Goal: Task Accomplishment & Management: Manage account settings

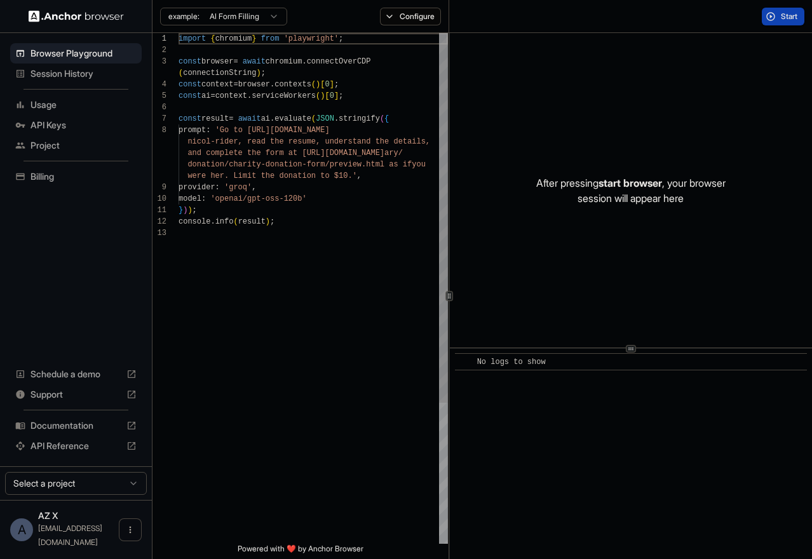
scroll to position [80, 0]
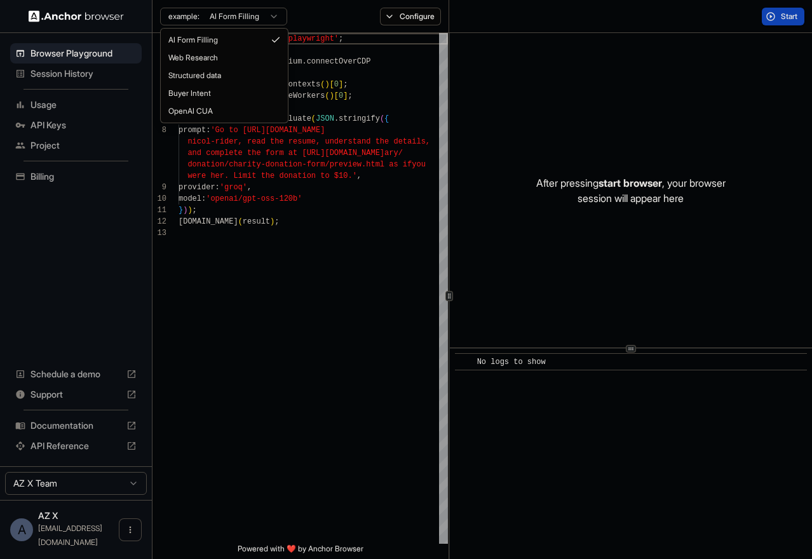
click at [275, 15] on html "Browser Playground Session History Usage API Keys Project Billing Schedule a de…" at bounding box center [406, 279] width 812 height 559
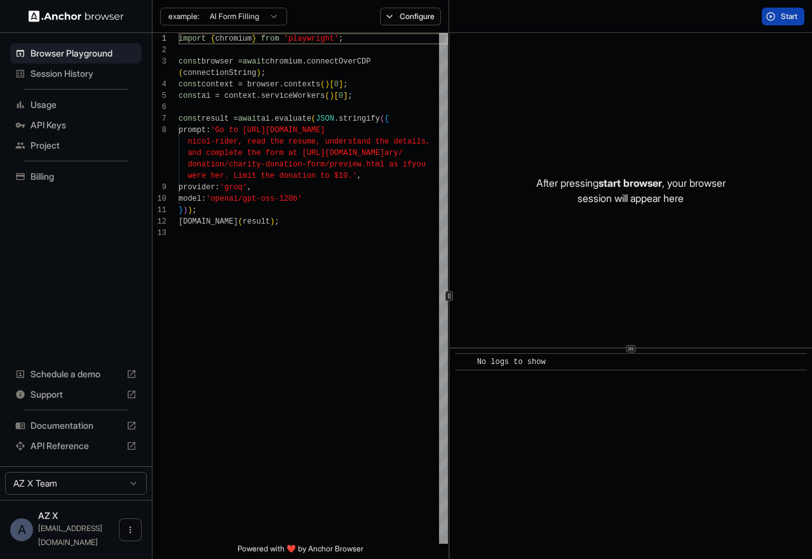
click at [275, 15] on html "Browser Playground Session History Usage API Keys Project Billing Schedule a de…" at bounding box center [406, 279] width 812 height 559
click at [340, 196] on div "import { chromium } from 'playwright' ; const browser = await chromium.connectO…" at bounding box center [312, 385] width 269 height 705
click at [278, 17] on html "Browser Playground Session History Usage API Keys Project Billing Schedule a de…" at bounding box center [406, 279] width 812 height 559
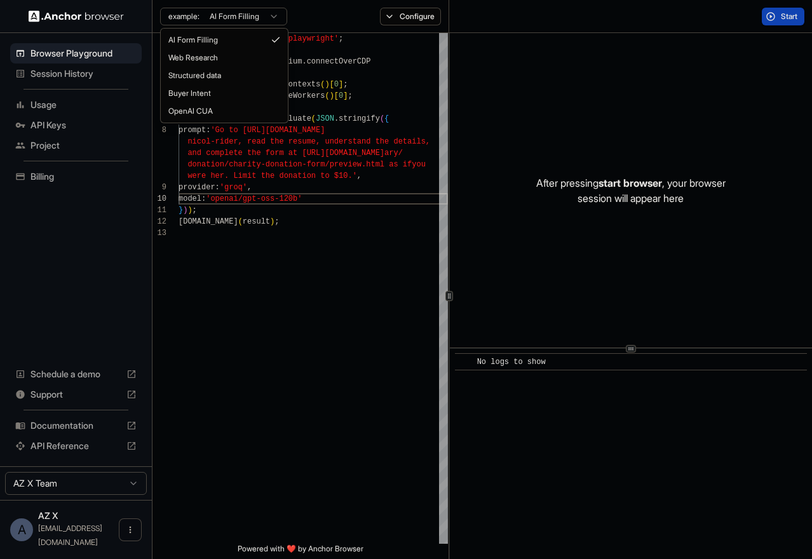
scroll to position [0, 0]
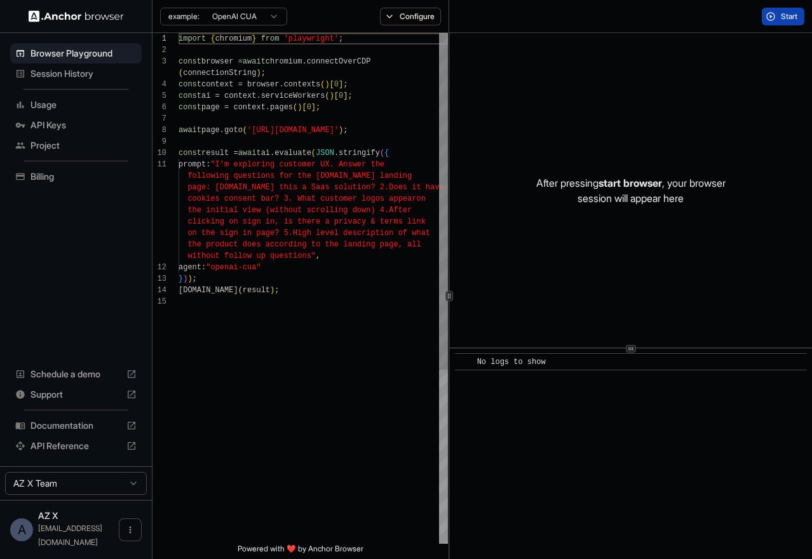
type textarea "**********"
click at [314, 299] on div "import { chromium } from 'playwright' ; const browser = await chromium.connectO…" at bounding box center [312, 420] width 269 height 774
click at [98, 432] on span "Documentation" at bounding box center [75, 425] width 91 height 13
click at [50, 128] on span "API Keys" at bounding box center [83, 125] width 106 height 13
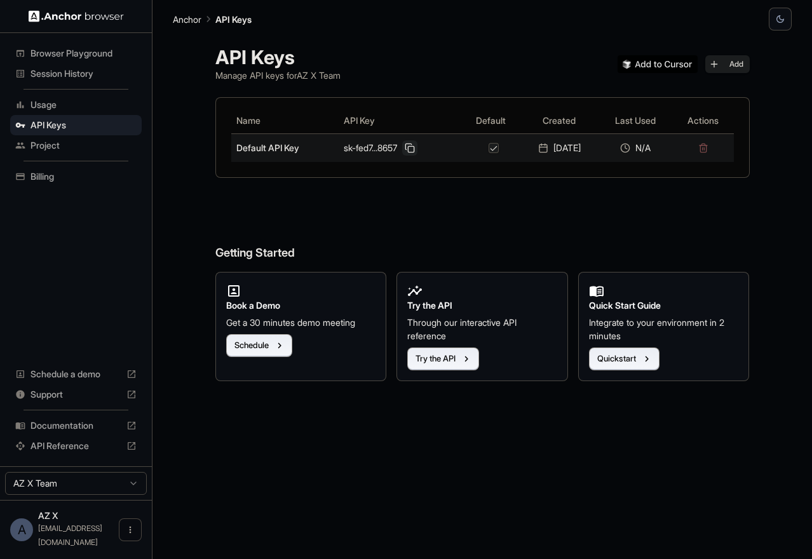
click at [405, 151] on button at bounding box center [409, 147] width 15 height 15
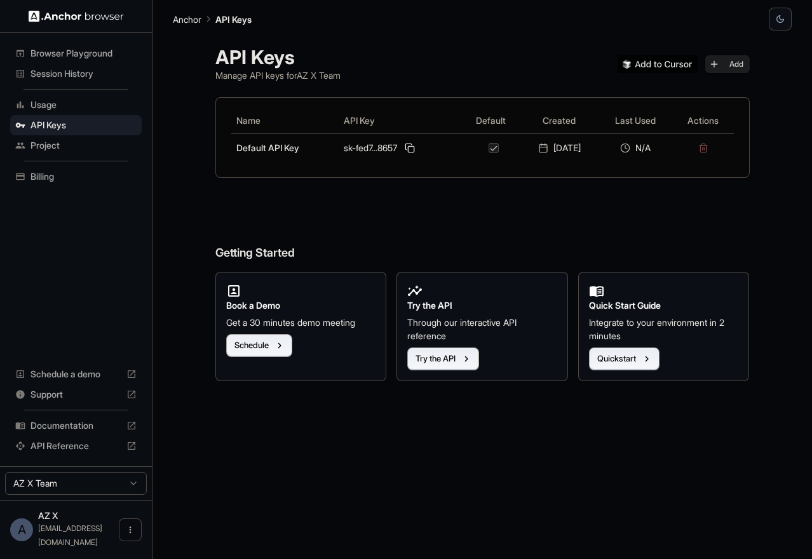
click at [54, 74] on span "Session History" at bounding box center [83, 73] width 106 height 13
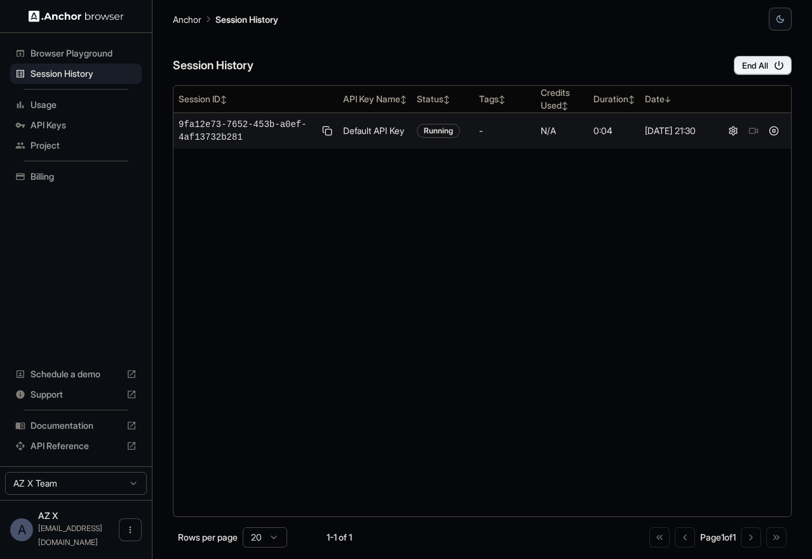
click at [242, 127] on span "9fa12e73-7652-453b-a0ef-4af13732b281" at bounding box center [247, 130] width 138 height 25
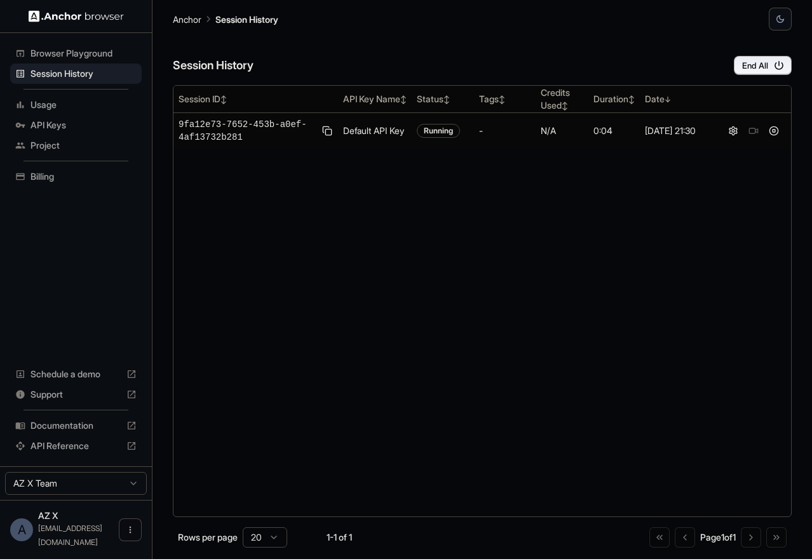
click at [636, 42] on div "Session History End All" at bounding box center [482, 52] width 619 height 44
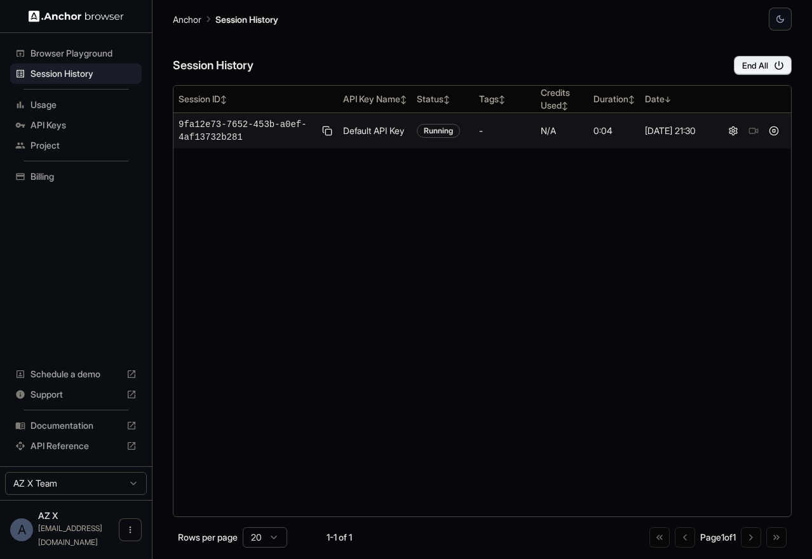
click at [408, 133] on td "Default API Key" at bounding box center [375, 131] width 74 height 36
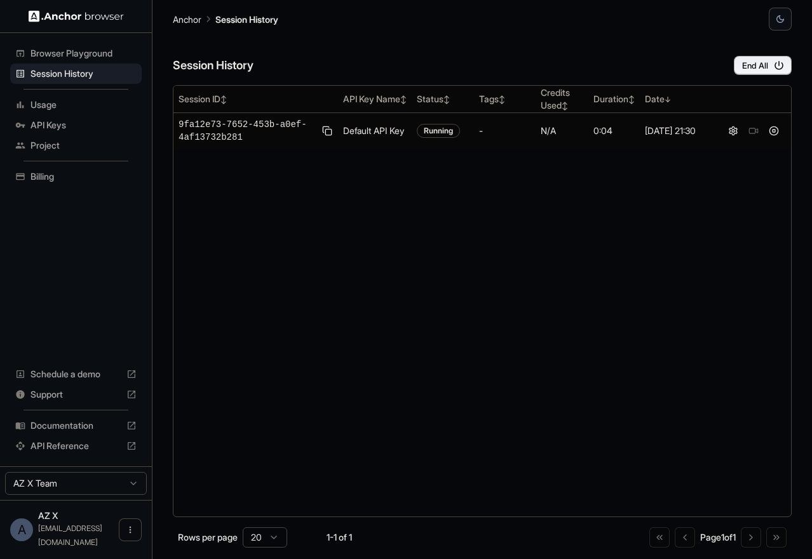
click at [96, 53] on span "Browser Playground" at bounding box center [83, 53] width 106 height 13
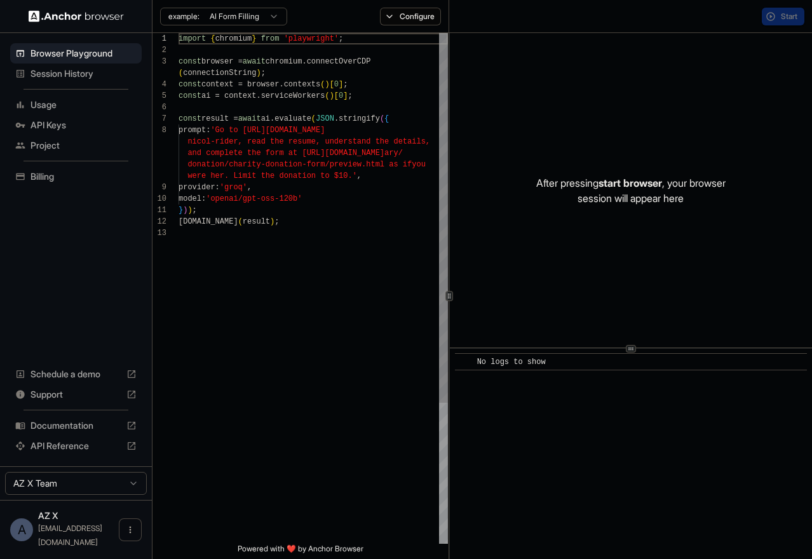
scroll to position [80, 0]
click at [80, 74] on span "Session History" at bounding box center [83, 73] width 106 height 13
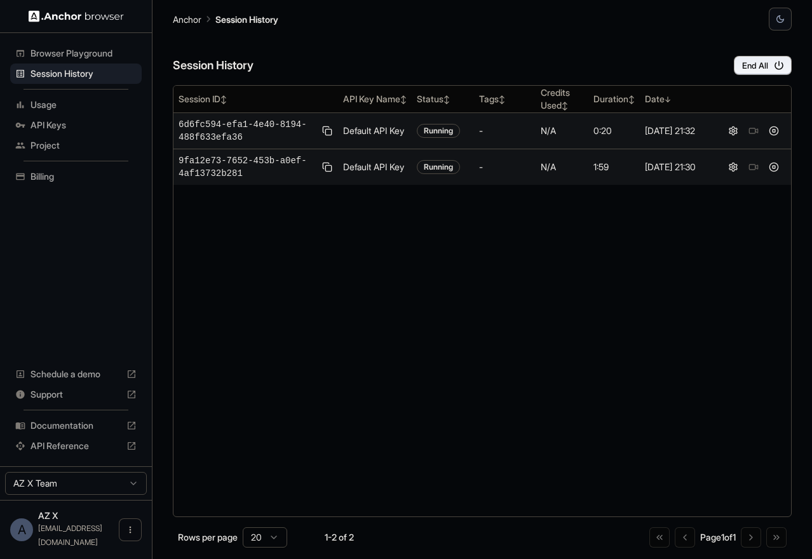
click at [266, 129] on span "6d6fc594-efa1-4e40-8194-488f633efa36" at bounding box center [247, 130] width 138 height 25
click at [732, 131] on button at bounding box center [732, 130] width 15 height 15
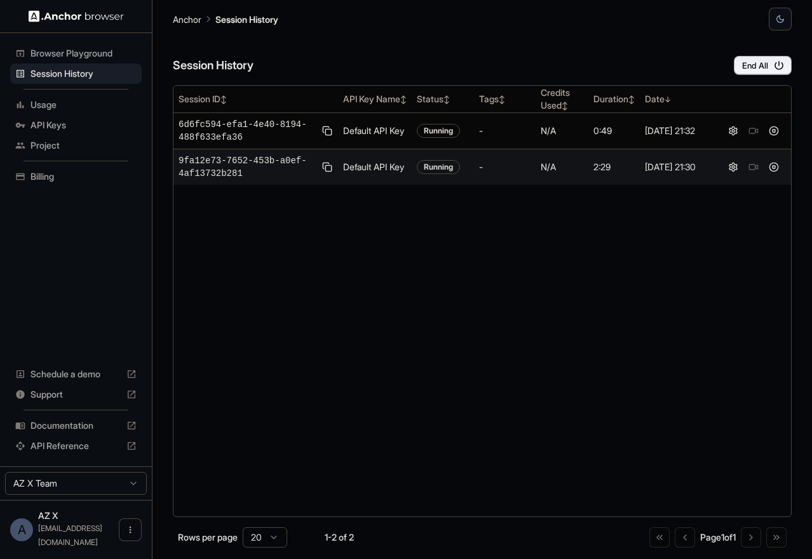
click at [458, 281] on div "Session ID ↕ API Key Name ↕ Status ↕ Tags ↕ Credits Used ↕ Duration ↕ Date ↓ 6d…" at bounding box center [482, 301] width 619 height 432
click at [55, 54] on span "Browser Playground" at bounding box center [83, 53] width 106 height 13
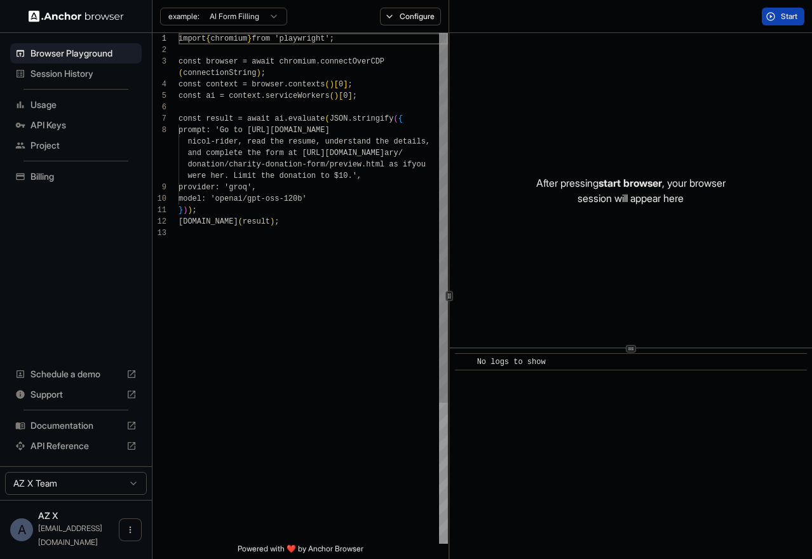
scroll to position [80, 0]
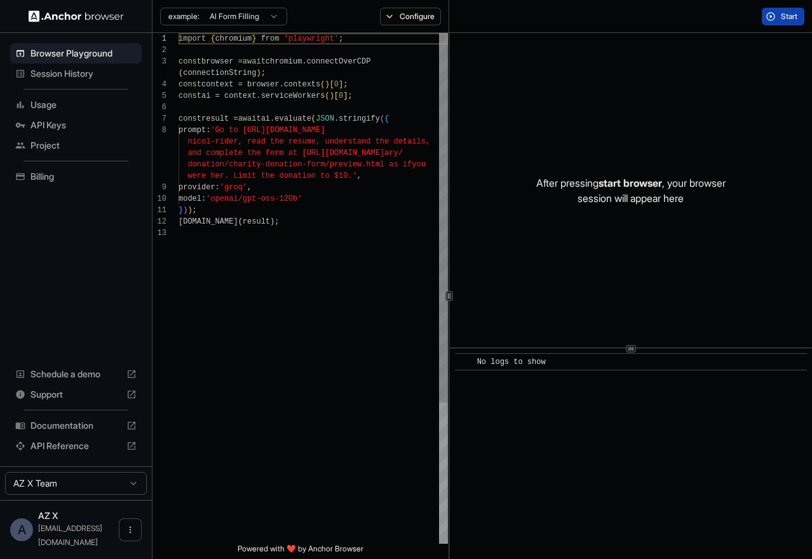
click at [55, 74] on span "Session History" at bounding box center [83, 73] width 106 height 13
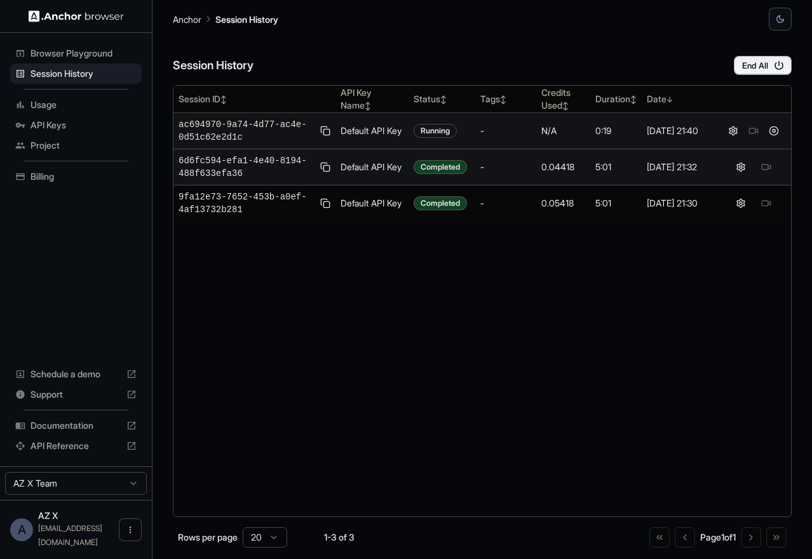
click at [755, 131] on div at bounding box center [753, 130] width 65 height 15
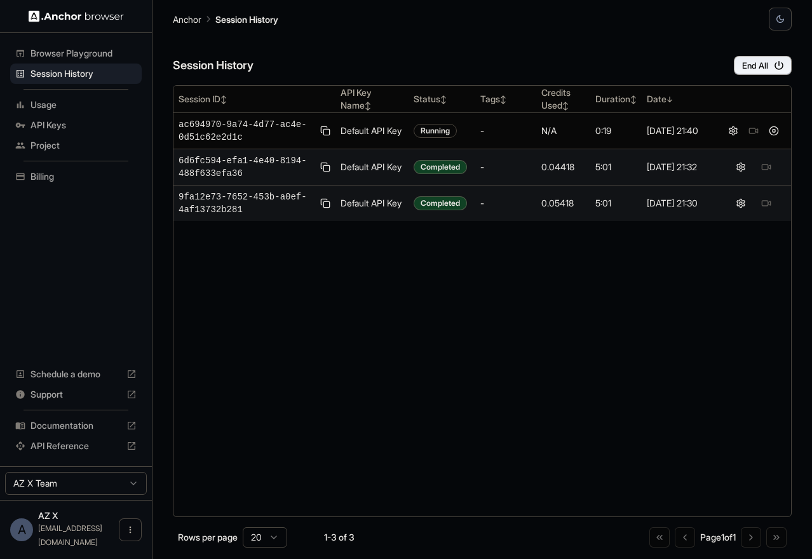
click at [539, 205] on td "0.05418" at bounding box center [563, 203] width 54 height 36
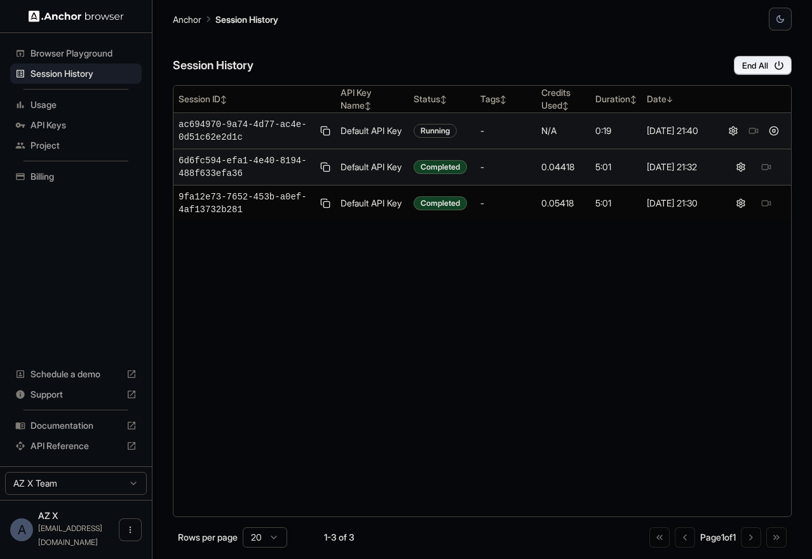
click at [274, 123] on span "ac694970-9a74-4d77-ac4e-0d51c62e2d1c" at bounding box center [246, 130] width 136 height 25
click at [574, 147] on td "N/A" at bounding box center [563, 131] width 54 height 36
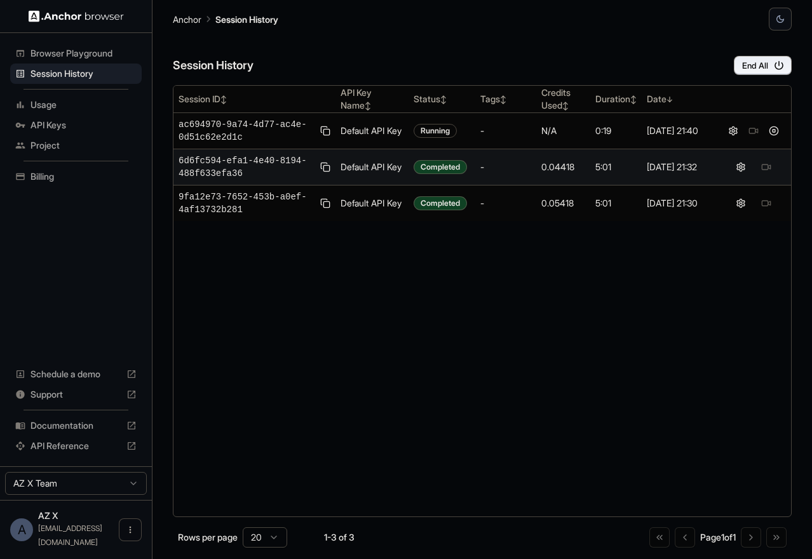
click at [528, 348] on div "Session ID ↕ API Key Name ↕ Status ↕ Tags ↕ Credits Used ↕ Duration ↕ Date ↓ ac…" at bounding box center [482, 301] width 619 height 432
click at [71, 107] on span "Usage" at bounding box center [83, 104] width 106 height 13
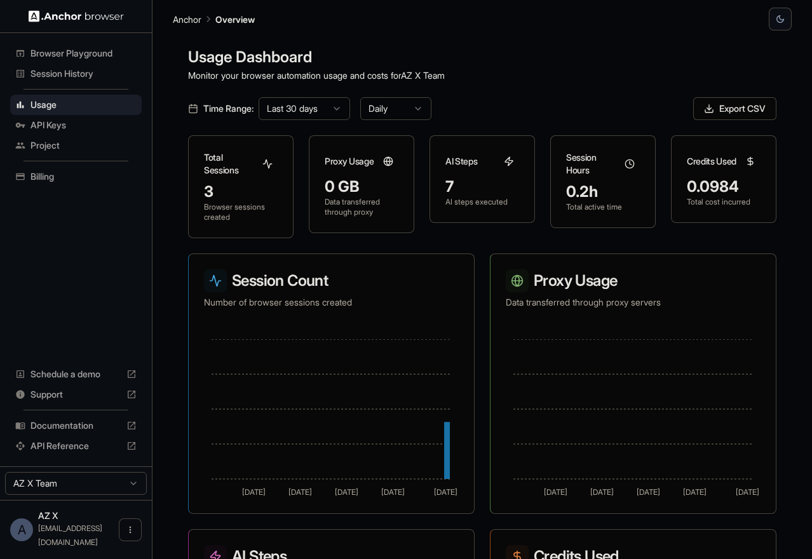
click at [69, 72] on span "Session History" at bounding box center [83, 73] width 106 height 13
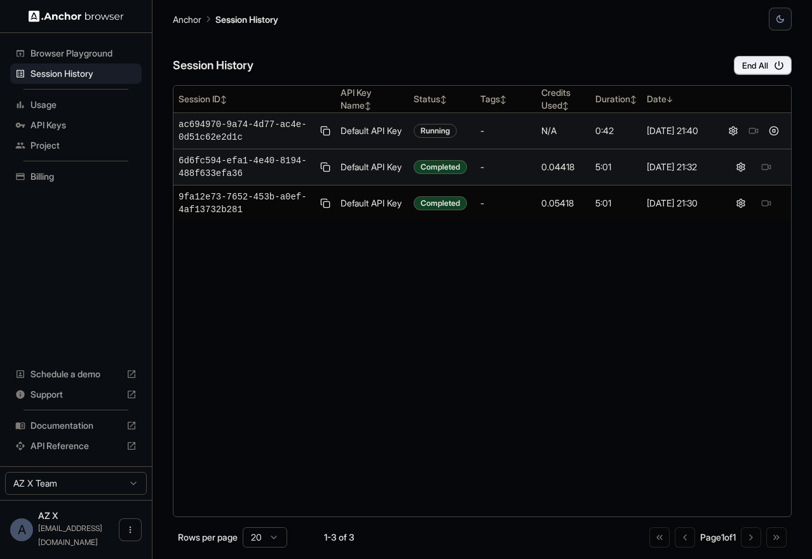
click at [554, 135] on div "N/A" at bounding box center [563, 130] width 44 height 13
click at [357, 305] on div "Session ID ↕ API Key Name ↕ Status ↕ Tags ↕ Credits Used ↕ Duration ↕ Date ↓ ac…" at bounding box center [482, 301] width 619 height 432
click at [61, 58] on span "Browser Playground" at bounding box center [83, 53] width 106 height 13
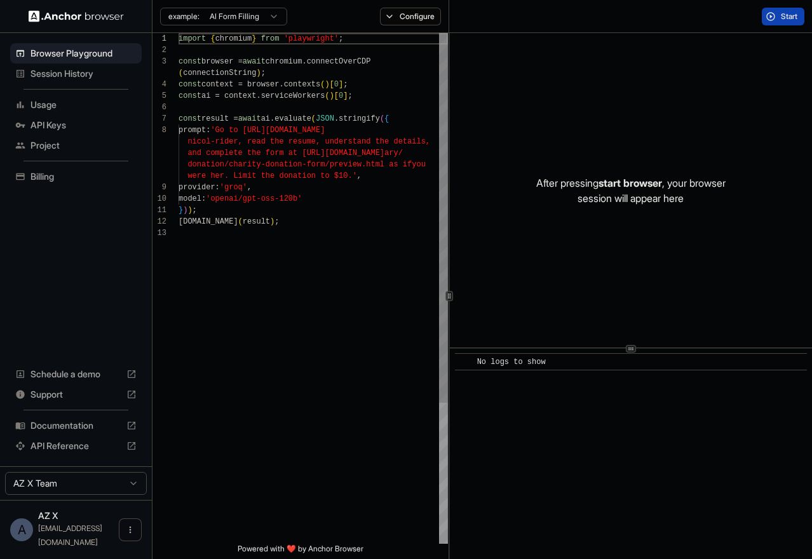
scroll to position [80, 0]
click at [60, 71] on span "Session History" at bounding box center [83, 73] width 106 height 13
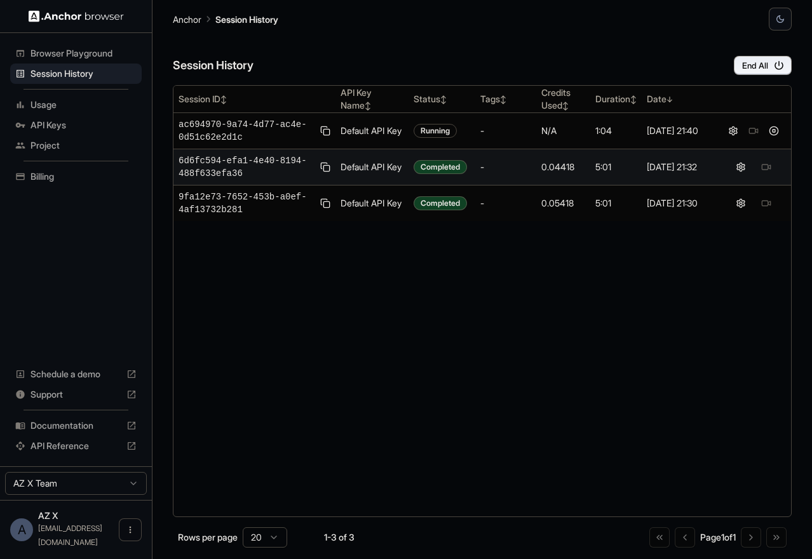
click at [62, 53] on span "Browser Playground" at bounding box center [83, 53] width 106 height 13
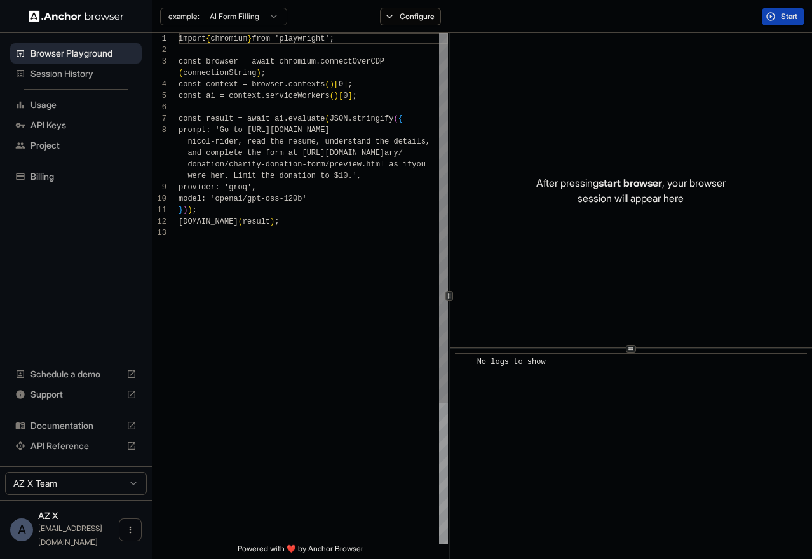
scroll to position [80, 0]
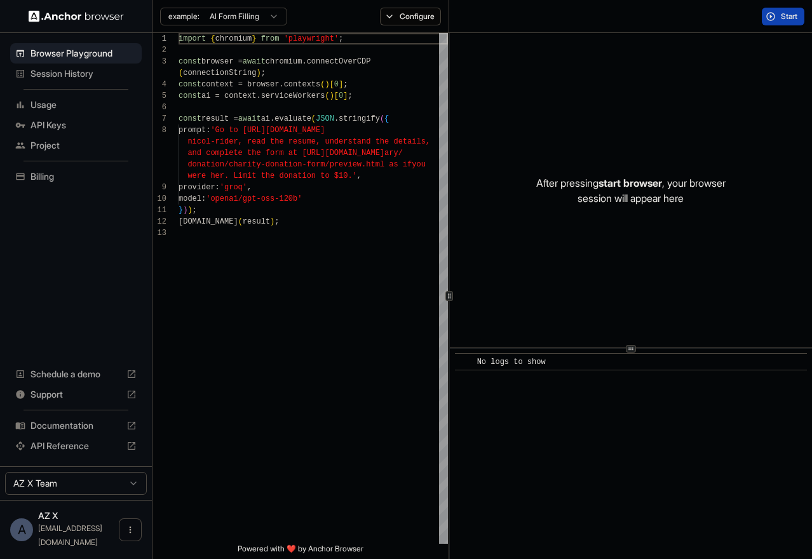
click at [92, 71] on span "Session History" at bounding box center [83, 73] width 106 height 13
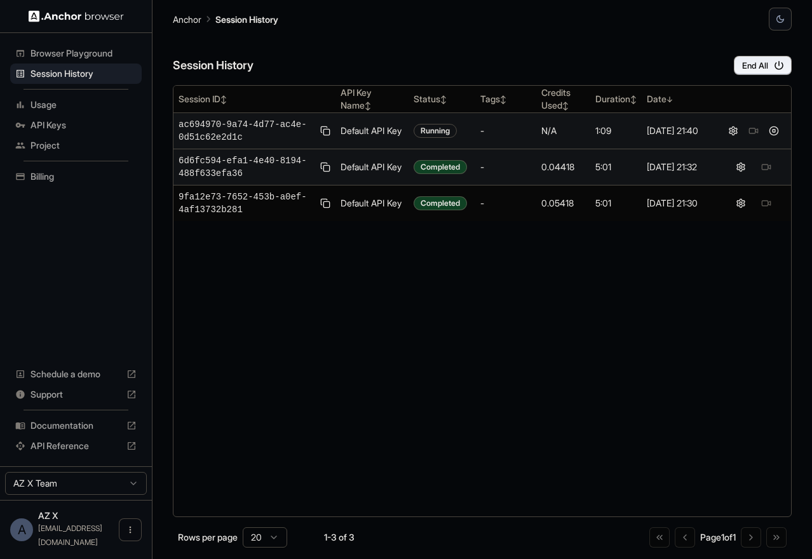
click at [502, 139] on td "-" at bounding box center [505, 131] width 61 height 36
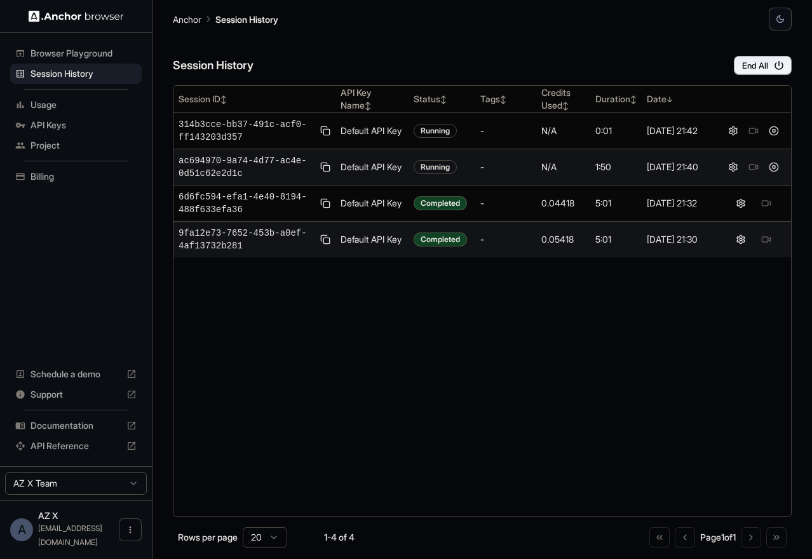
click at [107, 105] on span "Usage" at bounding box center [83, 104] width 106 height 13
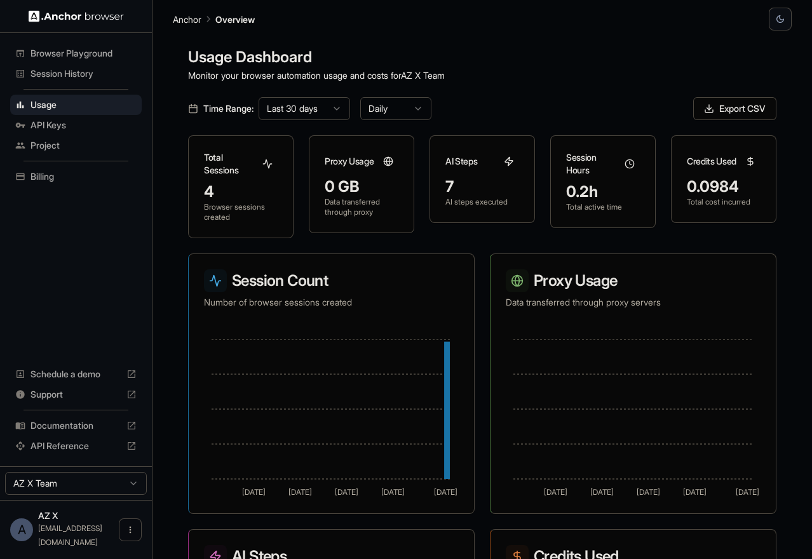
click at [82, 68] on span "Session History" at bounding box center [83, 73] width 106 height 13
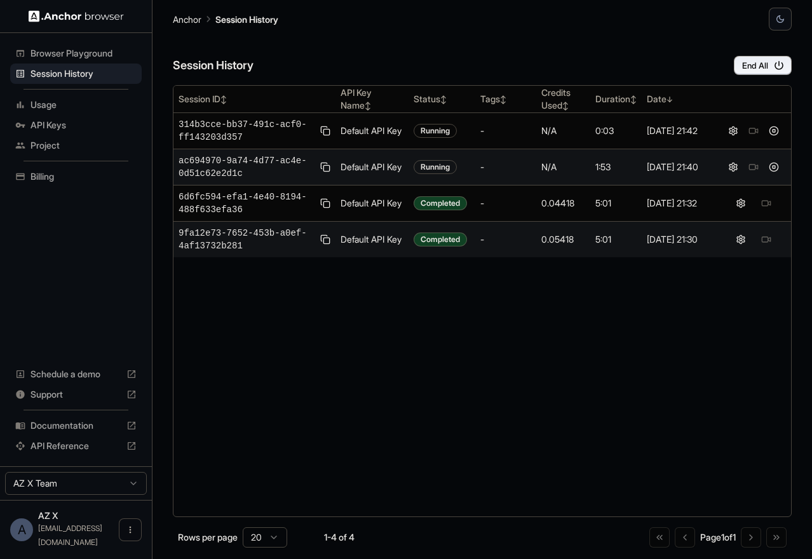
click at [478, 363] on div "Session ID ↕ API Key Name ↕ Status ↕ Tags ↕ Credits Used ↕ Duration ↕ Date ↓ 31…" at bounding box center [482, 301] width 619 height 432
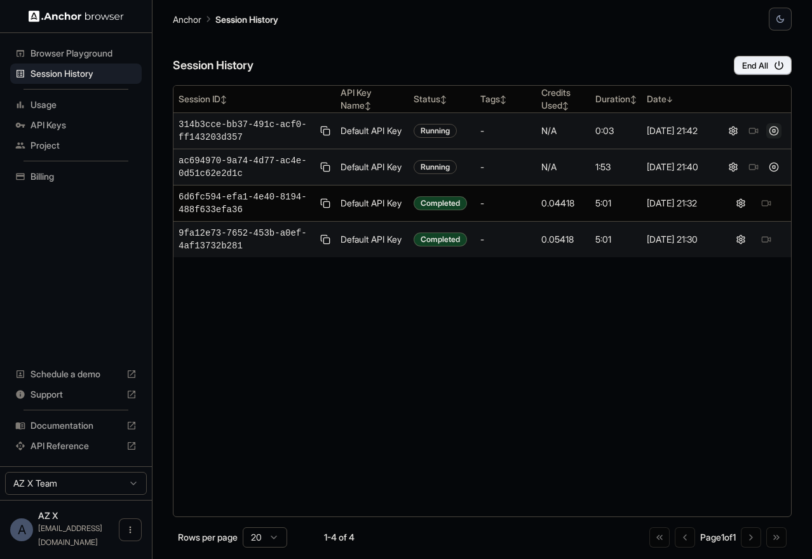
click at [774, 131] on button at bounding box center [773, 130] width 15 height 15
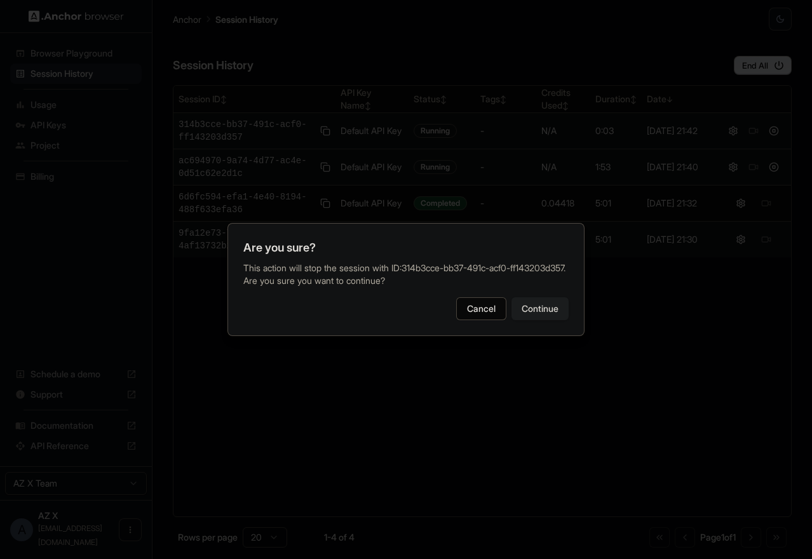
click at [542, 320] on button "Continue" at bounding box center [539, 308] width 57 height 23
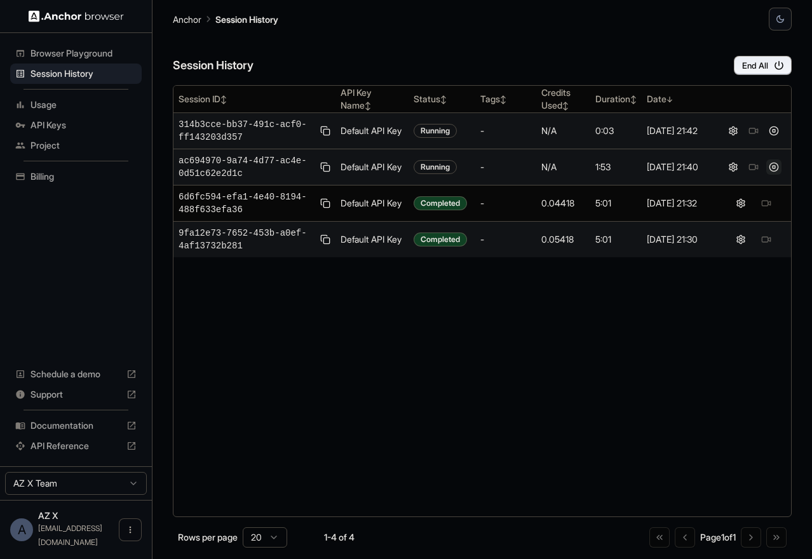
click at [773, 171] on button at bounding box center [773, 166] width 15 height 15
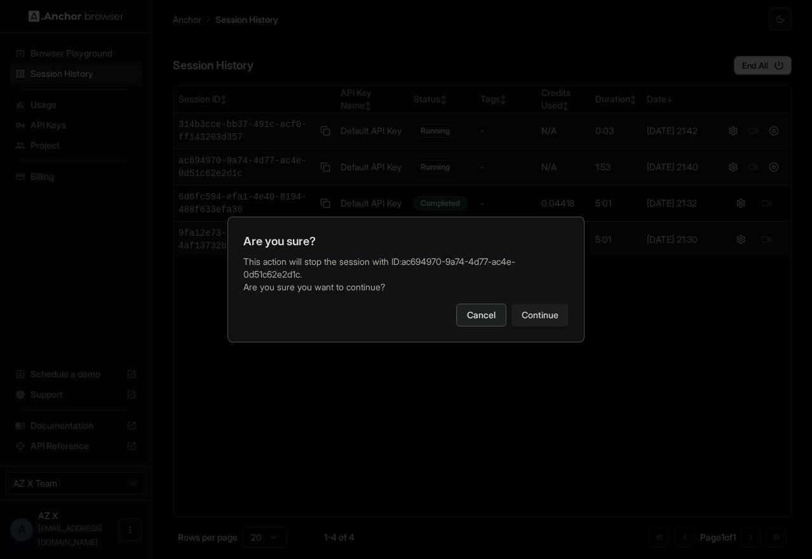
click at [471, 318] on button "Cancel" at bounding box center [481, 315] width 50 height 23
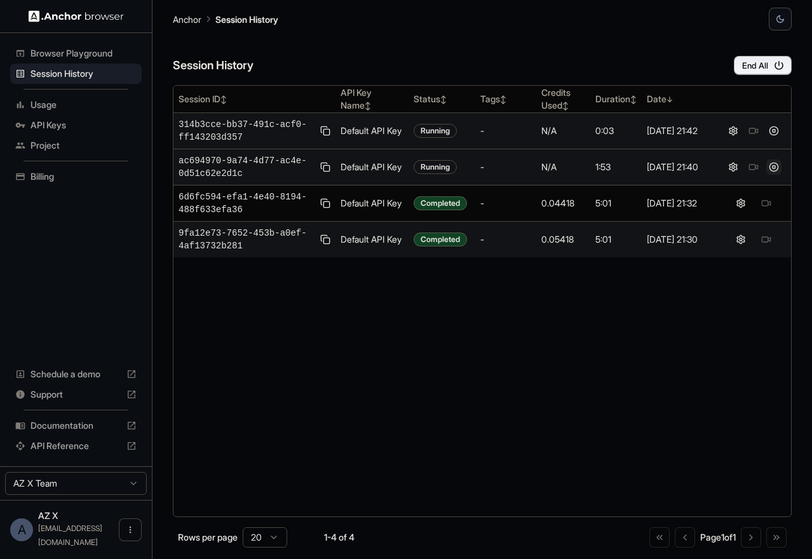
click at [776, 169] on button at bounding box center [773, 166] width 15 height 15
click at [773, 171] on button at bounding box center [773, 166] width 15 height 15
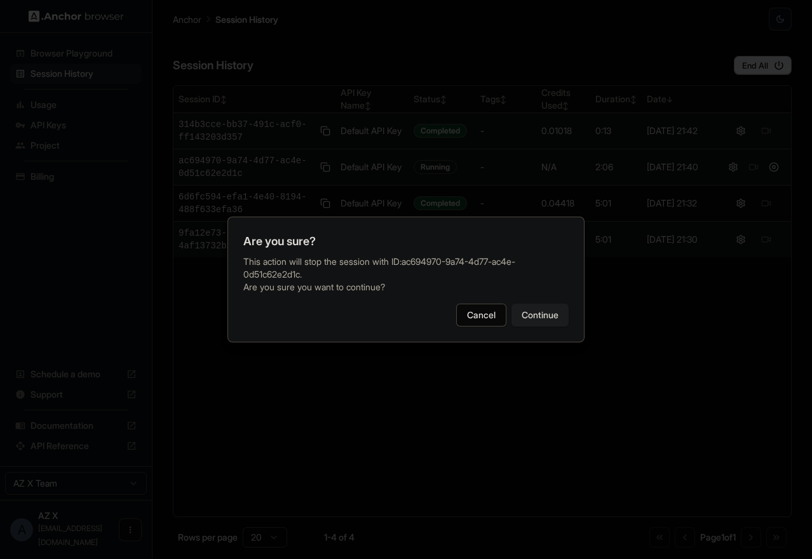
click at [534, 323] on button "Continue" at bounding box center [539, 315] width 57 height 23
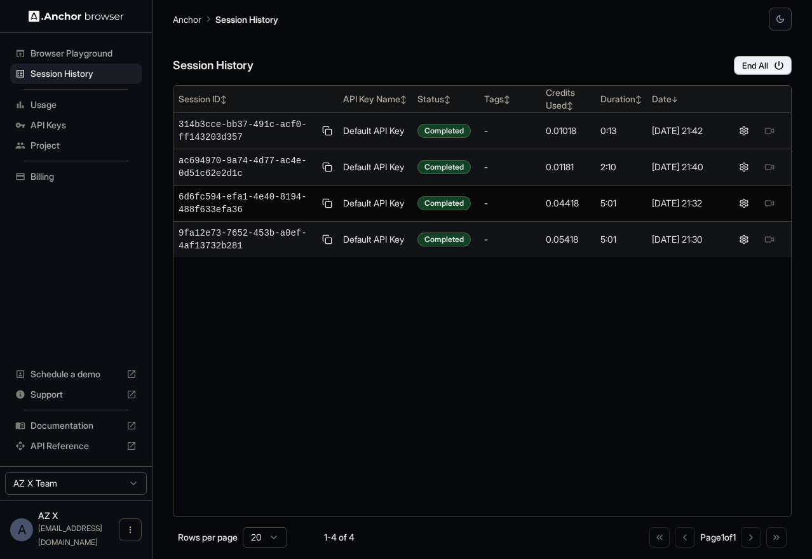
drag, startPoint x: 800, startPoint y: 177, endPoint x: 194, endPoint y: 93, distance: 611.0
click at [194, 93] on main "Anchor Session History Session History End All Session ID ↕ API Key Name ↕ Stat…" at bounding box center [481, 279] width 659 height 559
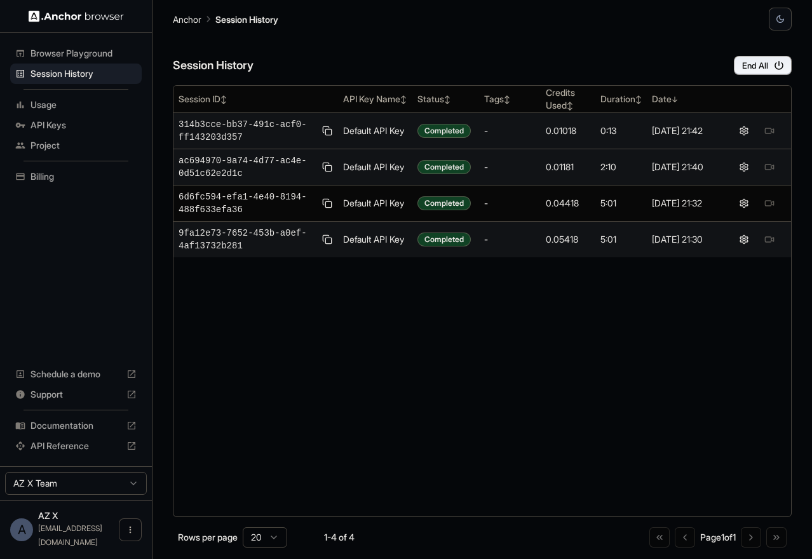
click at [166, 59] on main "Anchor Session History Session History End All Session ID ↕ API Key Name ↕ Stat…" at bounding box center [481, 279] width 659 height 559
copy div "Session History End All Session ID ↕ API Key Name ↕ Status ↕ Tags ↕ Credits Use…"
drag, startPoint x: 166, startPoint y: 59, endPoint x: 683, endPoint y: 172, distance: 529.2
click at [683, 172] on main "Anchor Session History Session History End All Session ID ↕ API Key Name ↕ Stat…" at bounding box center [481, 279] width 659 height 559
click at [436, 303] on div "Session ID ↕ API Key Name ↕ Status ↕ Tags ↕ Credits Used ↕ Duration ↕ Date ↓ 31…" at bounding box center [482, 301] width 619 height 432
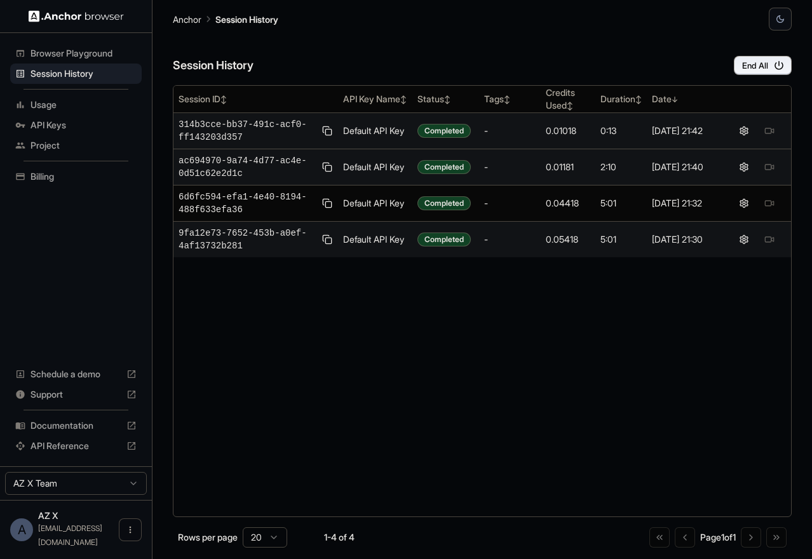
click at [478, 25] on div "Anchor Session History" at bounding box center [482, 15] width 619 height 30
click at [71, 108] on span "Usage" at bounding box center [83, 104] width 106 height 13
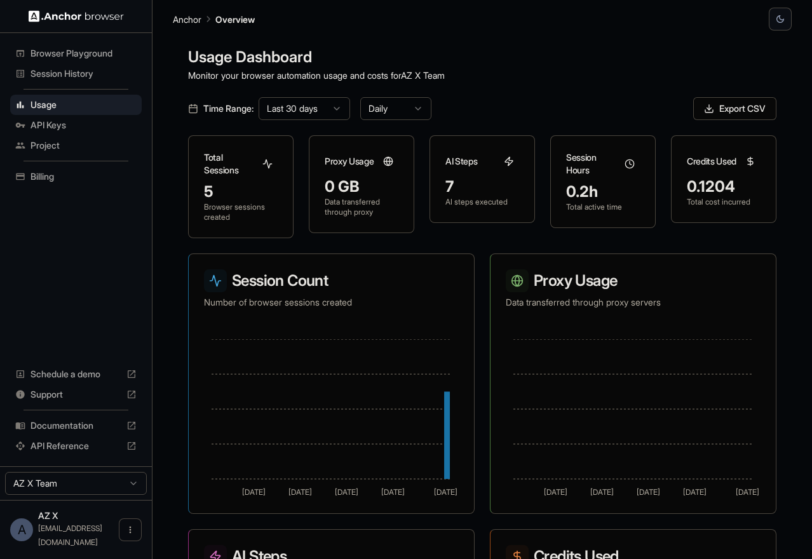
click at [71, 75] on span "Session History" at bounding box center [83, 73] width 106 height 13
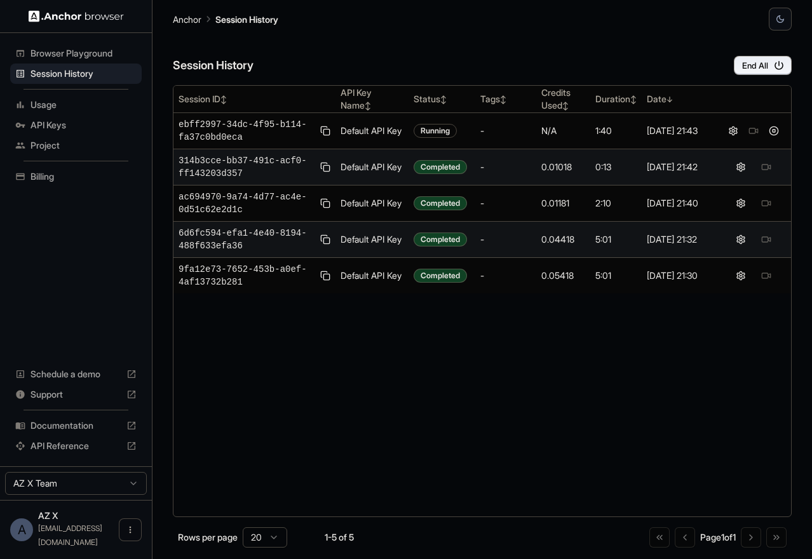
click at [81, 110] on span "Usage" at bounding box center [83, 104] width 106 height 13
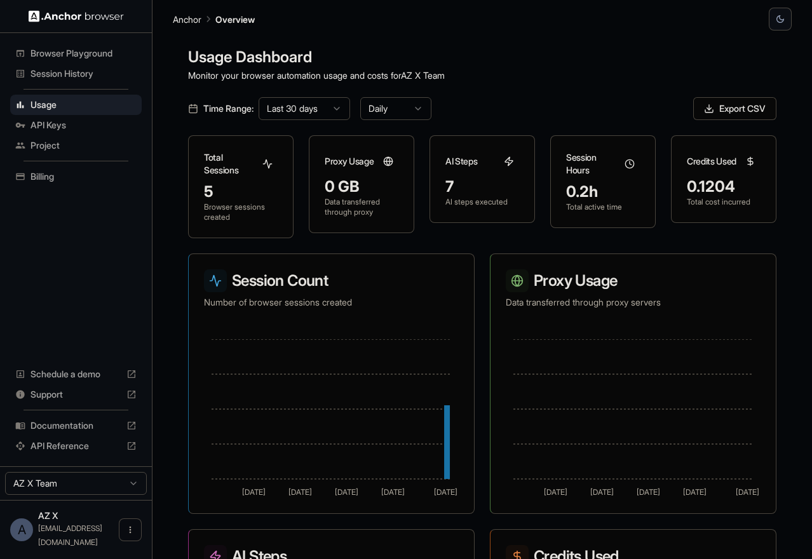
click at [71, 77] on span "Session History" at bounding box center [83, 73] width 106 height 13
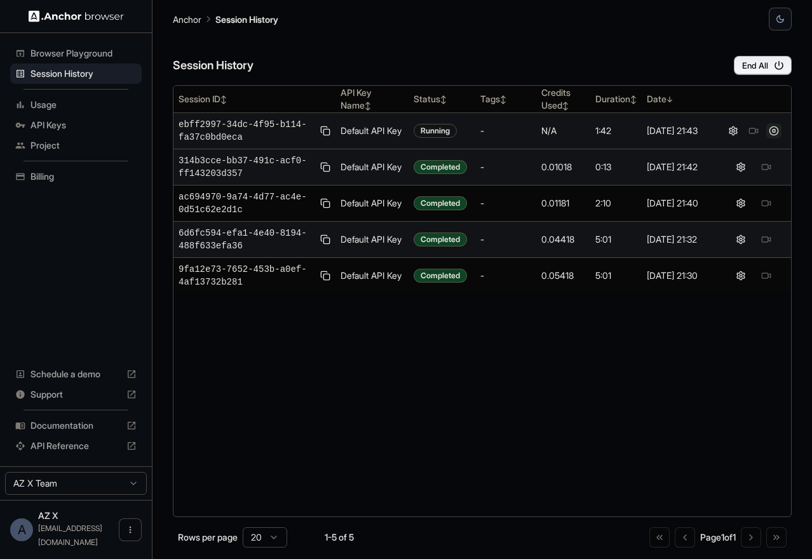
click at [777, 131] on button at bounding box center [773, 130] width 15 height 15
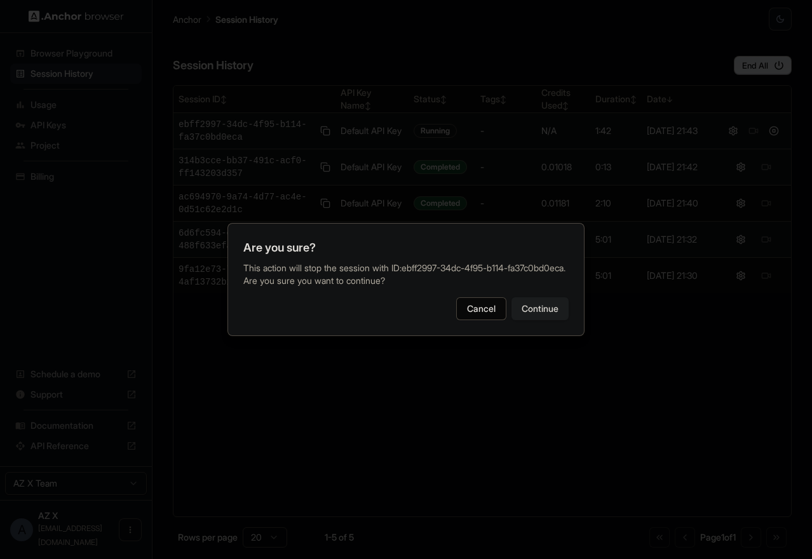
click at [534, 310] on button "Continue" at bounding box center [539, 308] width 57 height 23
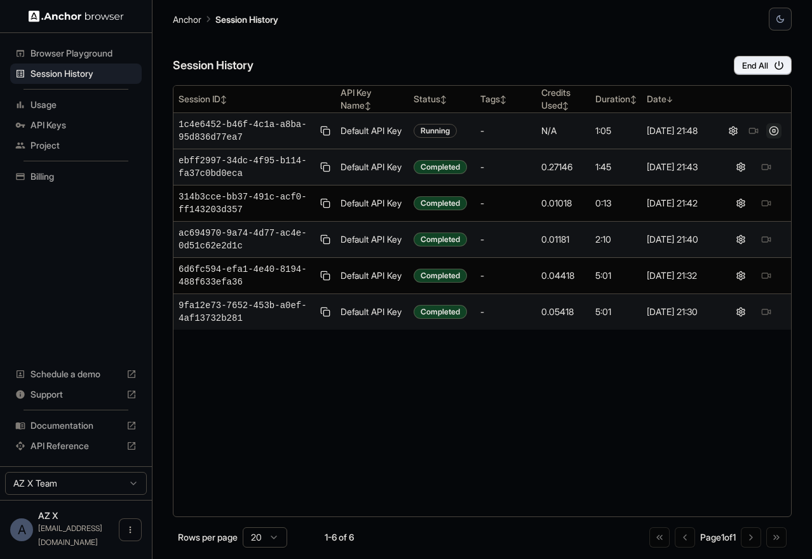
click at [775, 133] on button at bounding box center [773, 130] width 15 height 15
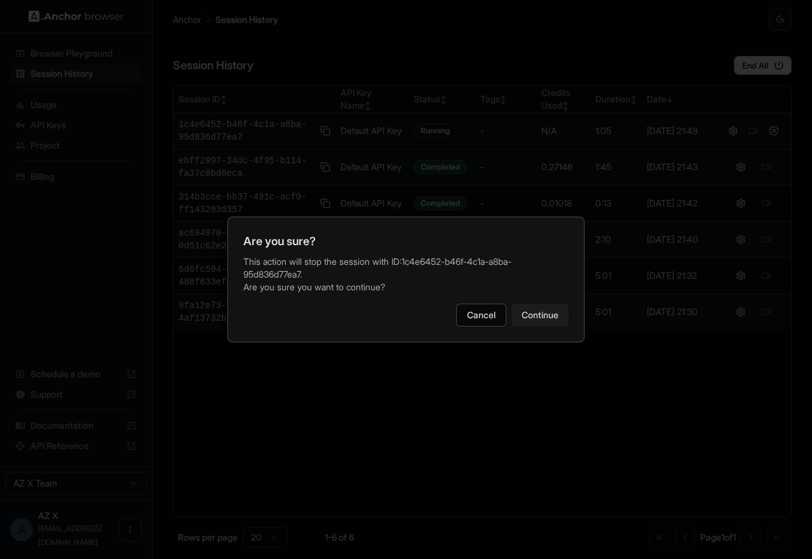
click at [549, 318] on button "Continue" at bounding box center [539, 315] width 57 height 23
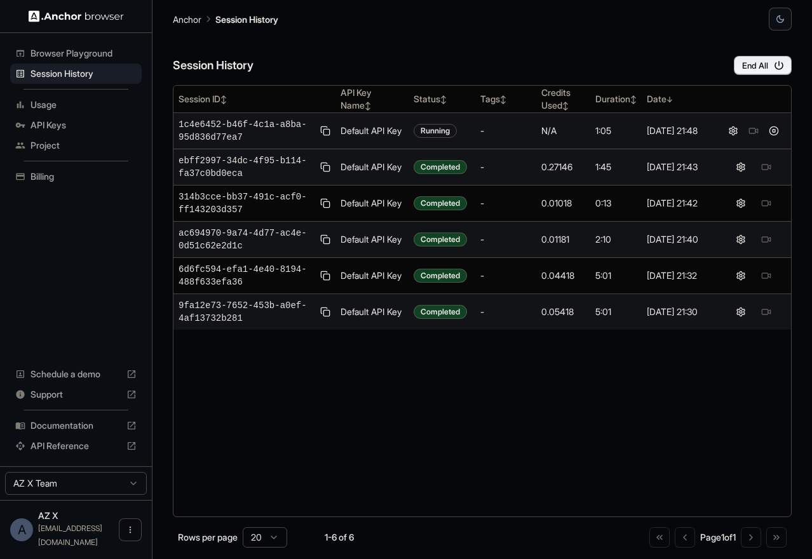
click at [61, 52] on span "Browser Playground" at bounding box center [83, 53] width 106 height 13
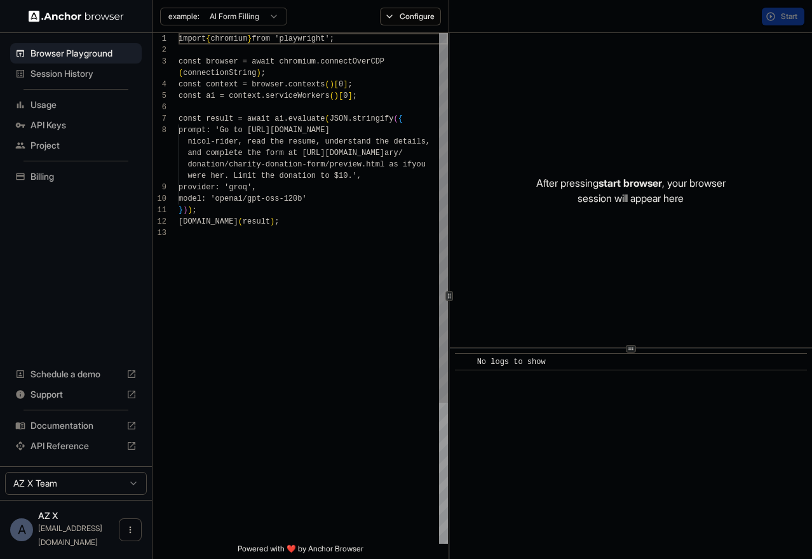
scroll to position [80, 0]
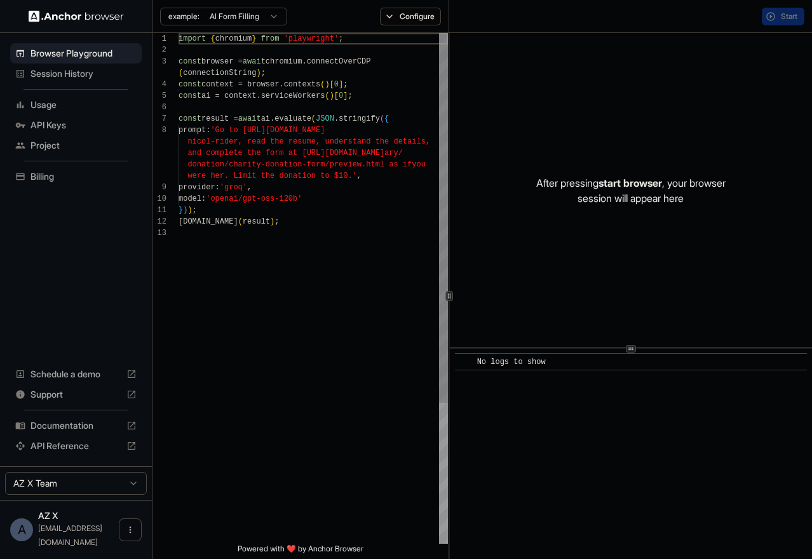
click at [61, 72] on span "Session History" at bounding box center [83, 73] width 106 height 13
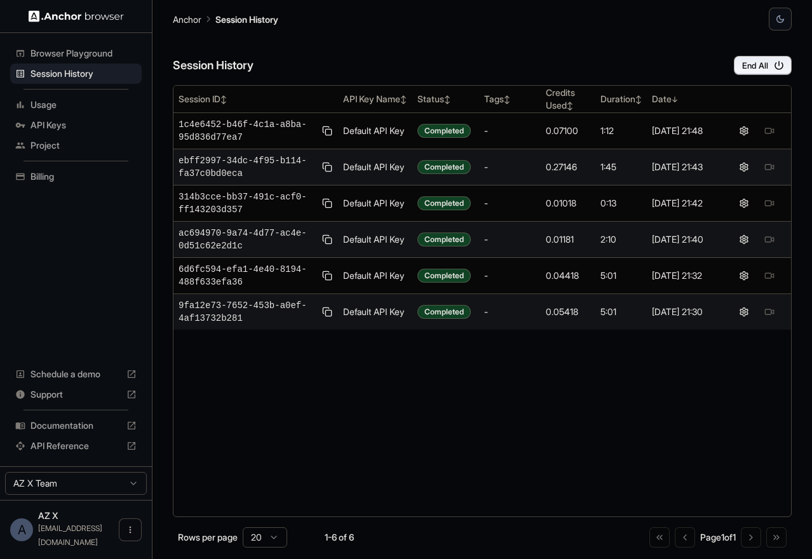
click at [67, 128] on span "API Keys" at bounding box center [83, 125] width 106 height 13
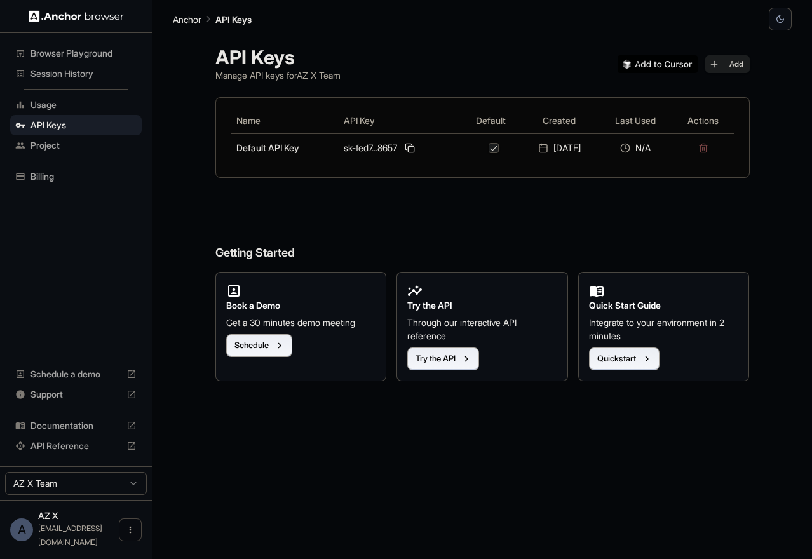
click at [66, 147] on span "Project" at bounding box center [83, 145] width 106 height 13
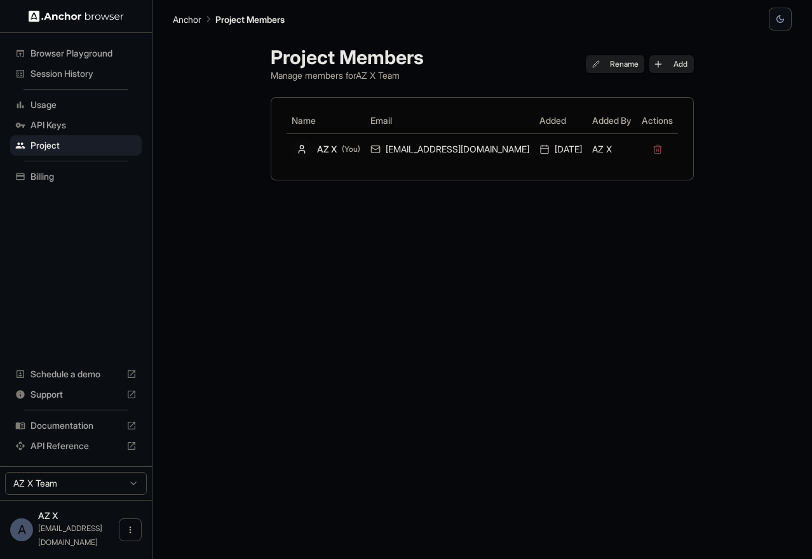
click at [76, 111] on span "Usage" at bounding box center [83, 104] width 106 height 13
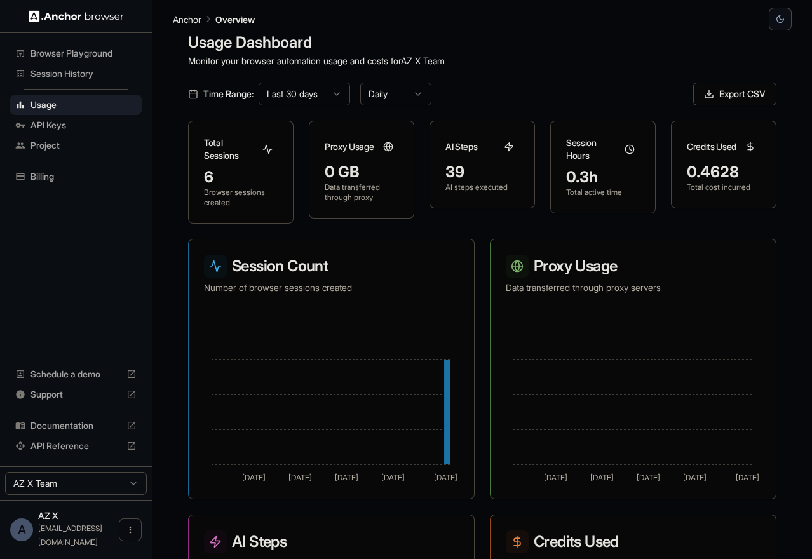
scroll to position [16, 0]
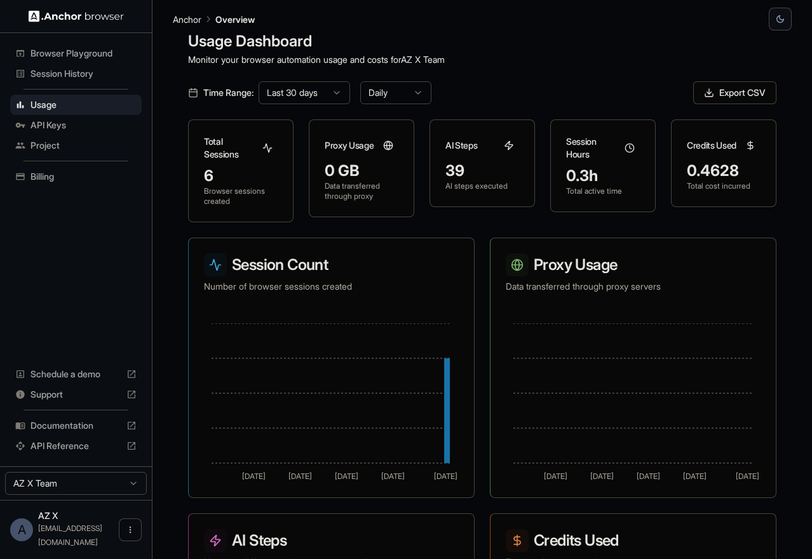
click at [72, 58] on span "Browser Playground" at bounding box center [83, 53] width 106 height 13
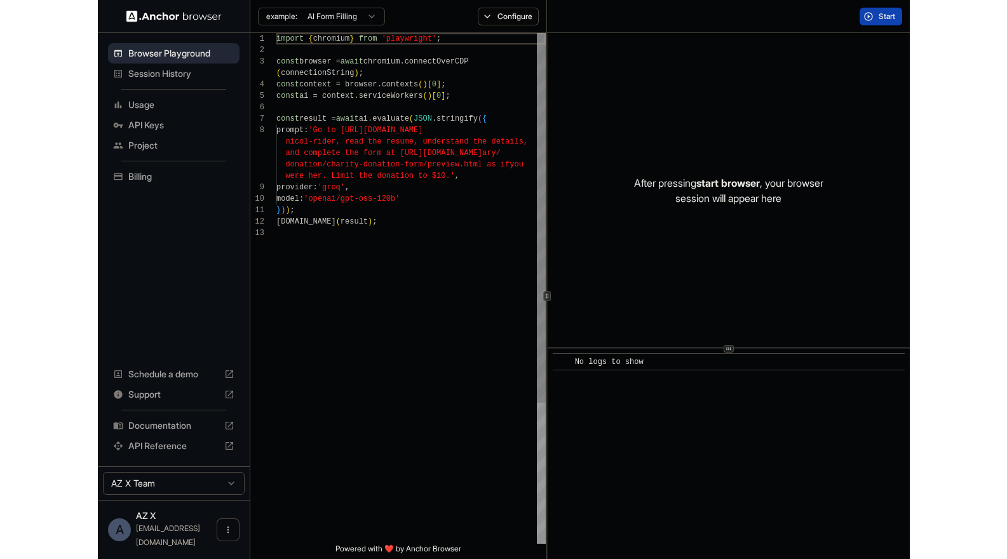
scroll to position [80, 0]
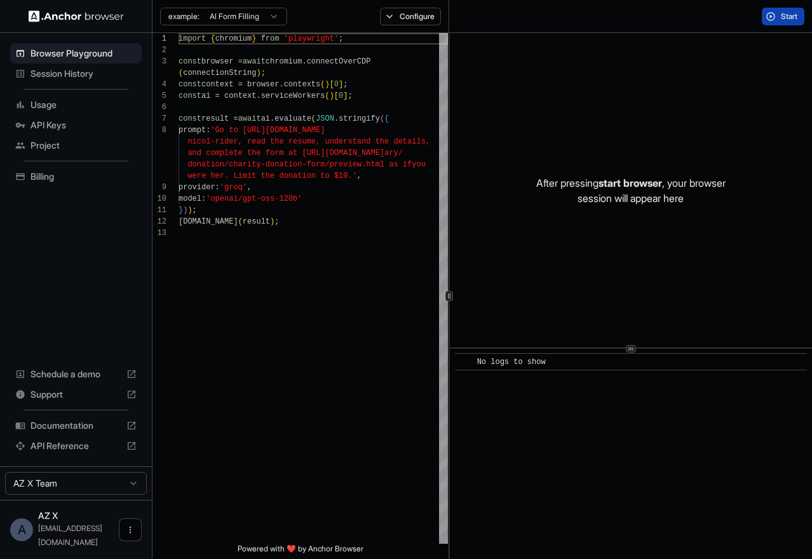
click at [134, 533] on icon "Open menu" at bounding box center [130, 530] width 10 height 10
click at [133, 495] on div at bounding box center [406, 279] width 812 height 559
click at [128, 495] on html "Browser Playground Session History Usage API Keys Project Billing Schedule a de…" at bounding box center [406, 279] width 812 height 559
click at [682, 112] on div "After pressing start browser , your browser session will appear here" at bounding box center [631, 190] width 362 height 314
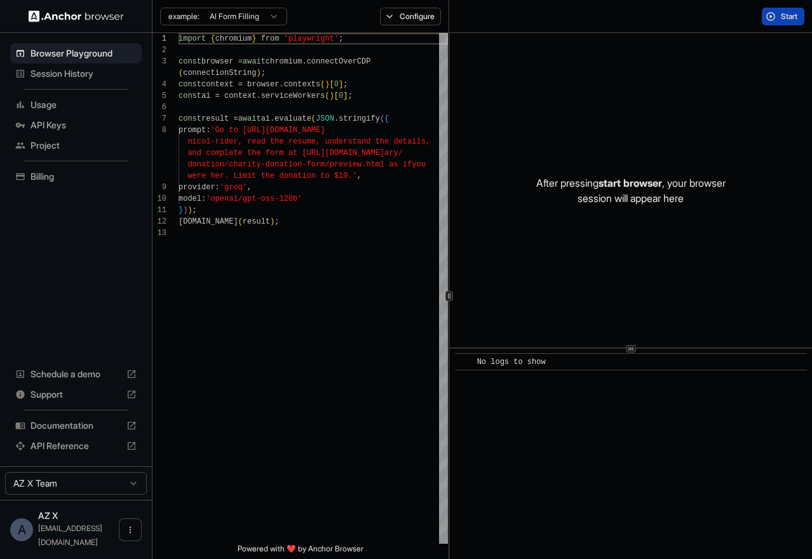
click at [69, 65] on div "Session History" at bounding box center [75, 74] width 131 height 20
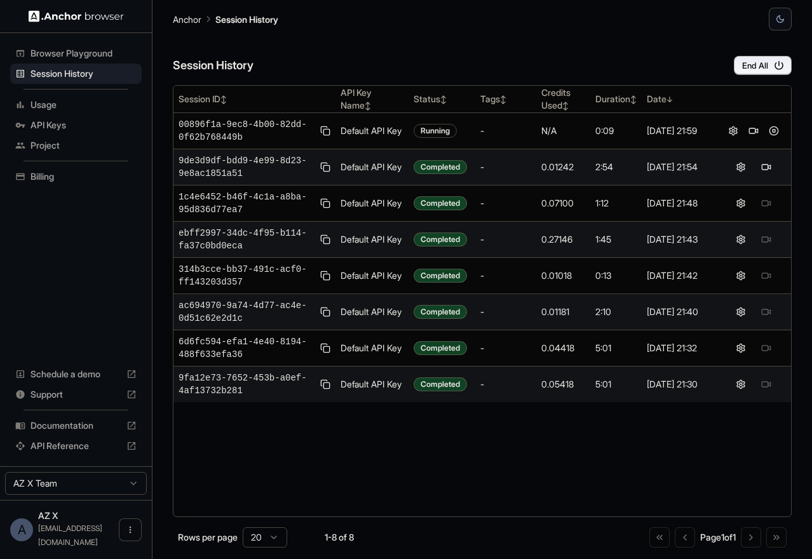
click at [595, 59] on div "Session History End All" at bounding box center [482, 52] width 619 height 44
click at [763, 166] on button at bounding box center [765, 166] width 15 height 15
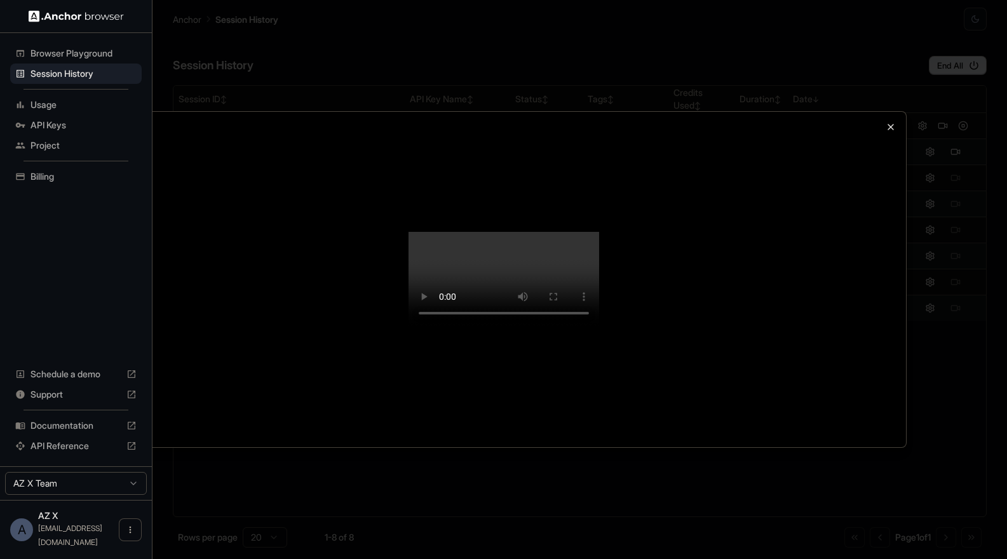
click at [811, 124] on icon "button" at bounding box center [890, 126] width 5 height 5
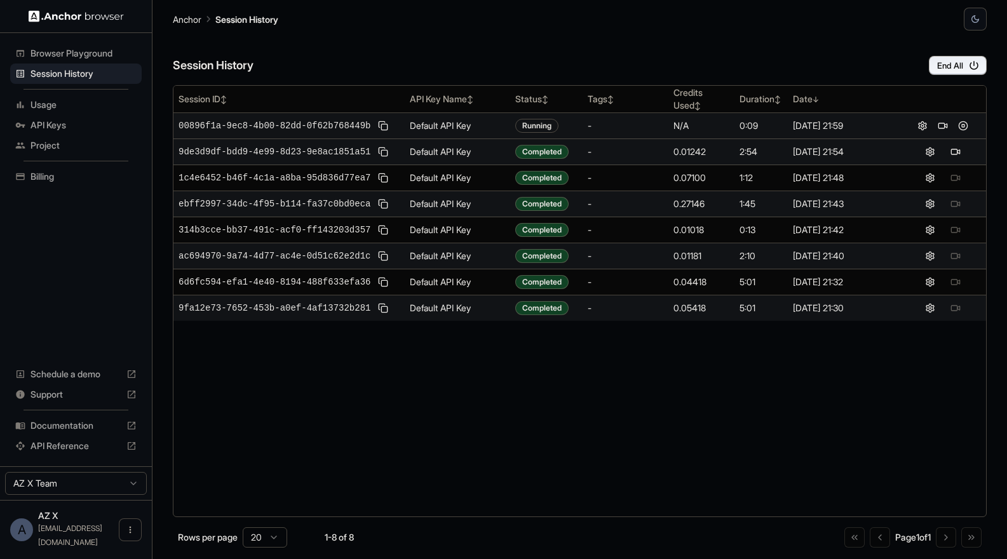
click at [601, 123] on div "-" at bounding box center [626, 125] width 76 height 13
click at [591, 121] on div "-" at bounding box center [626, 125] width 76 height 13
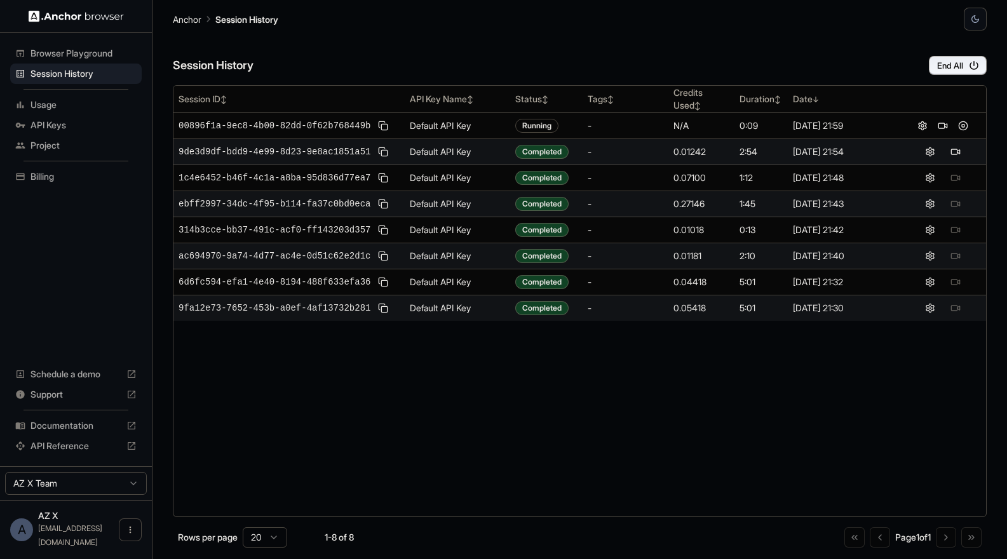
click at [613, 71] on div "Session History End All" at bounding box center [580, 52] width 814 height 44
click at [52, 57] on span "Browser Playground" at bounding box center [83, 53] width 106 height 13
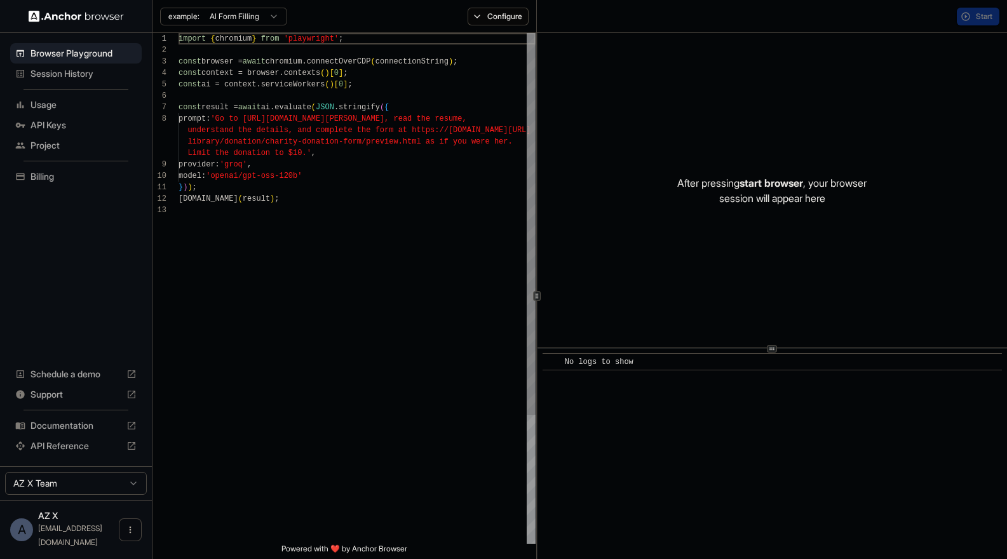
scroll to position [80, 0]
click at [52, 73] on span "Session History" at bounding box center [83, 73] width 106 height 13
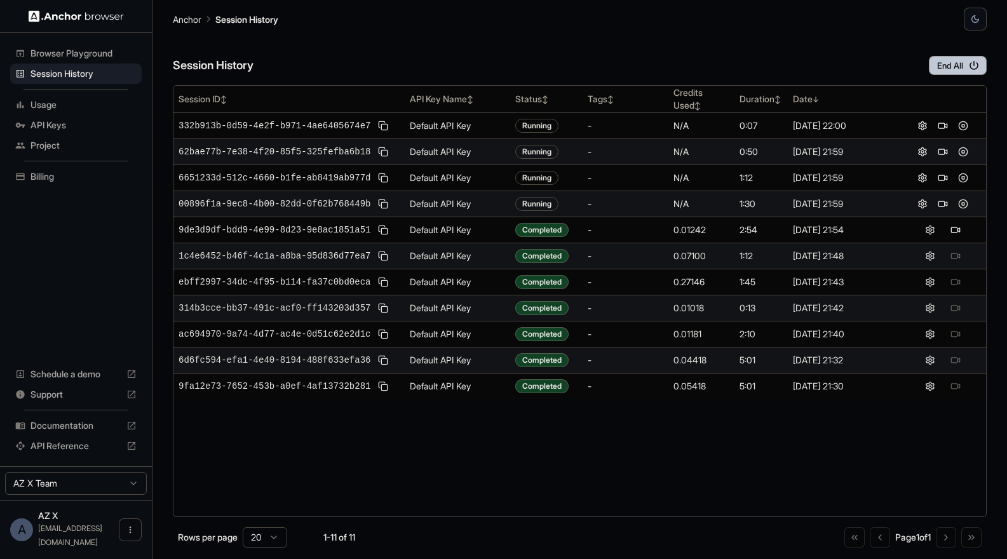
click at [811, 71] on button "End All" at bounding box center [958, 65] width 58 height 19
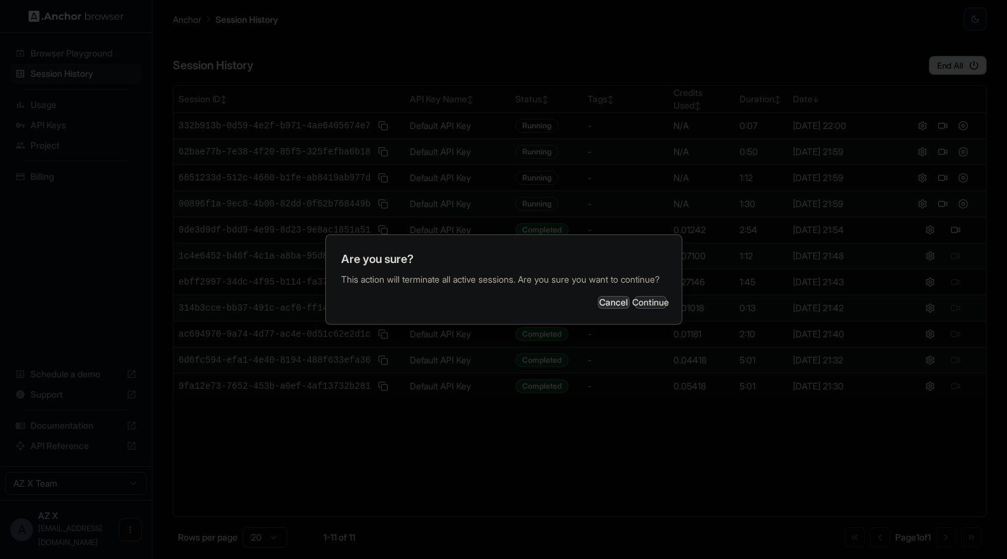
click at [635, 309] on button "Continue" at bounding box center [651, 302] width 32 height 13
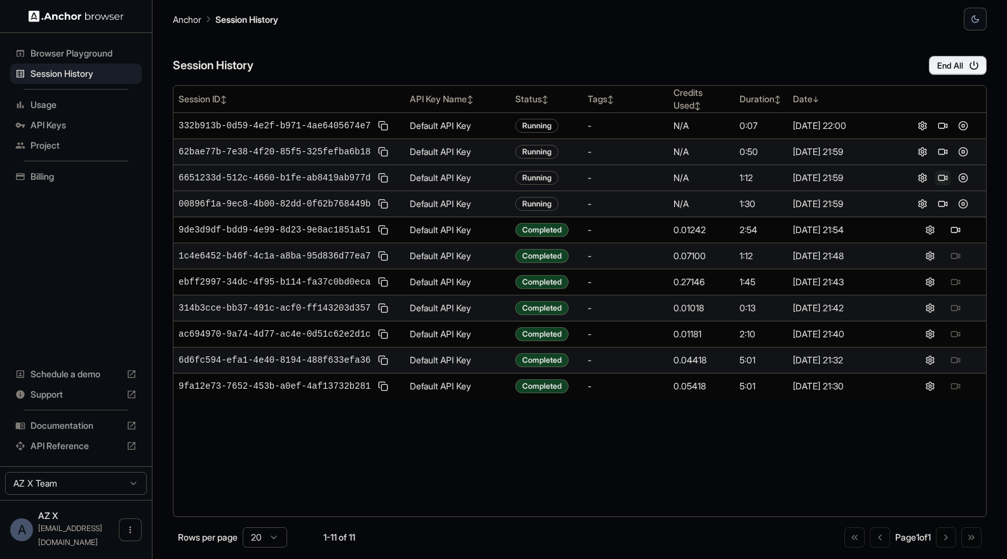
click at [811, 178] on button at bounding box center [942, 177] width 15 height 15
click at [811, 178] on button at bounding box center [955, 177] width 15 height 15
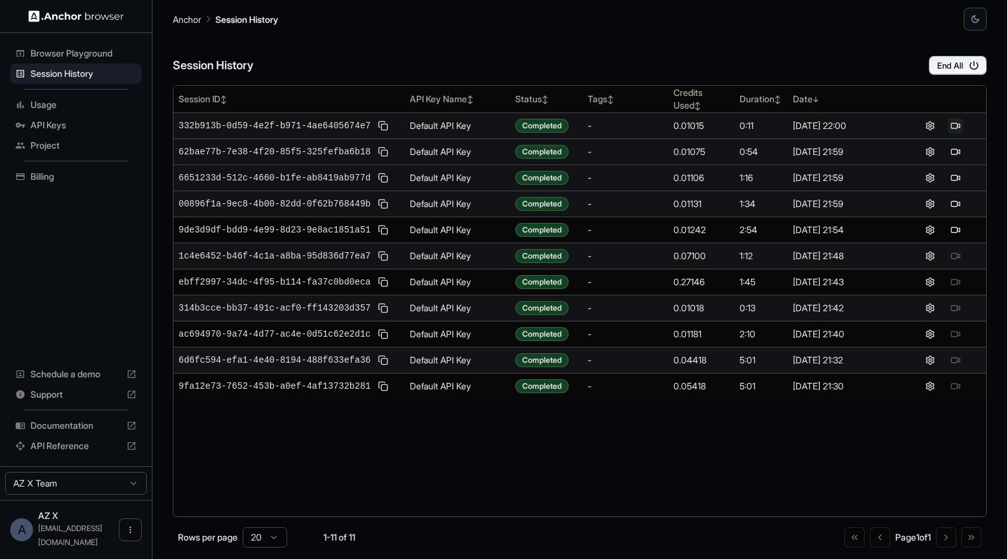
click at [811, 124] on button at bounding box center [955, 125] width 15 height 15
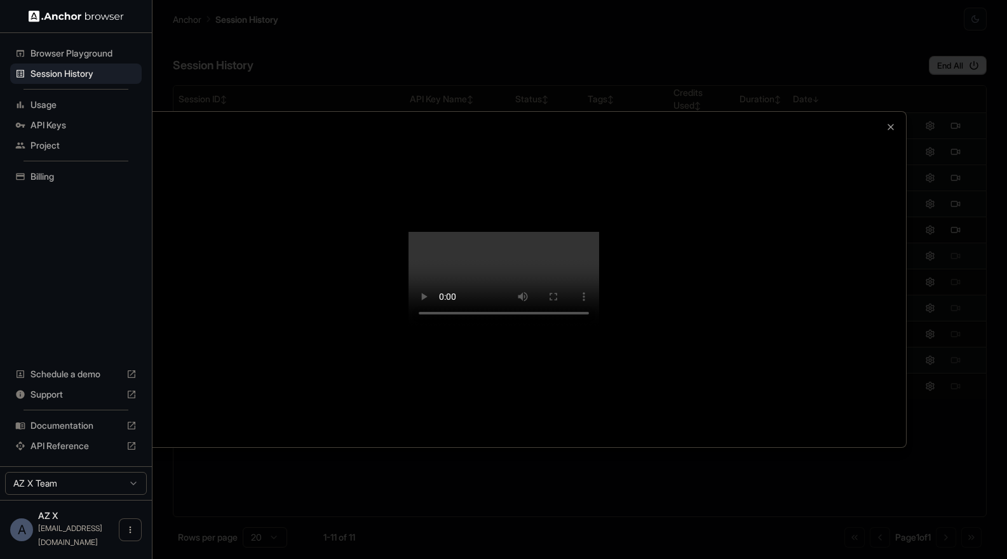
click at [811, 218] on div at bounding box center [503, 279] width 1007 height 559
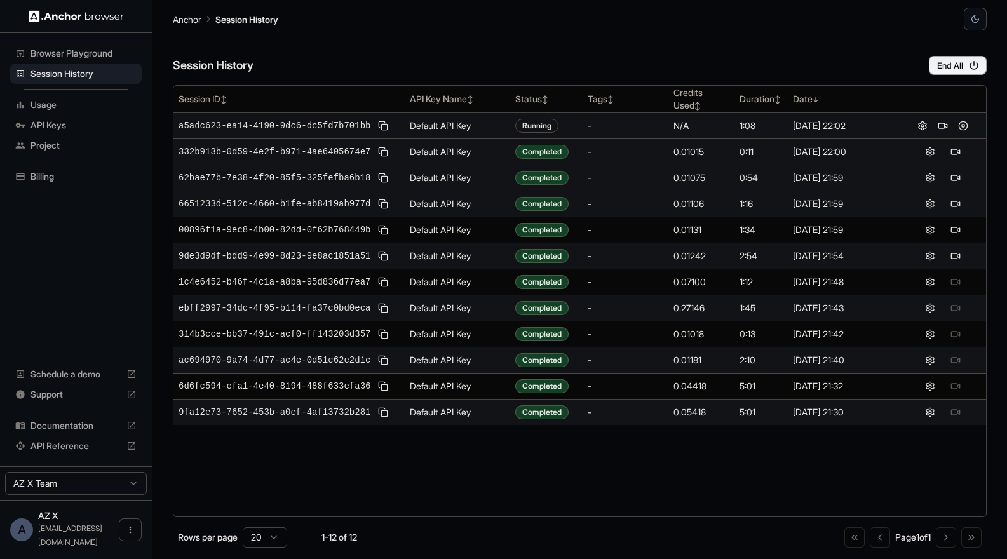
click at [78, 112] on div "Usage" at bounding box center [75, 105] width 131 height 20
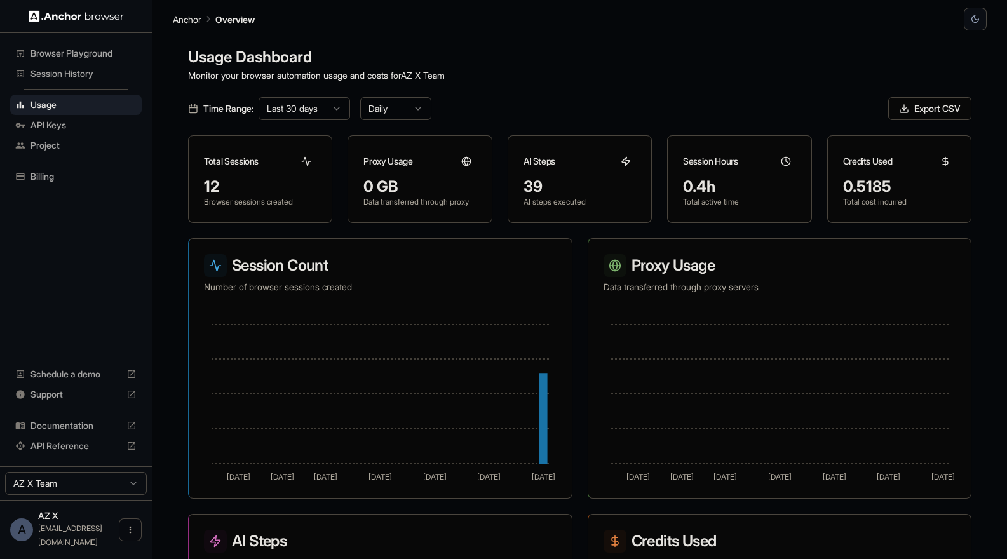
click at [63, 73] on span "Session History" at bounding box center [83, 73] width 106 height 13
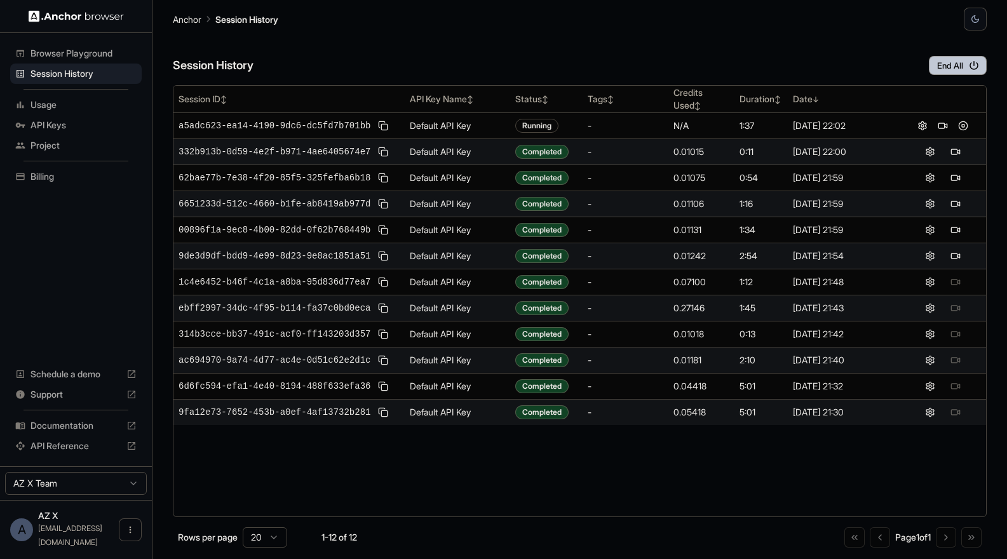
click at [811, 69] on button "End All" at bounding box center [958, 65] width 58 height 19
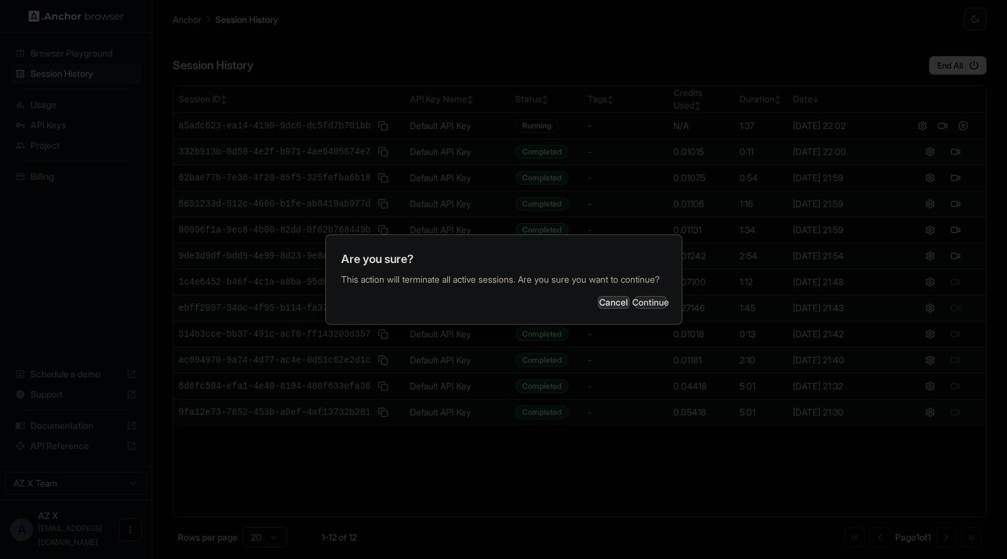
click at [635, 306] on button "Continue" at bounding box center [651, 302] width 32 height 13
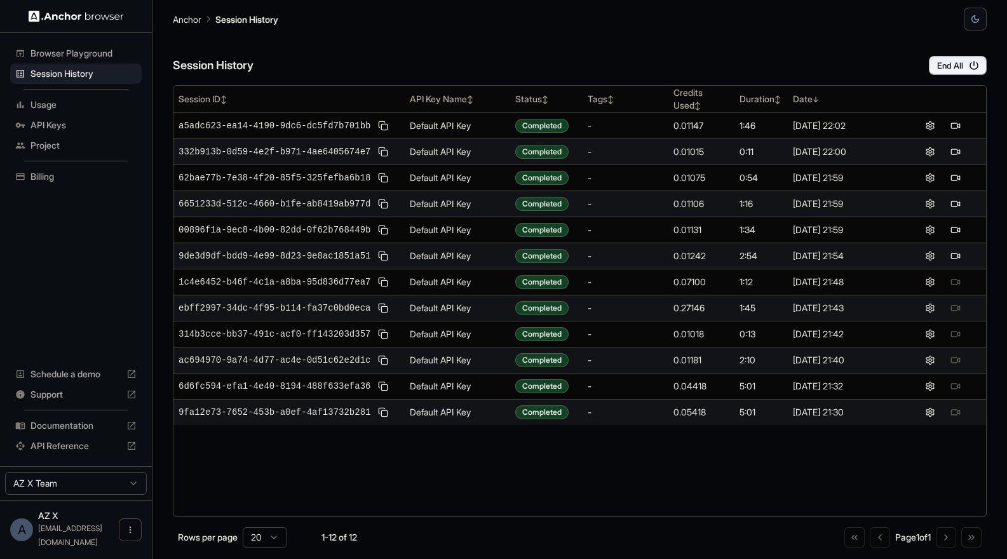
click at [603, 23] on div "Anchor Session History" at bounding box center [580, 15] width 814 height 30
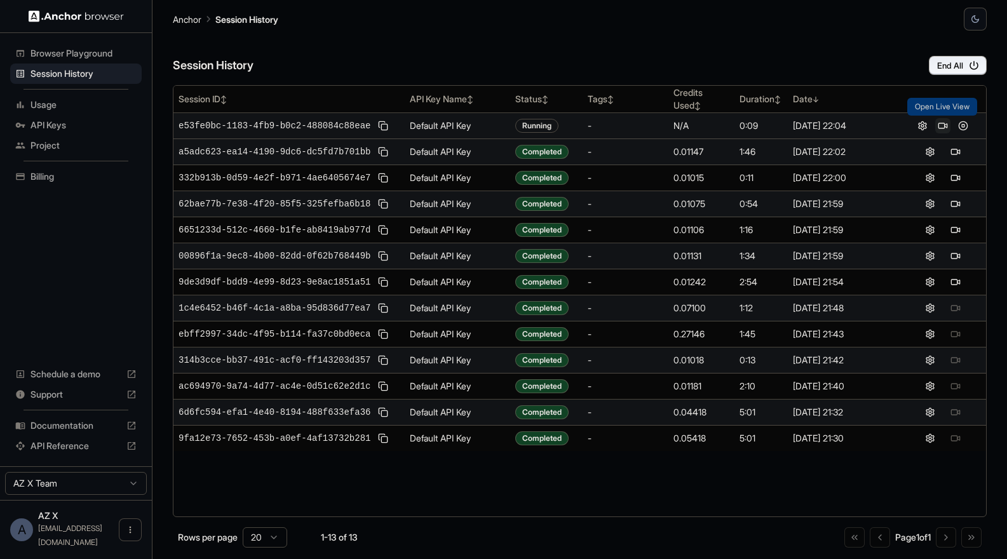
click at [811, 125] on button at bounding box center [942, 125] width 15 height 15
click at [811, 126] on button at bounding box center [942, 125] width 15 height 15
click at [80, 60] on div "Browser Playground" at bounding box center [75, 53] width 131 height 20
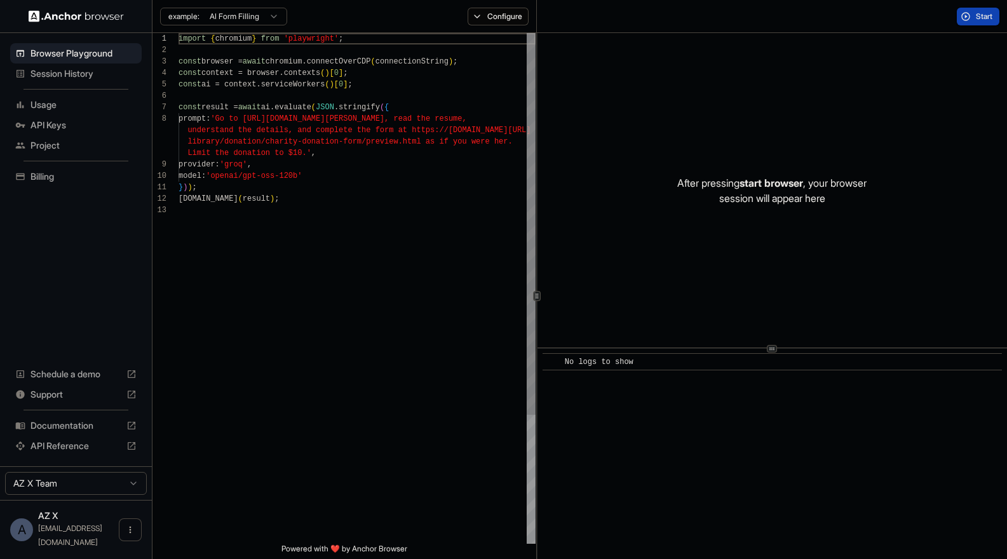
scroll to position [80, 0]
click at [80, 71] on span "Session History" at bounding box center [83, 73] width 106 height 13
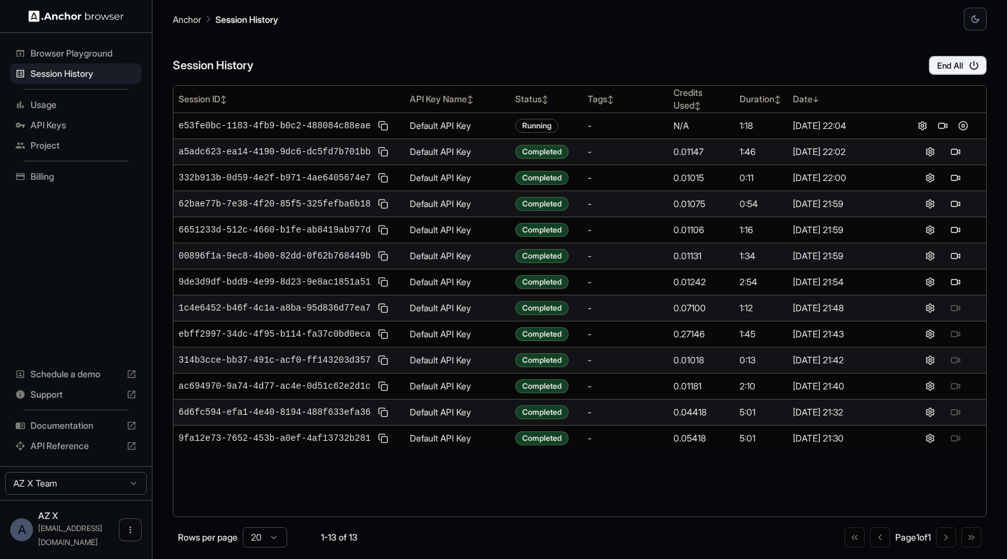
click at [62, 56] on span "Browser Playground" at bounding box center [83, 53] width 106 height 13
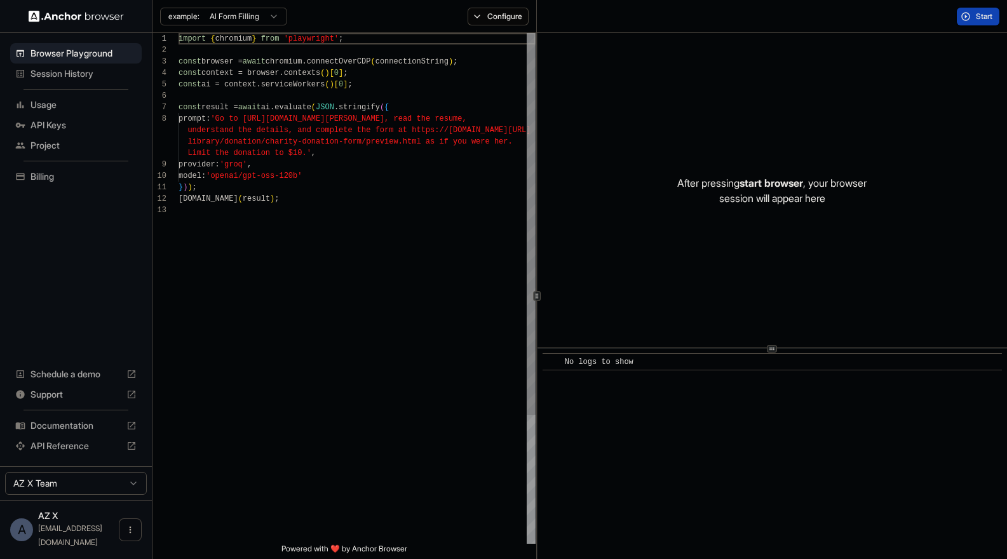
scroll to position [80, 0]
click at [62, 72] on span "Session History" at bounding box center [83, 73] width 106 height 13
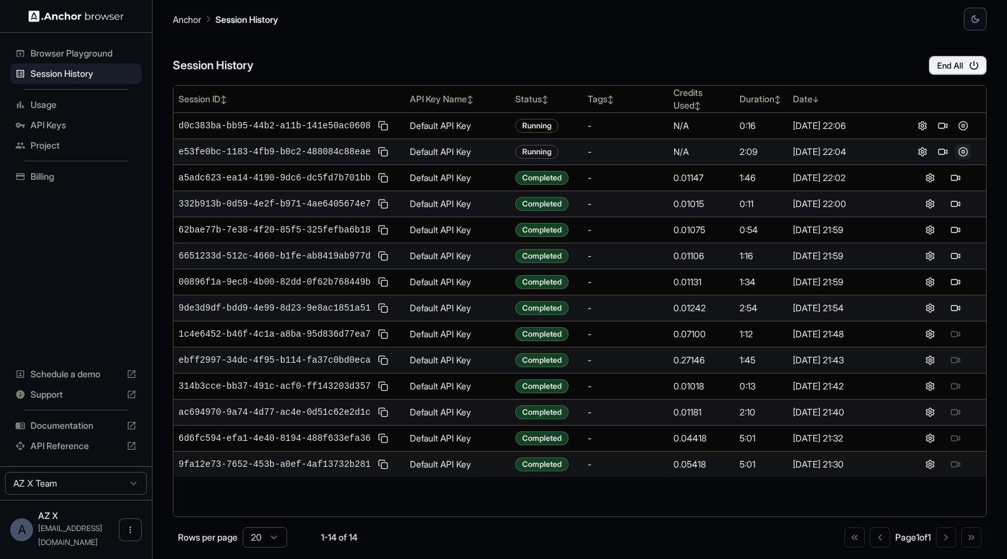
click at [811, 154] on button at bounding box center [962, 151] width 15 height 15
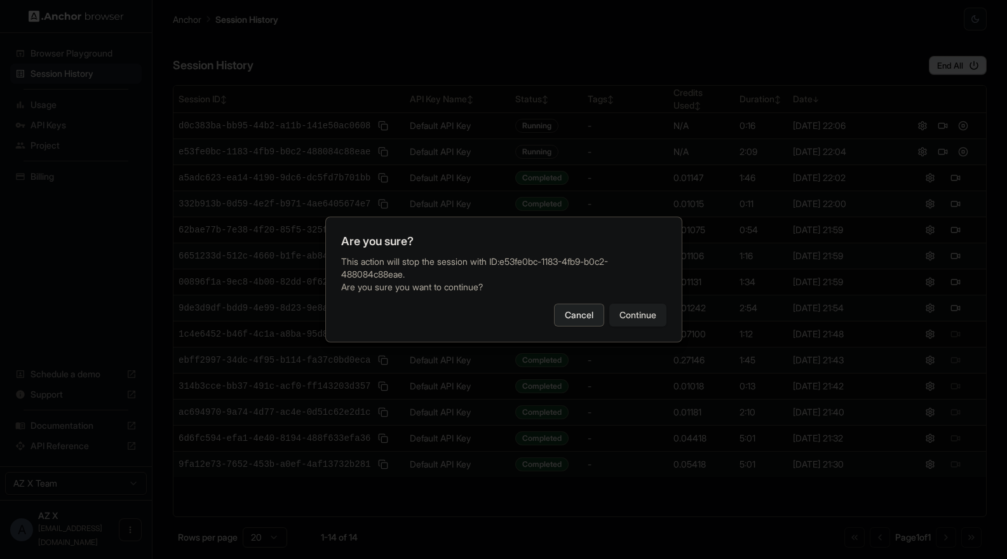
click at [576, 318] on button "Cancel" at bounding box center [579, 315] width 50 height 23
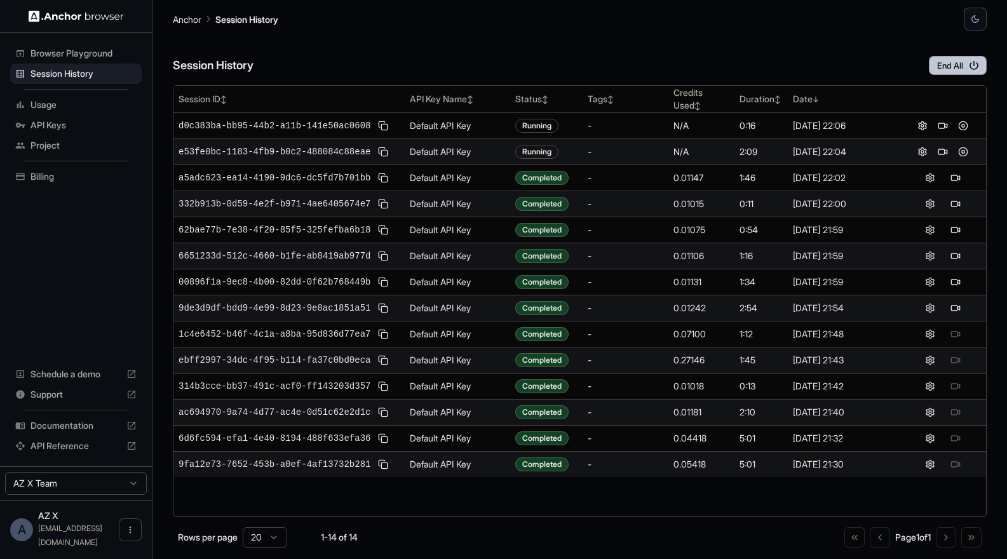
click at [811, 65] on button "End All" at bounding box center [958, 65] width 58 height 19
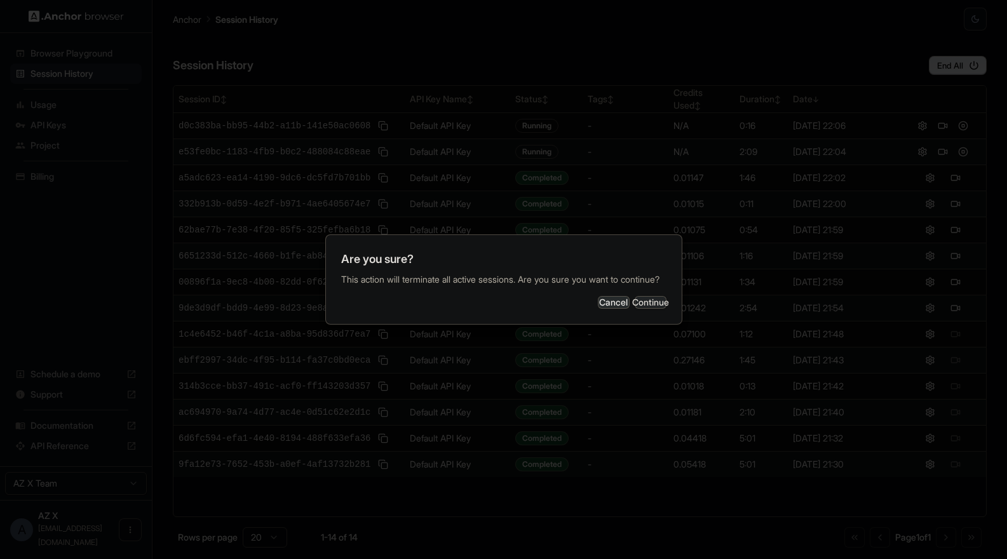
click at [640, 305] on button "Continue" at bounding box center [651, 302] width 32 height 13
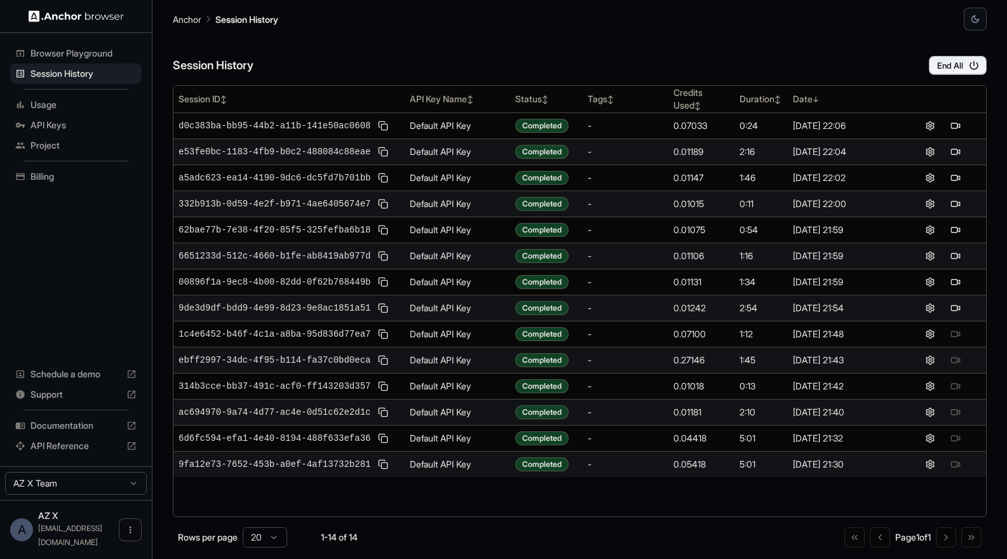
click at [54, 51] on span "Browser Playground" at bounding box center [83, 53] width 106 height 13
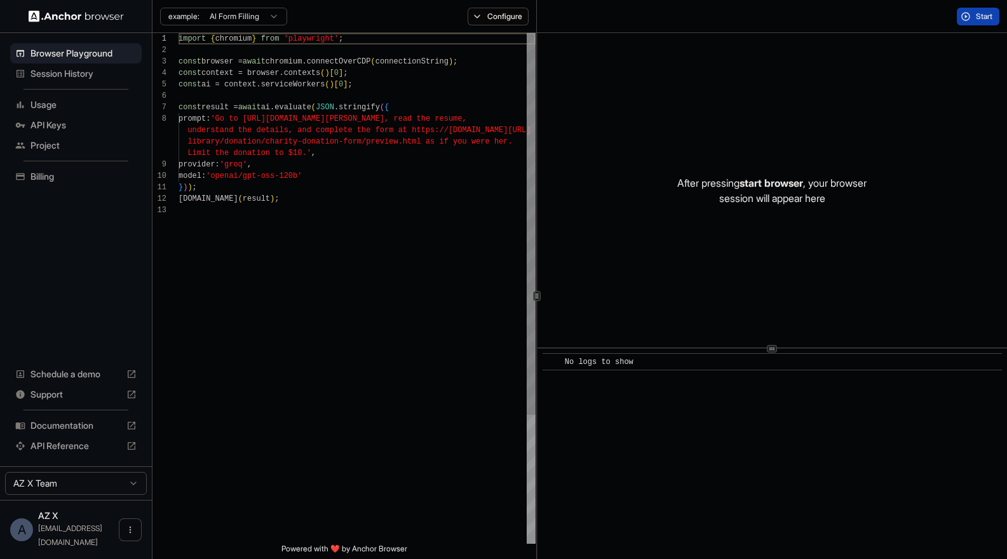
scroll to position [80, 0]
click at [54, 75] on span "Session History" at bounding box center [83, 73] width 106 height 13
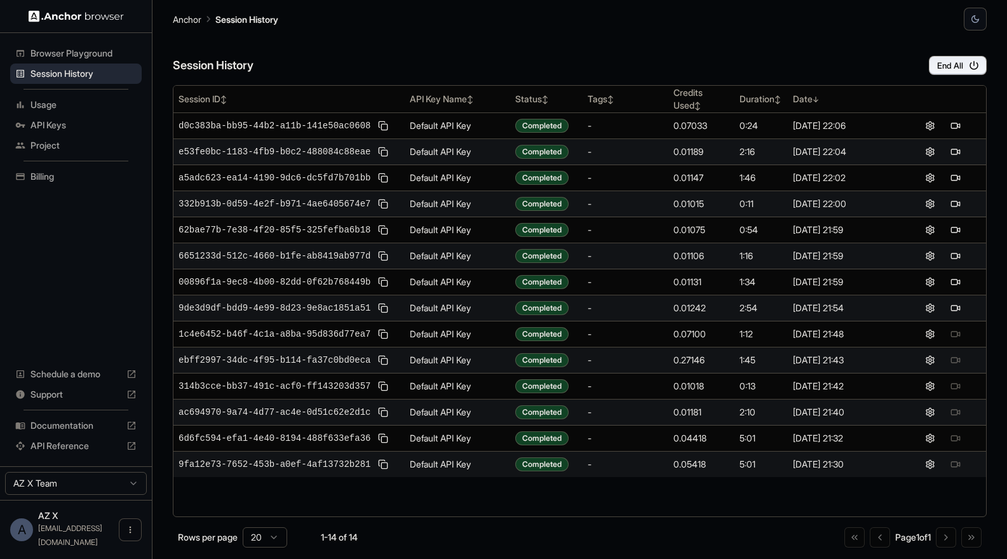
click at [85, 65] on div "Session History" at bounding box center [75, 74] width 131 height 20
click at [80, 58] on span "Browser Playground" at bounding box center [83, 53] width 106 height 13
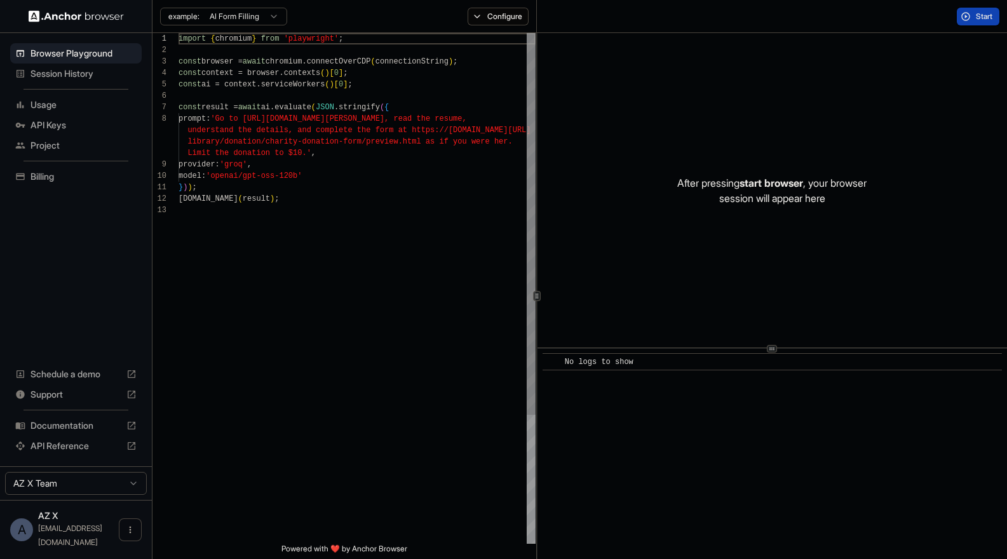
scroll to position [80, 0]
click at [77, 77] on span "Session History" at bounding box center [83, 73] width 106 height 13
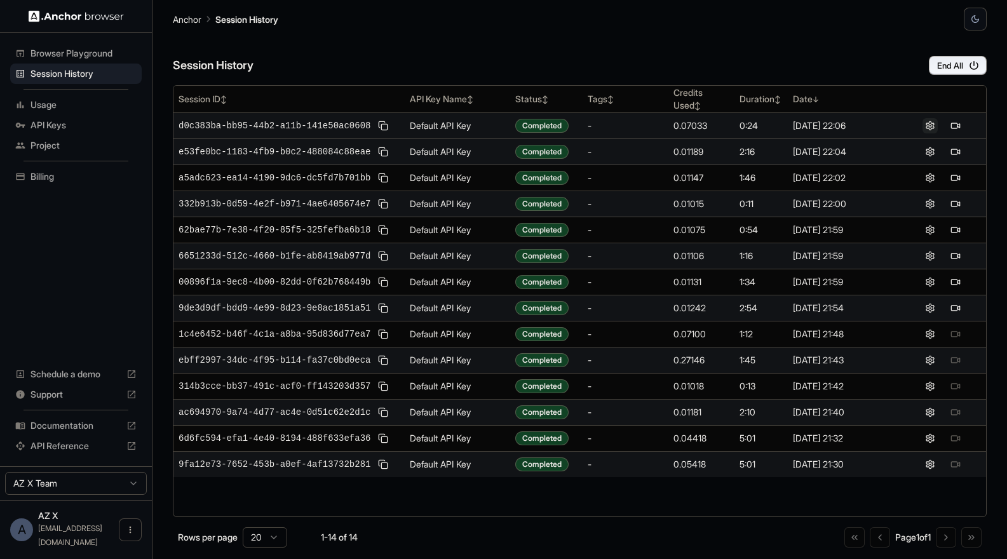
click at [811, 126] on button at bounding box center [929, 125] width 15 height 15
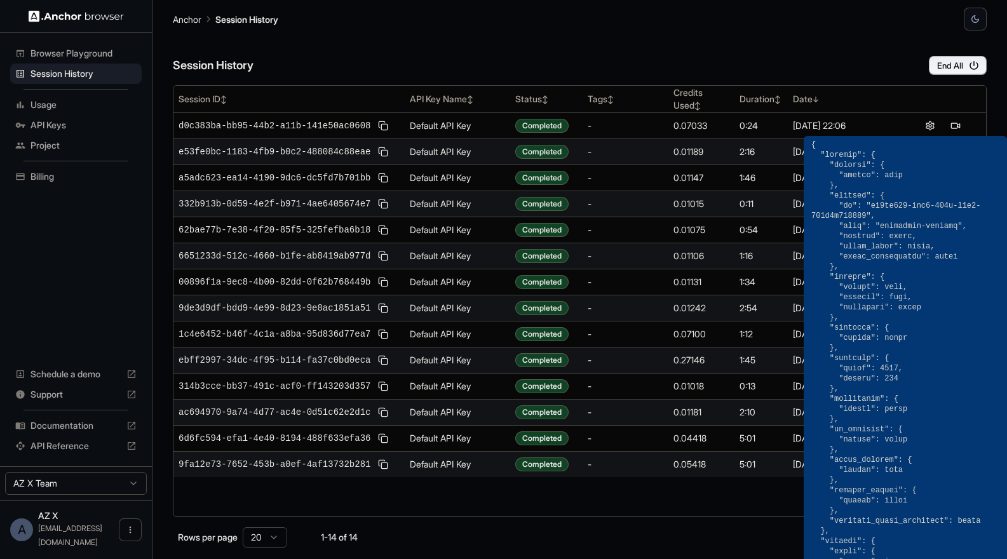
click at [811, 69] on div "Session History End All" at bounding box center [580, 52] width 814 height 44
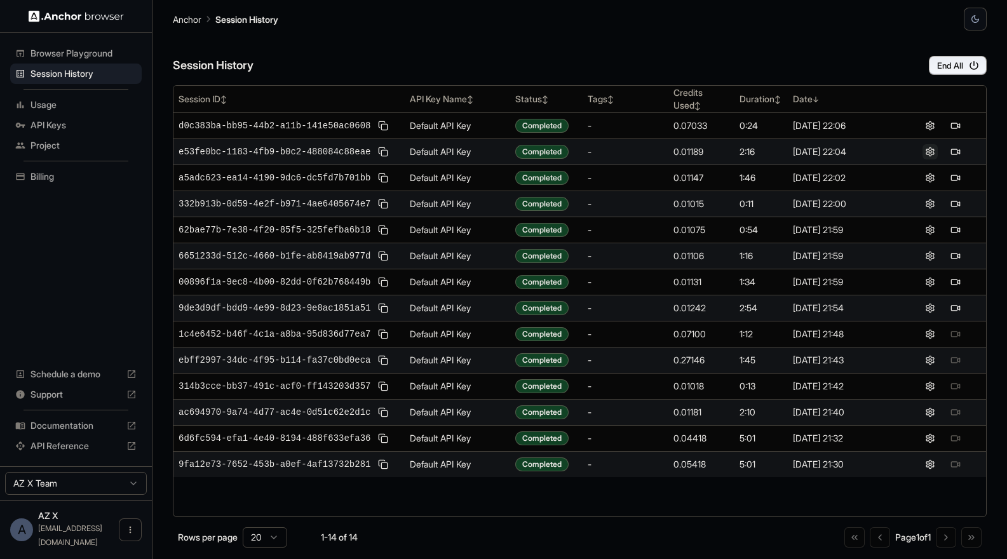
click at [811, 151] on button at bounding box center [929, 151] width 15 height 15
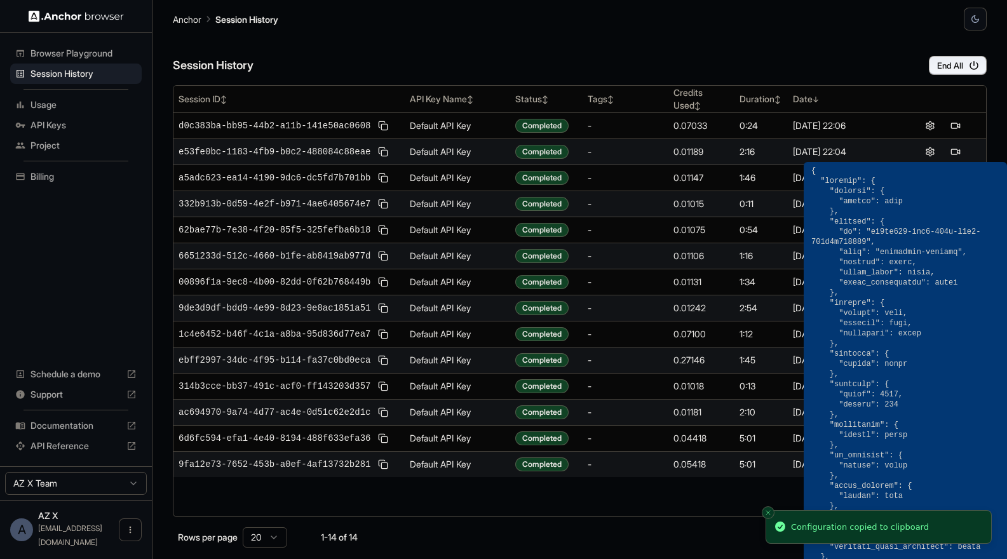
click at [795, 55] on div "Session History End All" at bounding box center [580, 52] width 814 height 44
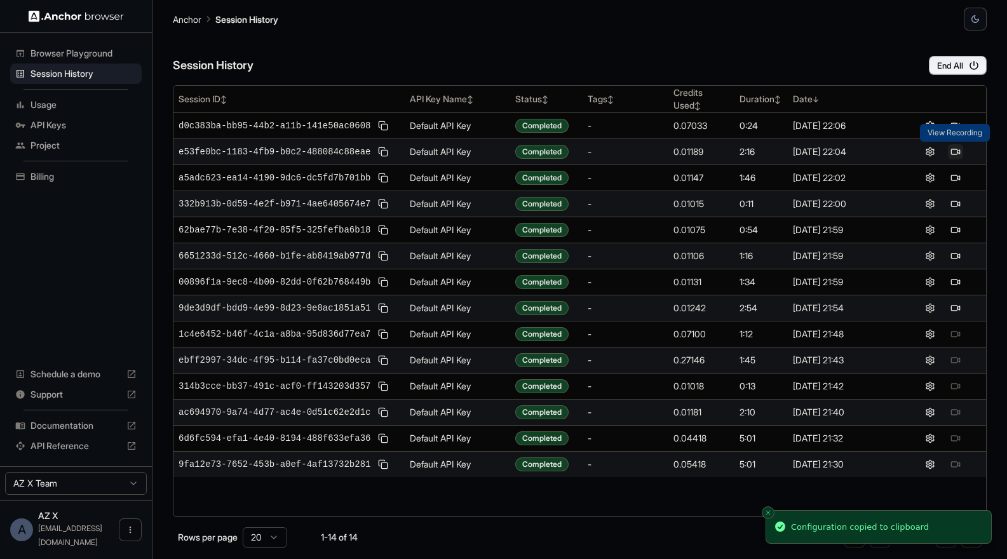
click at [811, 151] on button at bounding box center [955, 151] width 15 height 15
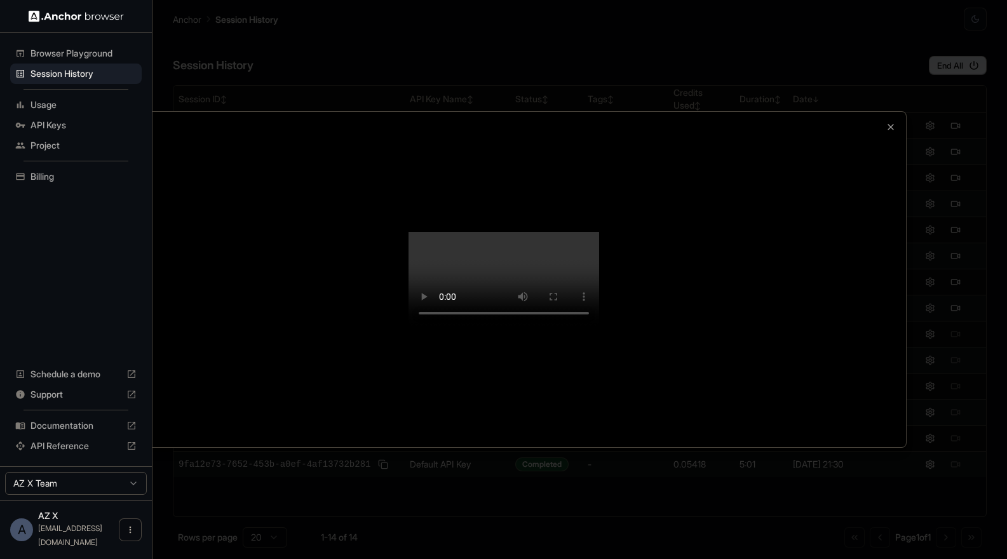
click at [811, 232] on div at bounding box center [504, 279] width 804 height 335
click at [811, 232] on div at bounding box center [503, 279] width 1007 height 559
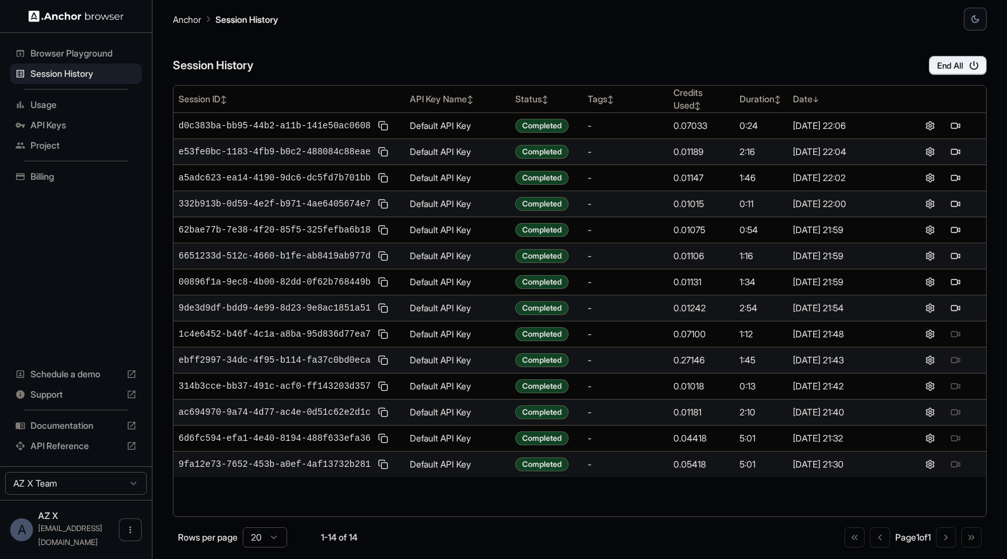
click at [75, 59] on span "Browser Playground" at bounding box center [83, 53] width 106 height 13
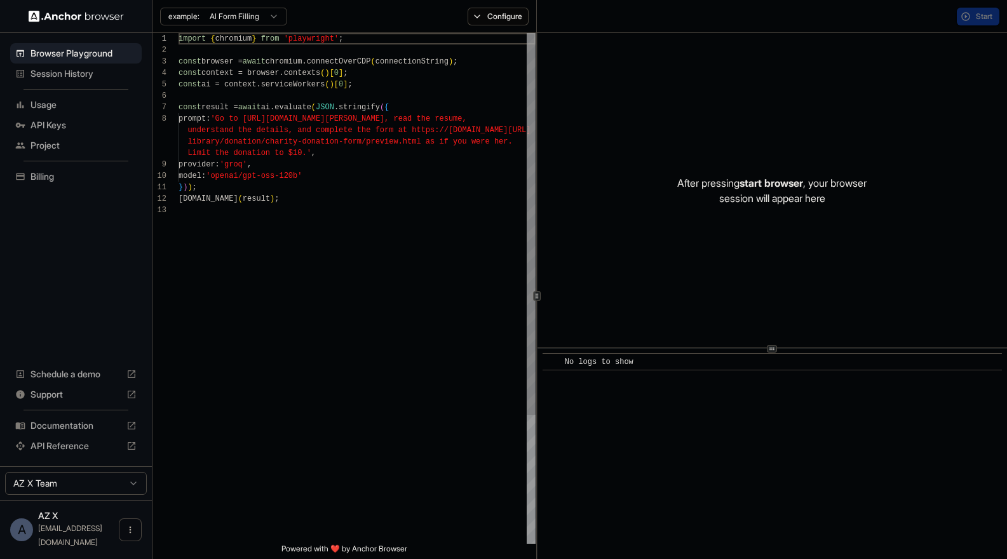
scroll to position [80, 0]
click at [74, 79] on span "Session History" at bounding box center [83, 73] width 106 height 13
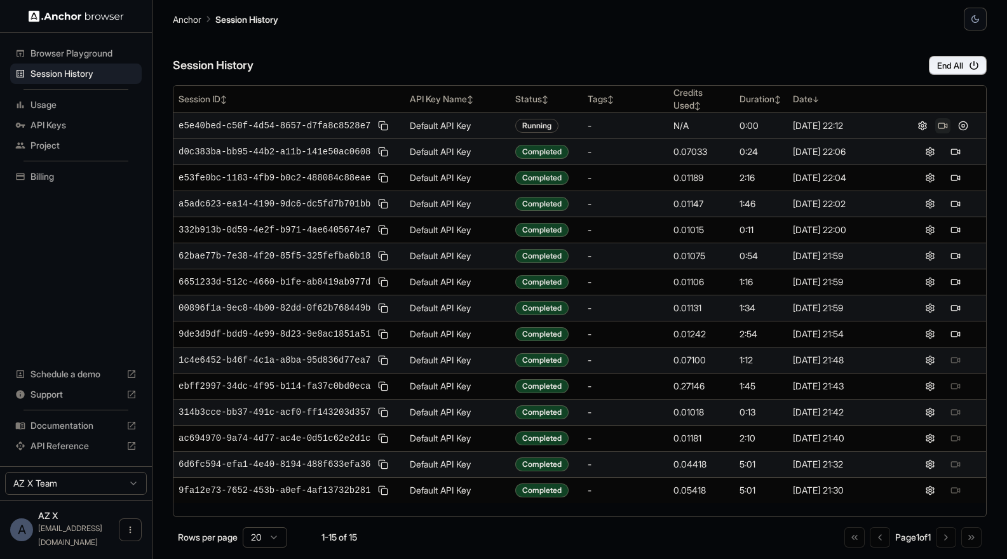
click at [811, 123] on button at bounding box center [942, 125] width 15 height 15
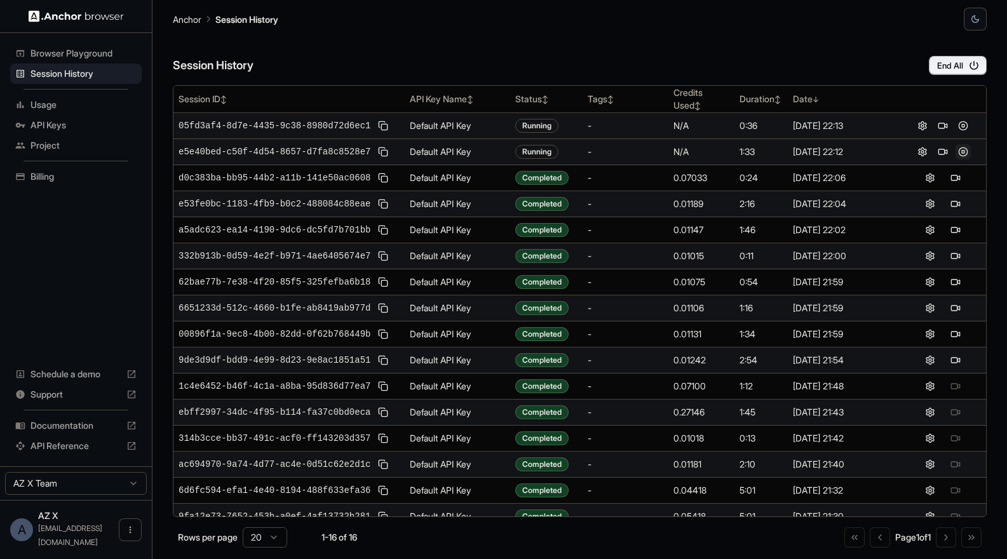
click at [811, 152] on button at bounding box center [962, 151] width 15 height 15
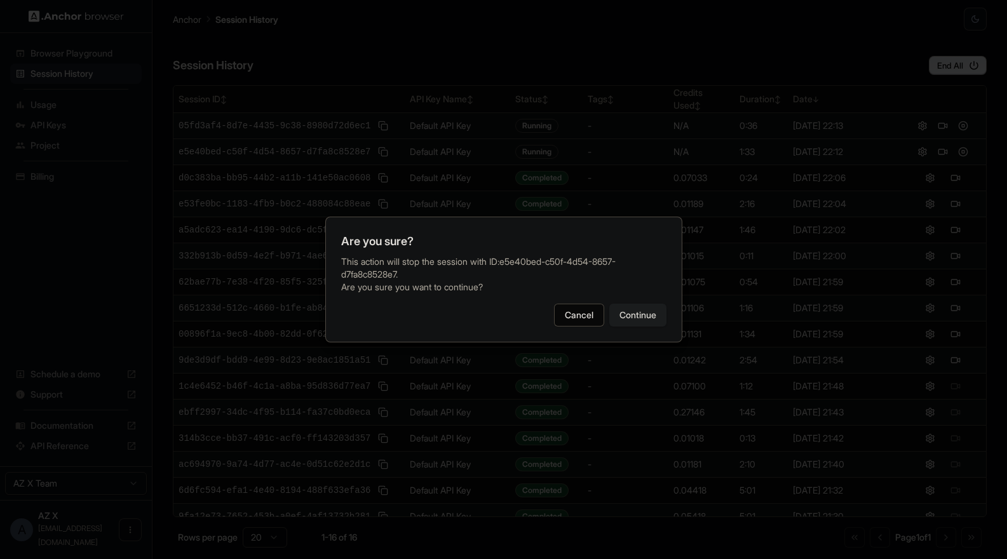
click at [622, 315] on button "Continue" at bounding box center [637, 315] width 57 height 23
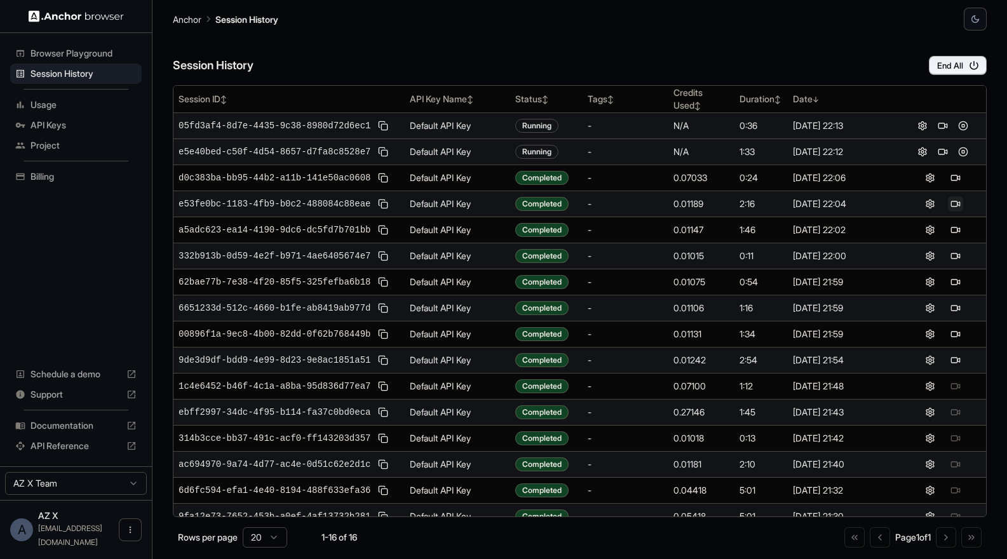
click at [811, 206] on button at bounding box center [955, 203] width 15 height 15
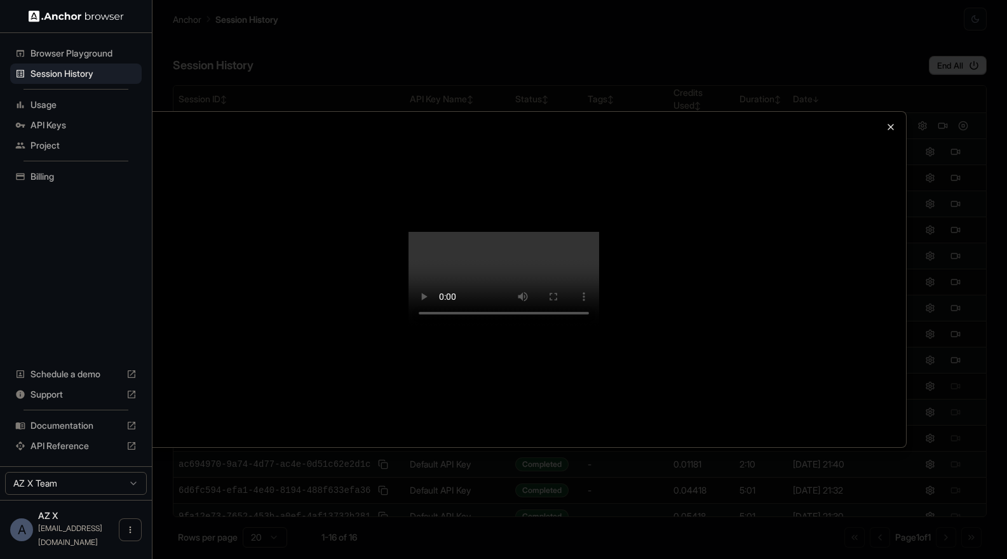
click at [811, 122] on icon "button" at bounding box center [890, 127] width 10 height 10
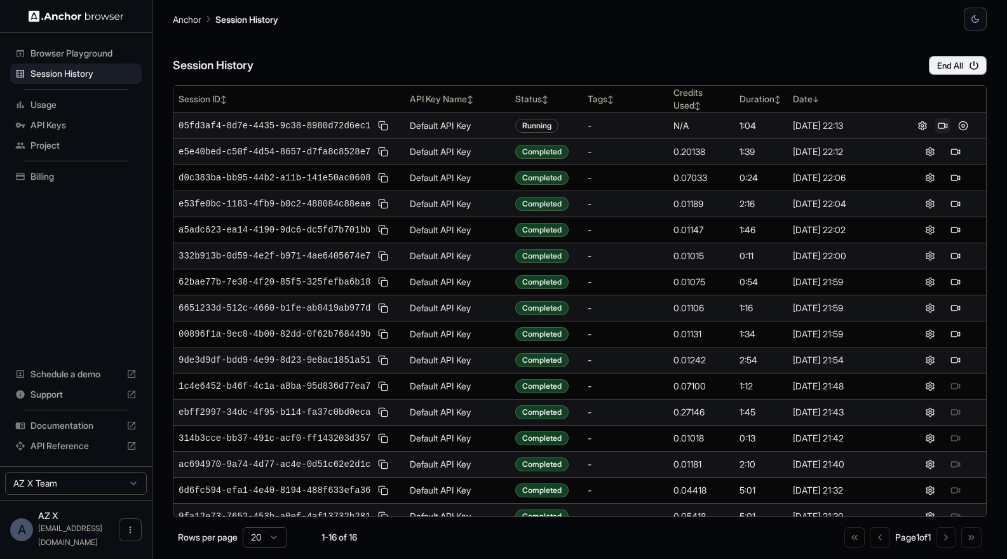
click at [811, 126] on button at bounding box center [942, 125] width 15 height 15
click at [811, 126] on button at bounding box center [962, 125] width 15 height 15
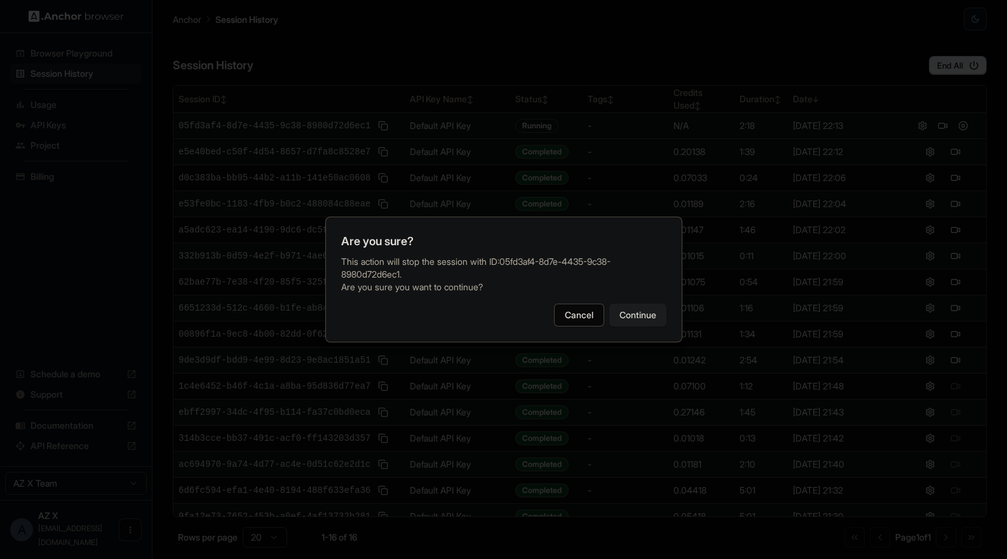
click at [630, 308] on button "Continue" at bounding box center [637, 315] width 57 height 23
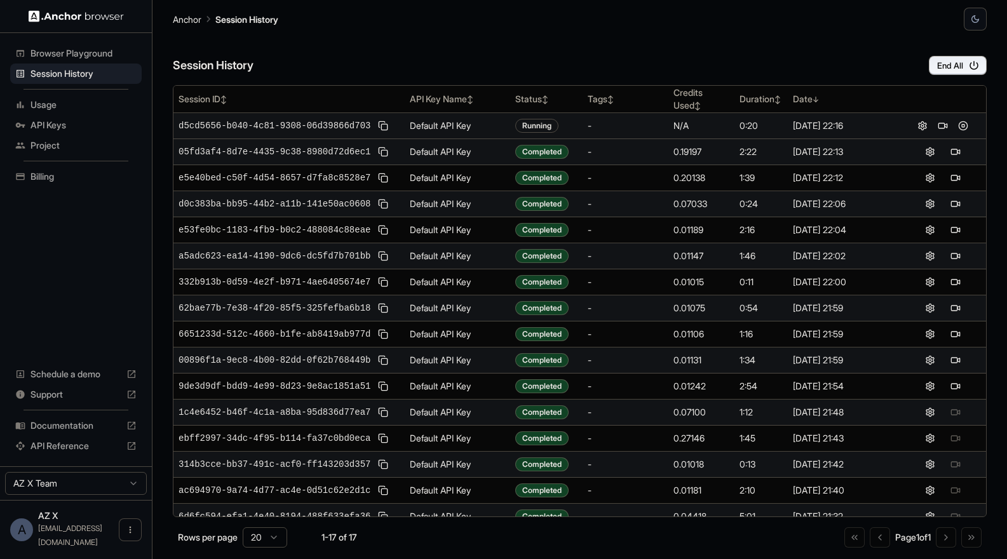
click at [88, 56] on span "Browser Playground" at bounding box center [83, 53] width 106 height 13
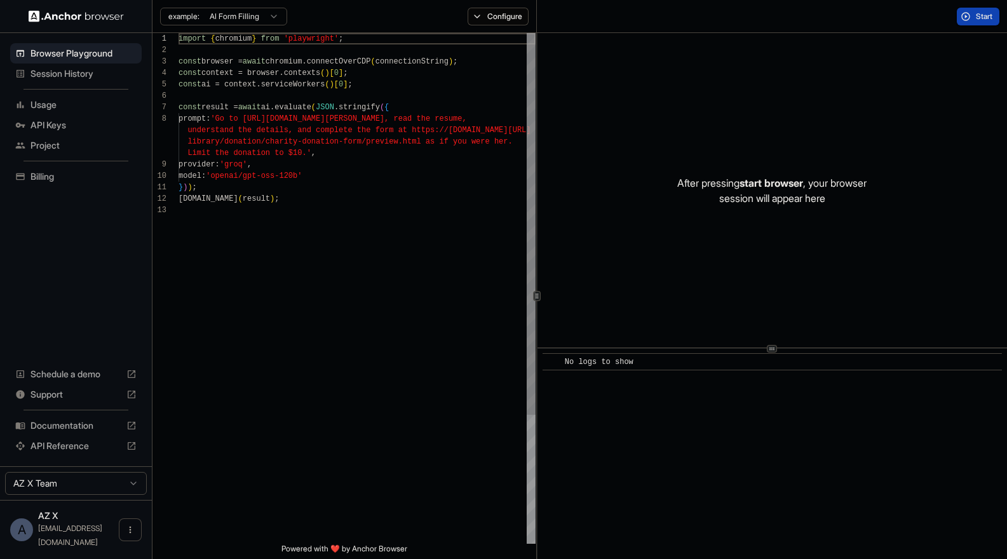
scroll to position [80, 0]
click at [79, 79] on span "Session History" at bounding box center [83, 73] width 106 height 13
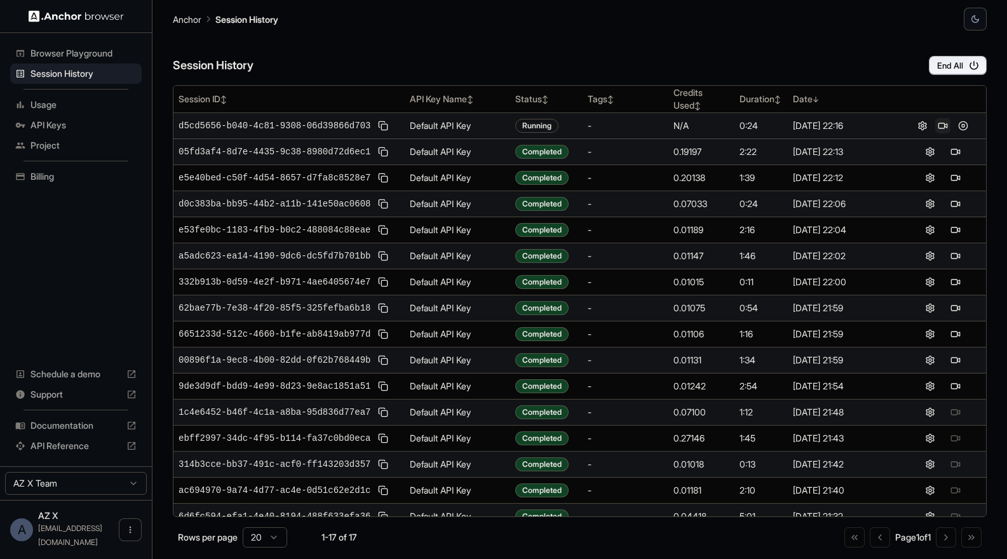
click at [811, 127] on button at bounding box center [942, 125] width 15 height 15
click at [811, 126] on button at bounding box center [942, 125] width 15 height 15
click at [103, 432] on span "Documentation" at bounding box center [75, 425] width 91 height 13
click at [785, 53] on div "Session History End All" at bounding box center [580, 52] width 814 height 44
click at [811, 126] on button at bounding box center [942, 125] width 15 height 15
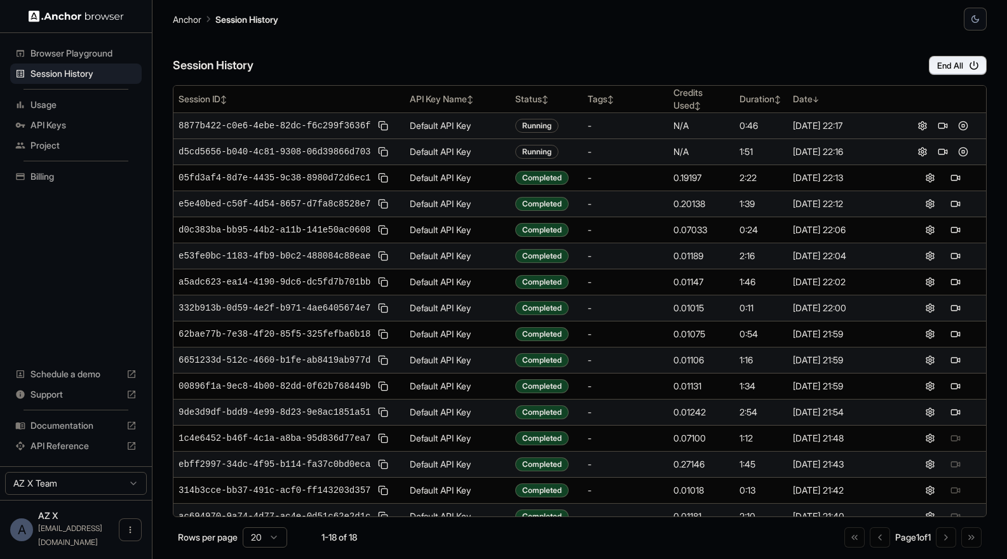
click at [811, 65] on div "Session History End All" at bounding box center [580, 52] width 814 height 44
click at [811, 65] on button "End All" at bounding box center [958, 65] width 58 height 19
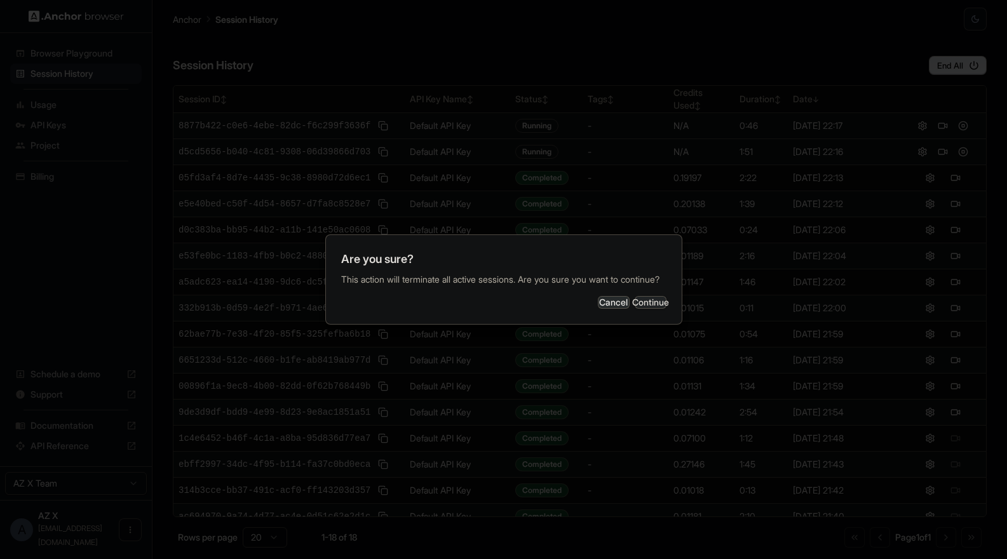
click at [635, 309] on button "Continue" at bounding box center [651, 302] width 32 height 13
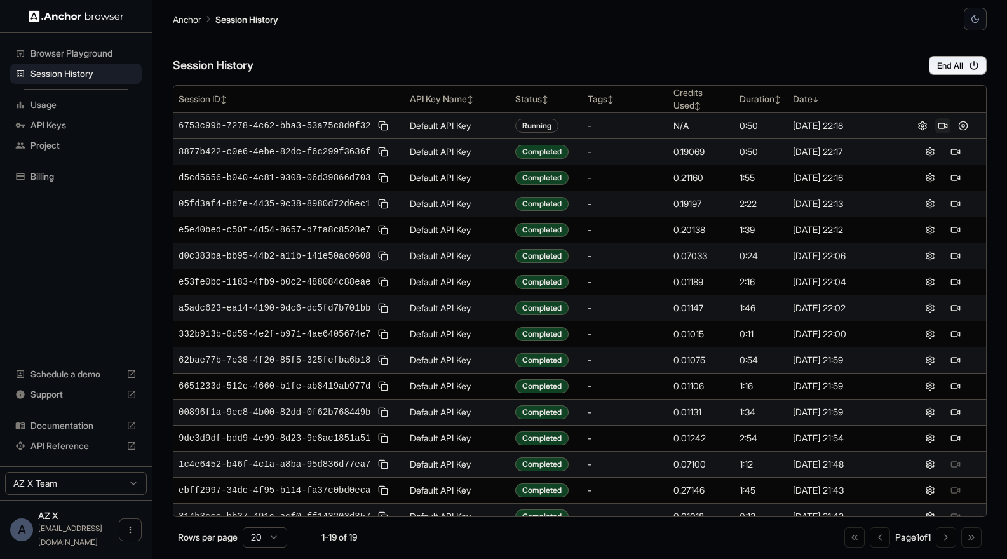
click at [811, 126] on button at bounding box center [942, 125] width 15 height 15
click at [811, 67] on button "End All" at bounding box center [958, 65] width 58 height 19
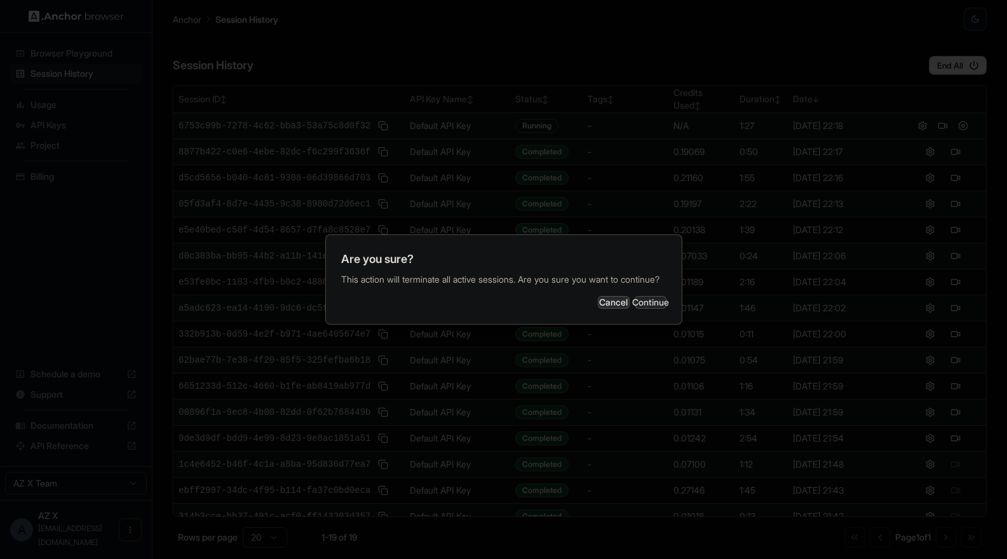
click at [644, 309] on button "Continue" at bounding box center [651, 302] width 32 height 13
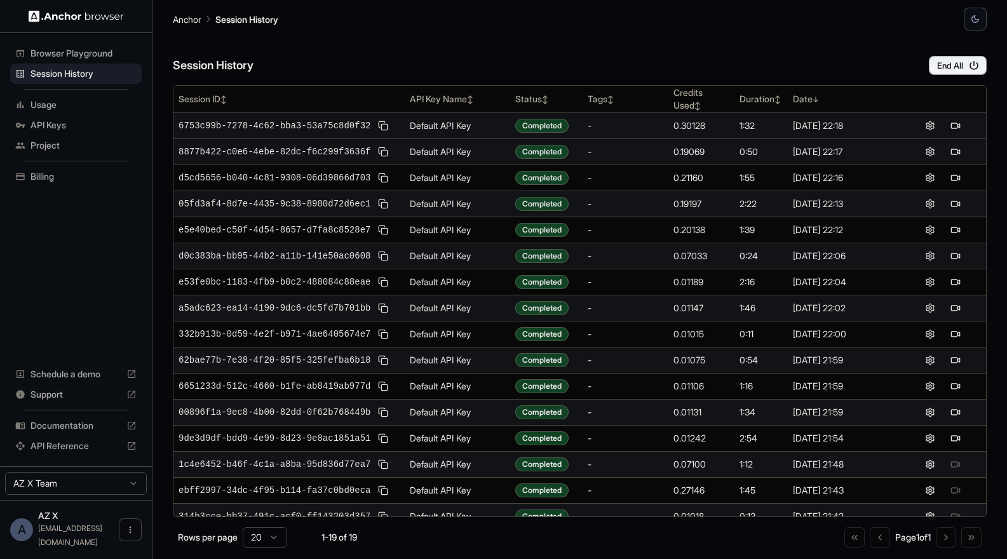
click at [182, 18] on p "Anchor" at bounding box center [187, 19] width 29 height 13
click at [41, 50] on span "Browser Playground" at bounding box center [83, 53] width 106 height 13
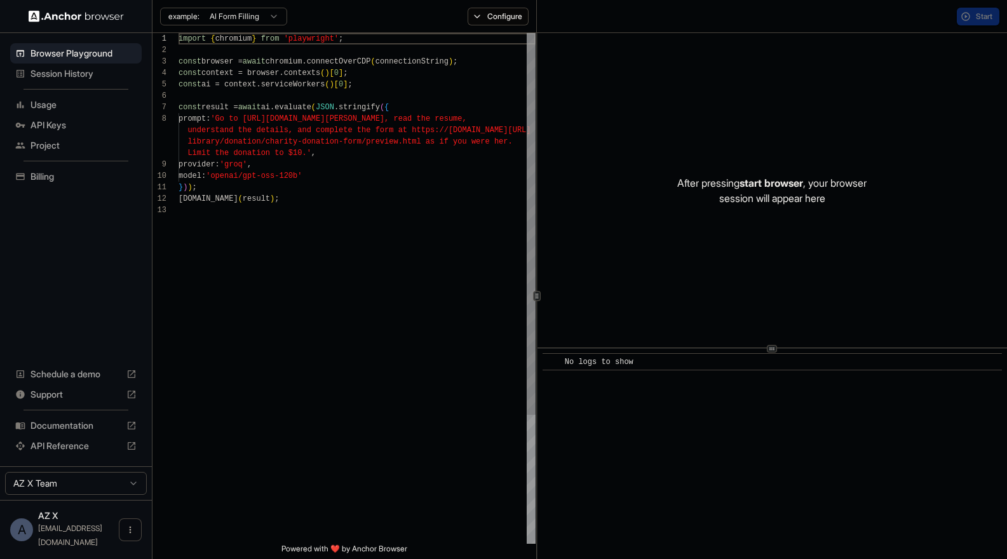
scroll to position [80, 0]
click at [41, 86] on ul "Browser Playground Session History Usage API Keys Project Billing" at bounding box center [76, 115] width 142 height 154
click at [41, 71] on span "Session History" at bounding box center [83, 73] width 106 height 13
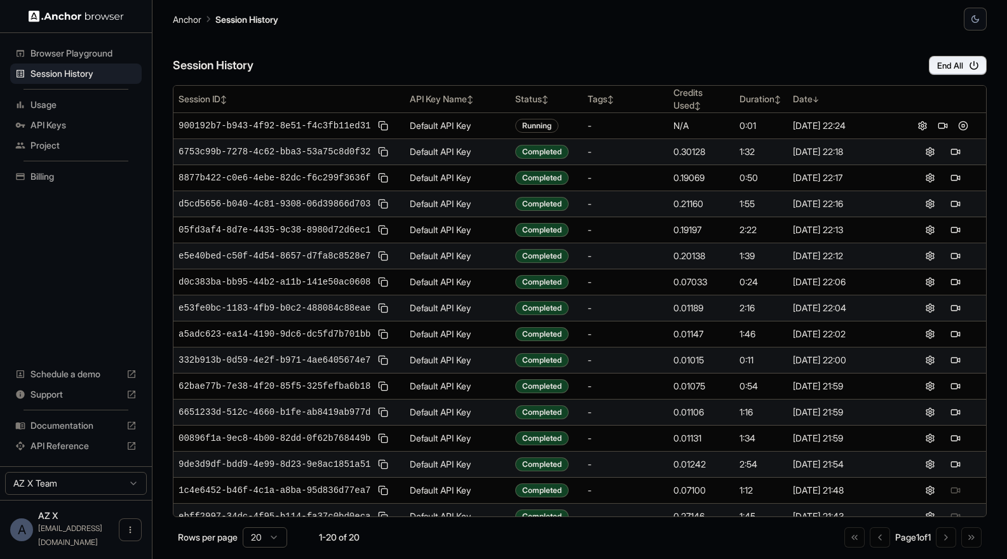
click at [760, 61] on div "Session History End All" at bounding box center [580, 52] width 814 height 44
click at [77, 48] on span "Browser Playground" at bounding box center [83, 53] width 106 height 13
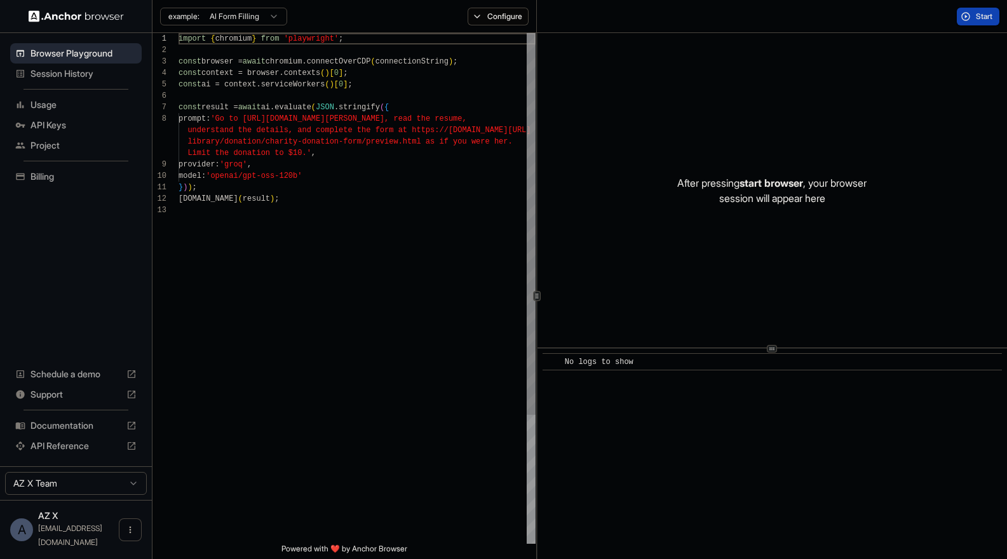
scroll to position [80, 0]
click at [65, 74] on span "Session History" at bounding box center [83, 73] width 106 height 13
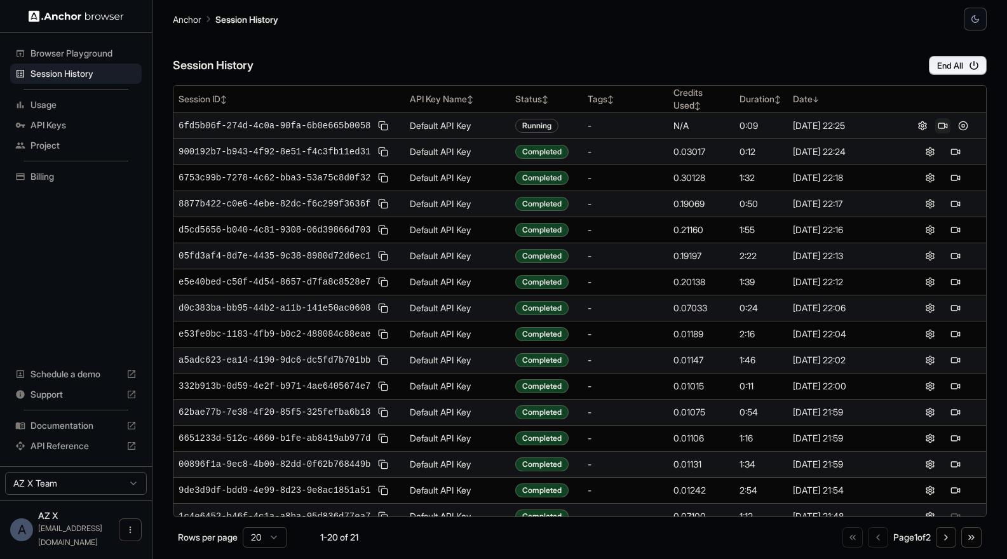
click at [811, 124] on button at bounding box center [942, 125] width 15 height 15
click at [811, 124] on button at bounding box center [962, 125] width 15 height 15
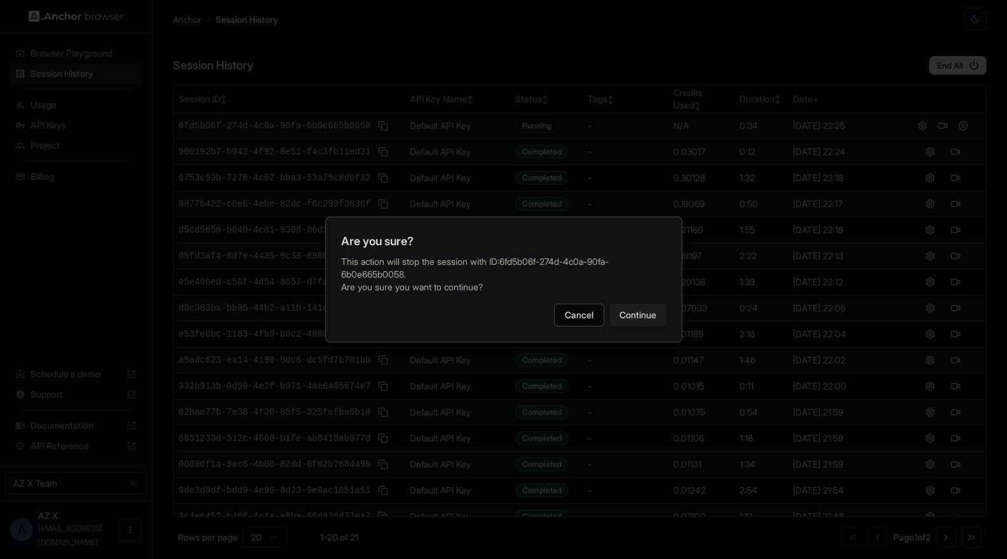
click at [627, 320] on button "Continue" at bounding box center [637, 315] width 57 height 23
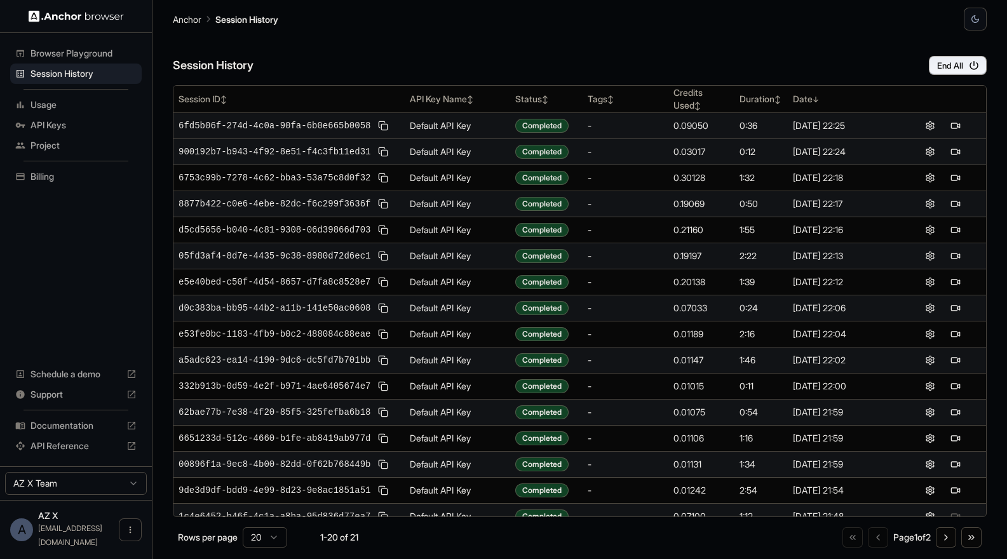
click at [78, 40] on ul "Browser Playground Session History Usage API Keys Project Billing" at bounding box center [76, 115] width 142 height 154
click at [73, 50] on span "Browser Playground" at bounding box center [83, 53] width 106 height 13
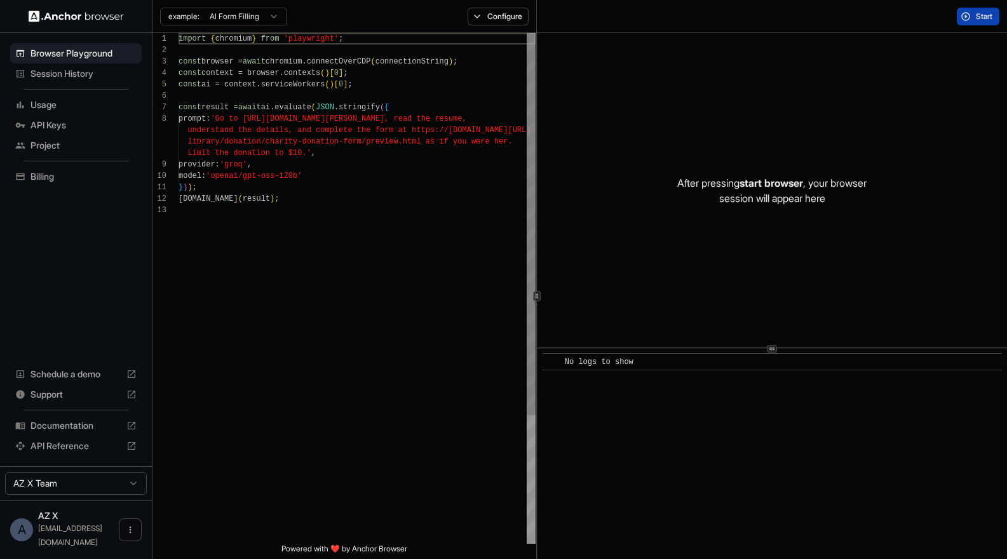
scroll to position [80, 0]
click at [69, 68] on span "Session History" at bounding box center [83, 73] width 106 height 13
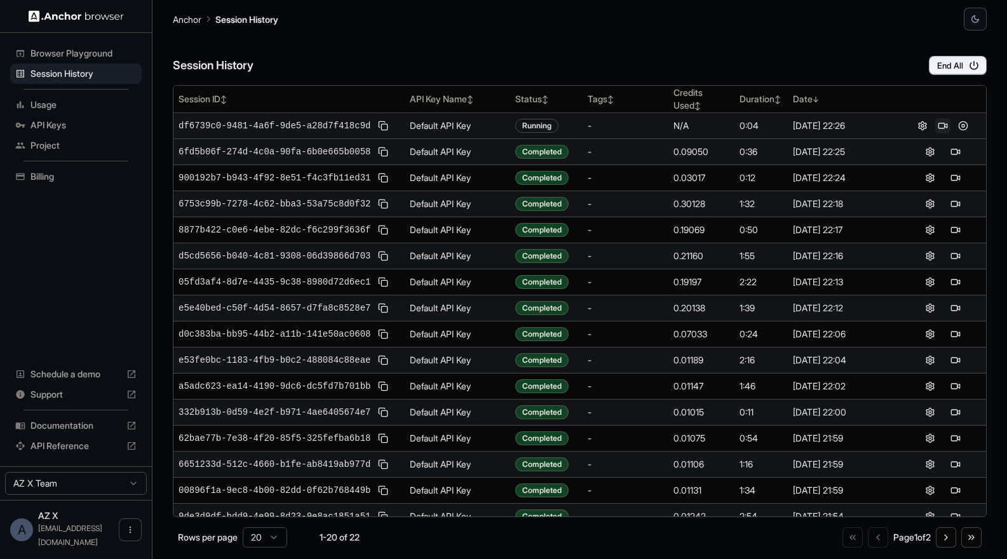
click at [811, 127] on button at bounding box center [942, 125] width 15 height 15
click at [811, 126] on button at bounding box center [962, 125] width 15 height 15
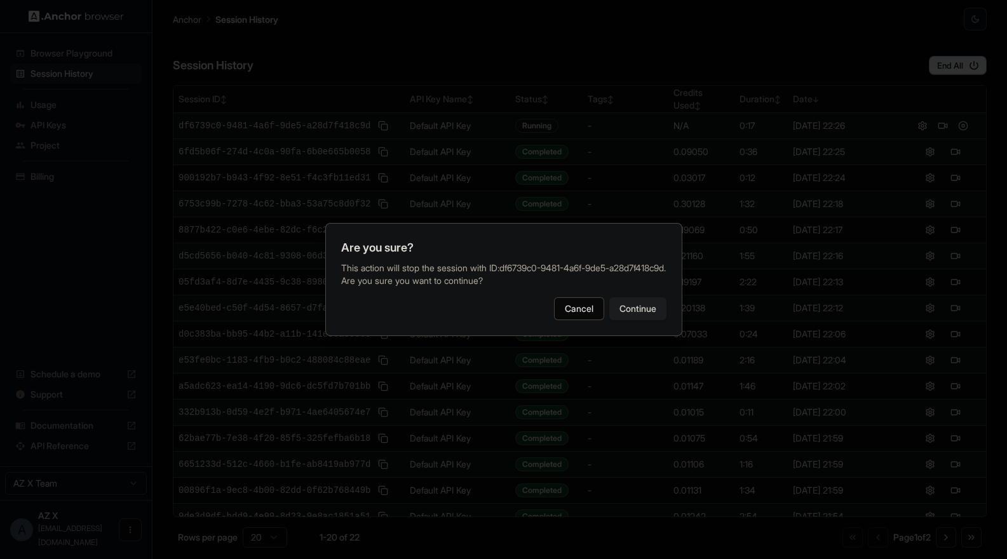
click at [644, 314] on button "Continue" at bounding box center [637, 308] width 57 height 23
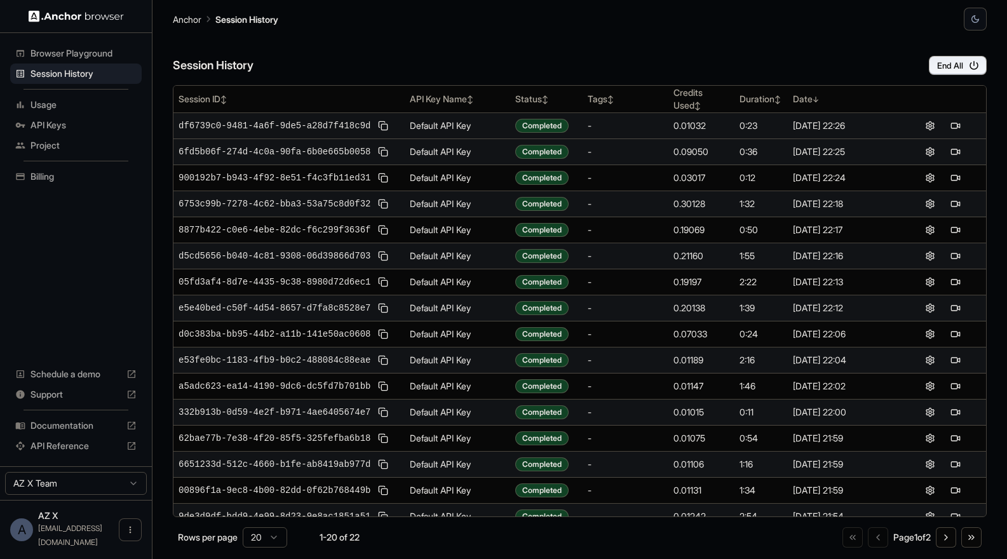
click at [81, 52] on span "Browser Playground" at bounding box center [83, 53] width 106 height 13
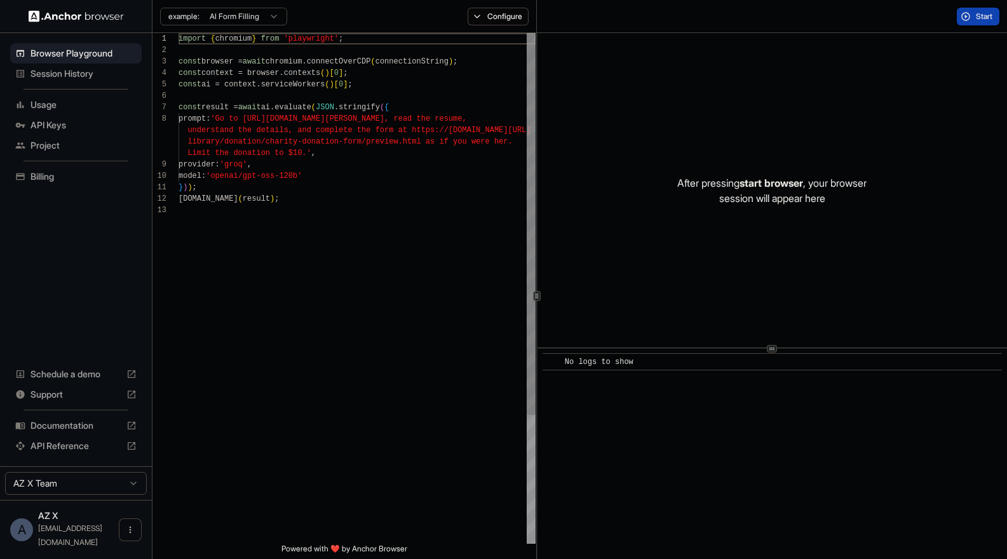
scroll to position [80, 0]
click at [76, 72] on span "Session History" at bounding box center [83, 73] width 106 height 13
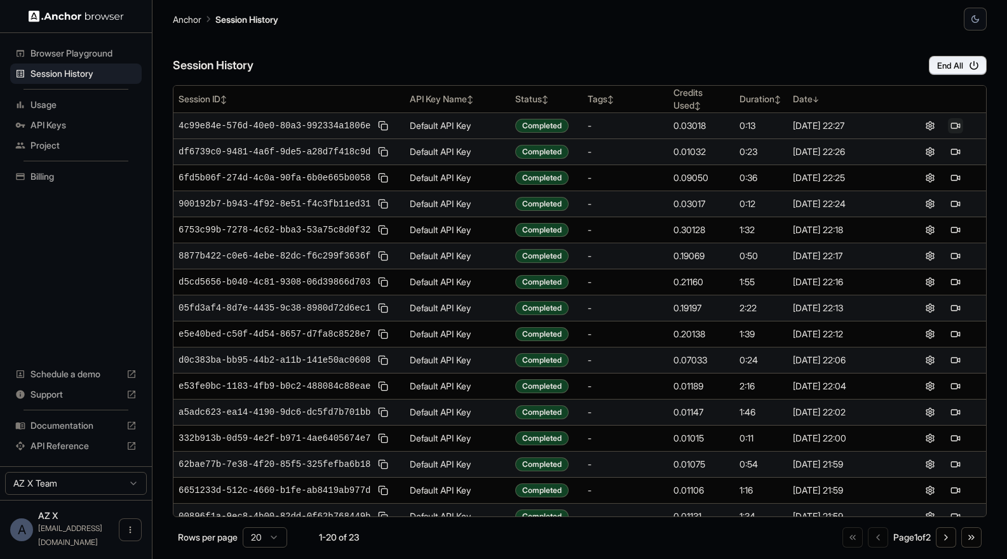
click at [811, 125] on button at bounding box center [955, 125] width 15 height 15
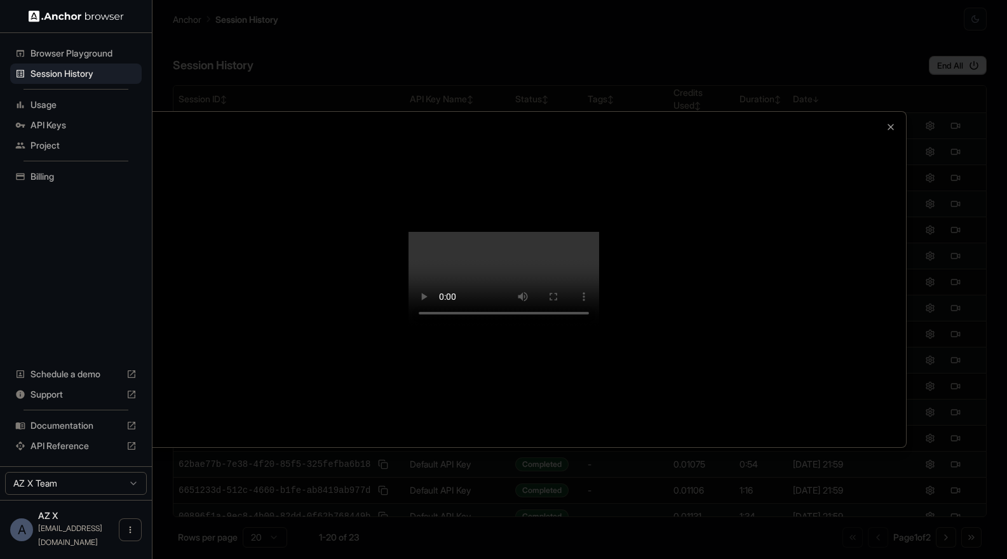
click at [429, 232] on video at bounding box center [503, 279] width 191 height 95
click at [408, 232] on video at bounding box center [503, 279] width 191 height 95
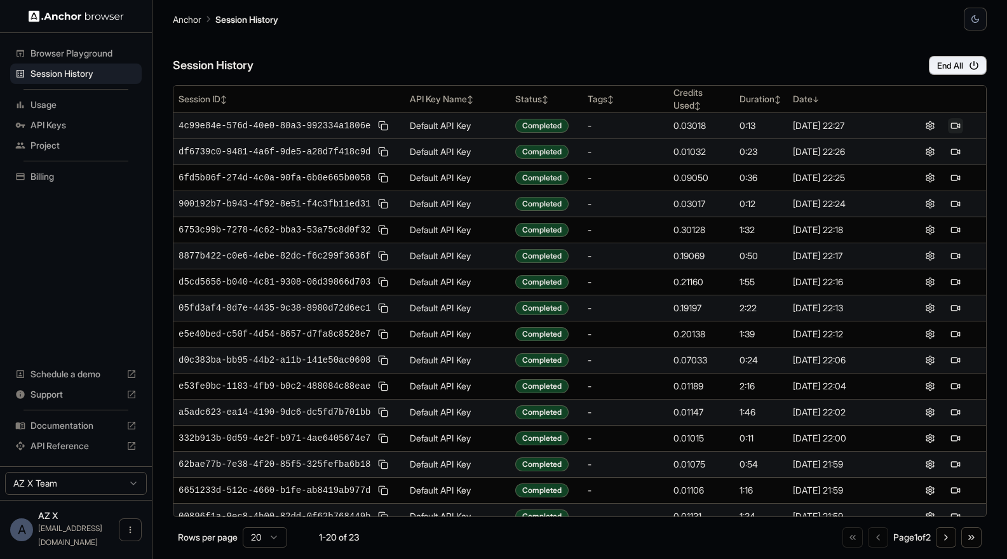
click at [811, 129] on button at bounding box center [955, 125] width 15 height 15
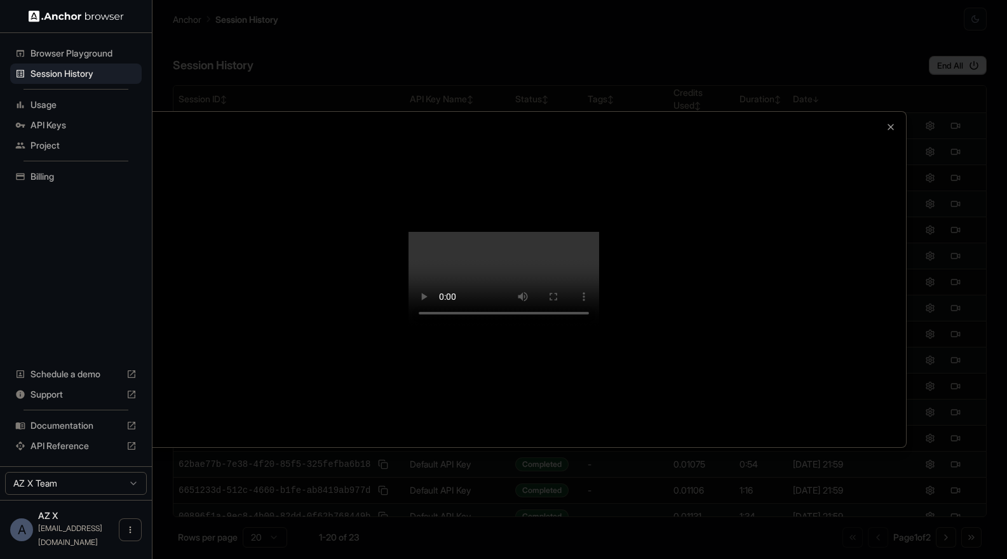
click at [320, 39] on div at bounding box center [503, 279] width 1007 height 559
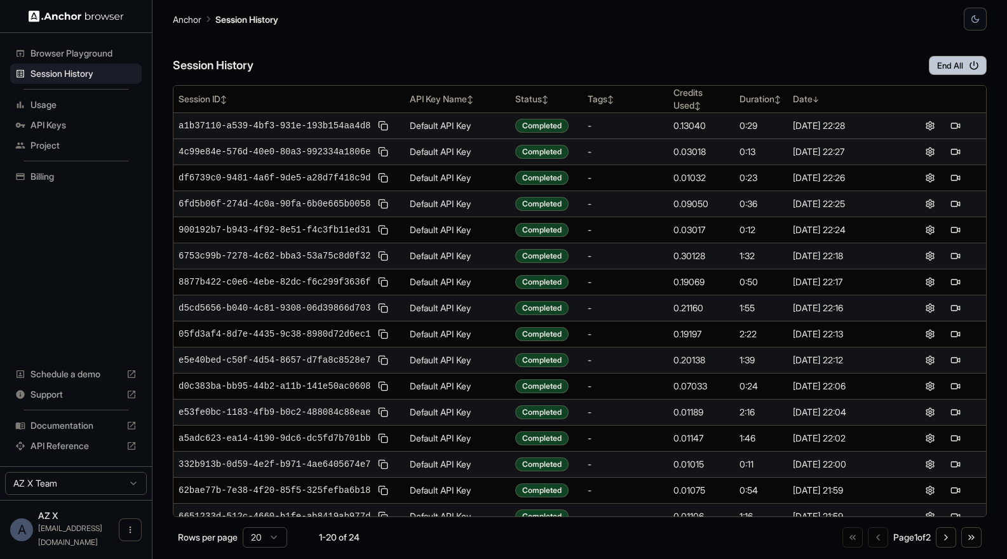
click at [811, 63] on button "End All" at bounding box center [958, 65] width 58 height 19
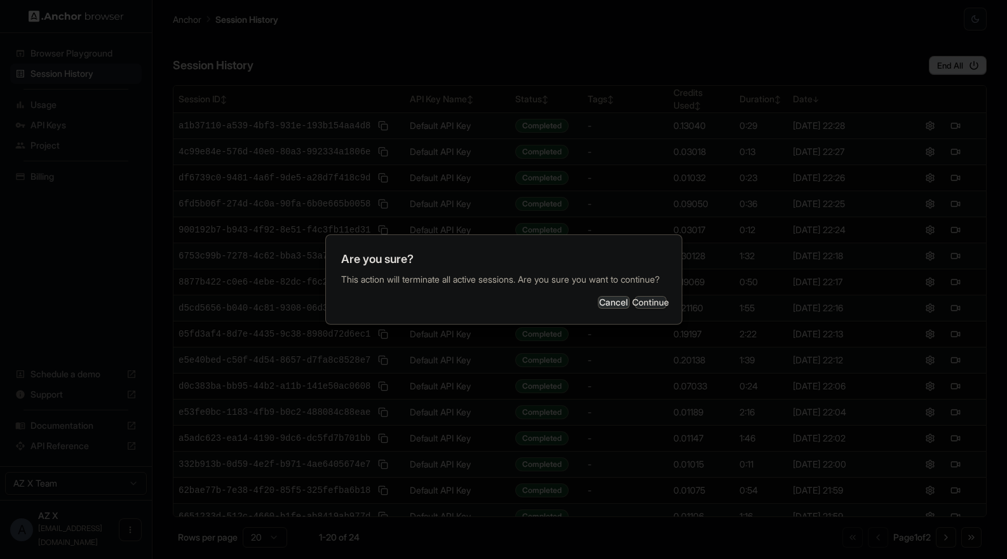
click at [641, 309] on button "Continue" at bounding box center [651, 302] width 32 height 13
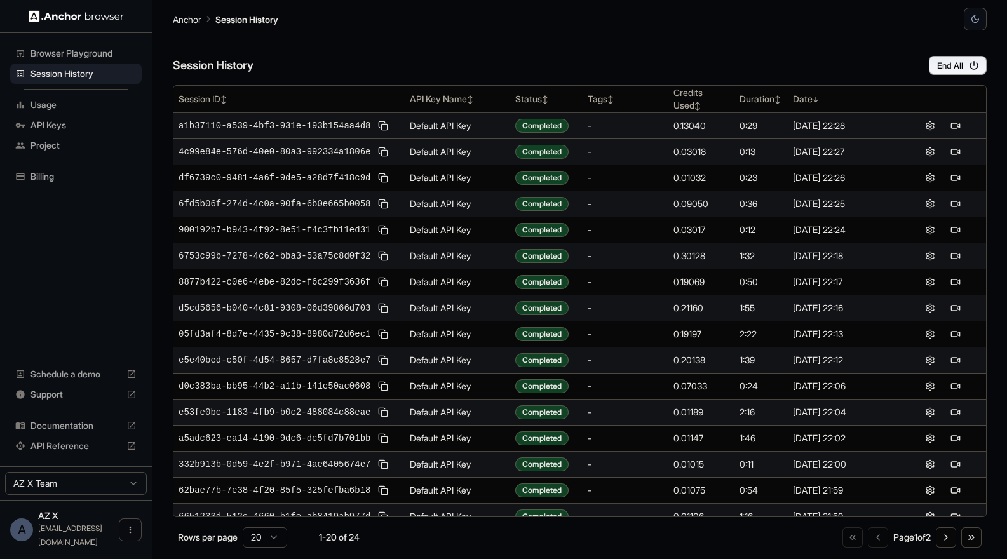
click at [90, 55] on span "Browser Playground" at bounding box center [83, 53] width 106 height 13
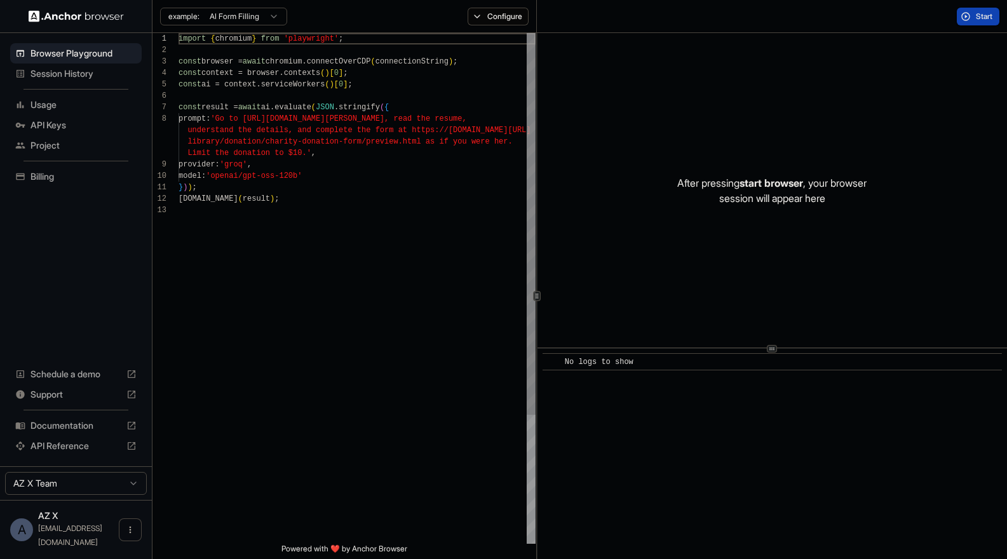
scroll to position [80, 0]
click at [86, 88] on ul "Browser Playground Session History Usage API Keys Project Billing" at bounding box center [76, 115] width 142 height 154
click at [84, 82] on div "Session History" at bounding box center [75, 74] width 131 height 20
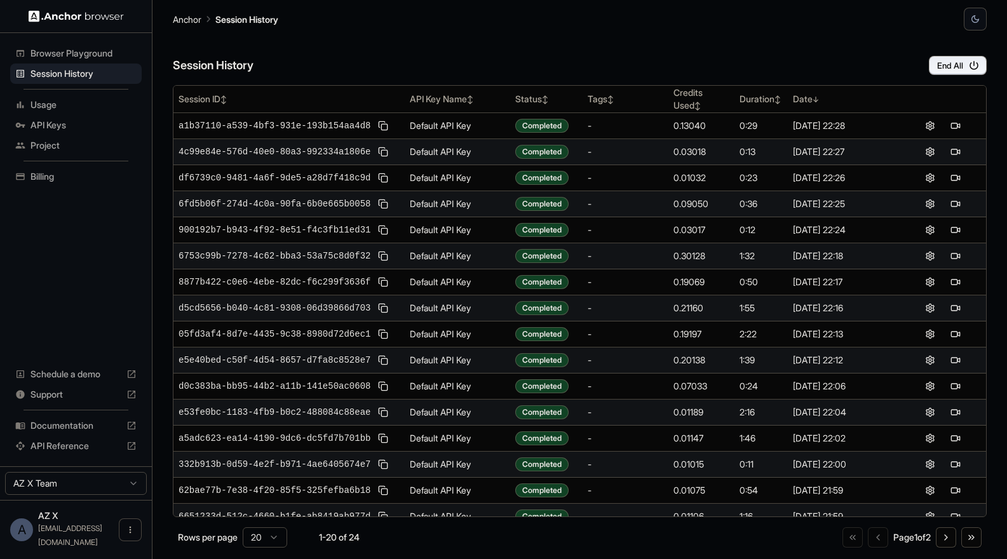
click at [76, 53] on span "Browser Playground" at bounding box center [83, 53] width 106 height 13
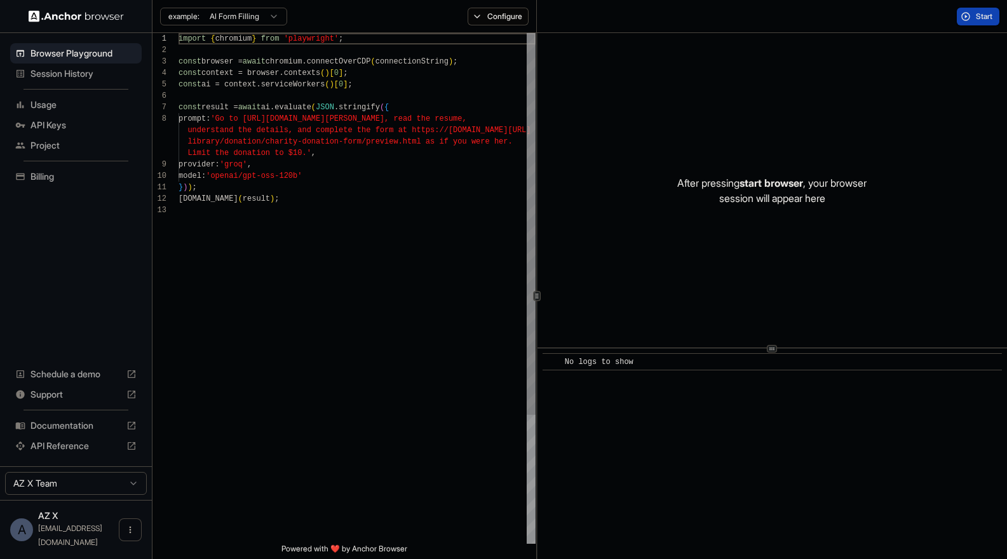
scroll to position [80, 0]
click at [76, 65] on div "Session History" at bounding box center [75, 74] width 131 height 20
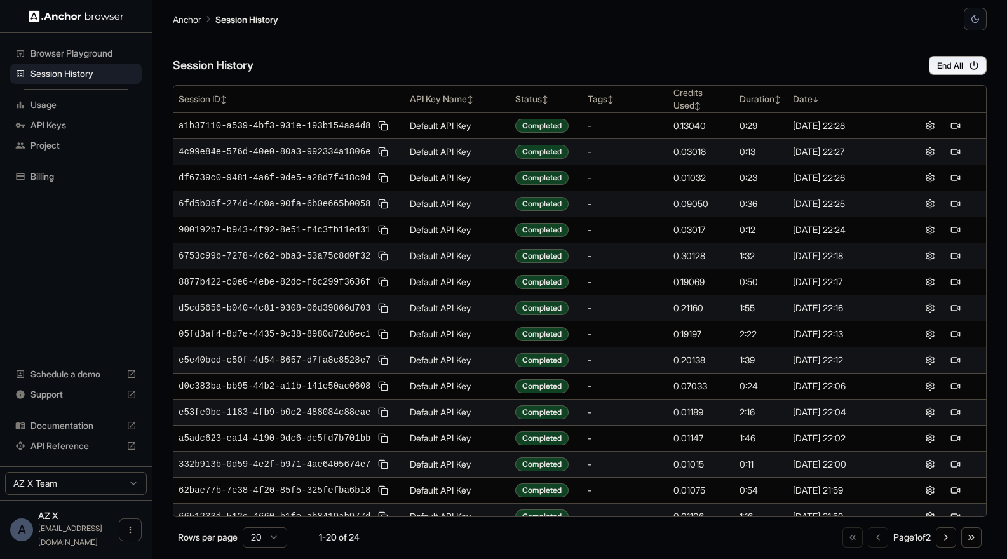
click at [77, 51] on span "Browser Playground" at bounding box center [83, 53] width 106 height 13
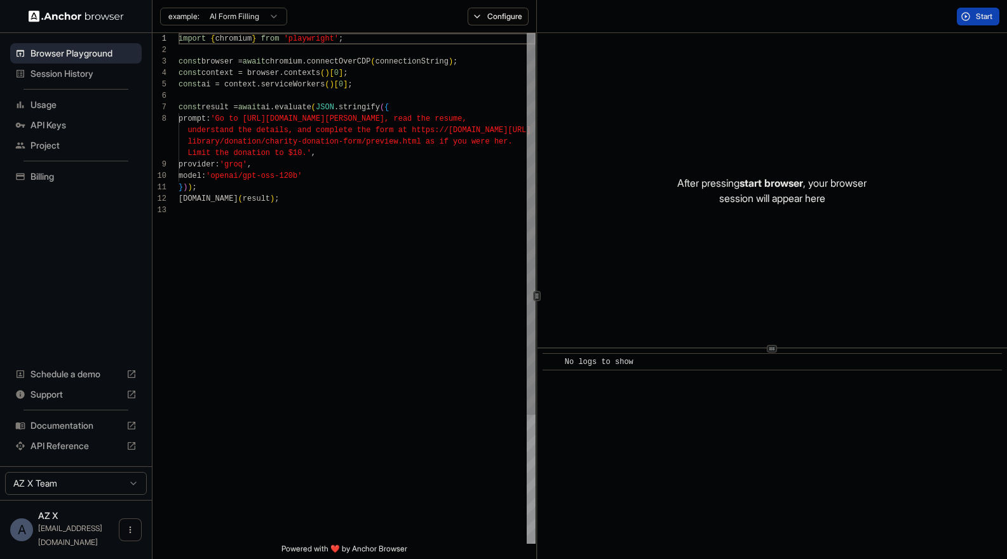
scroll to position [80, 0]
click at [77, 71] on span "Session History" at bounding box center [83, 73] width 106 height 13
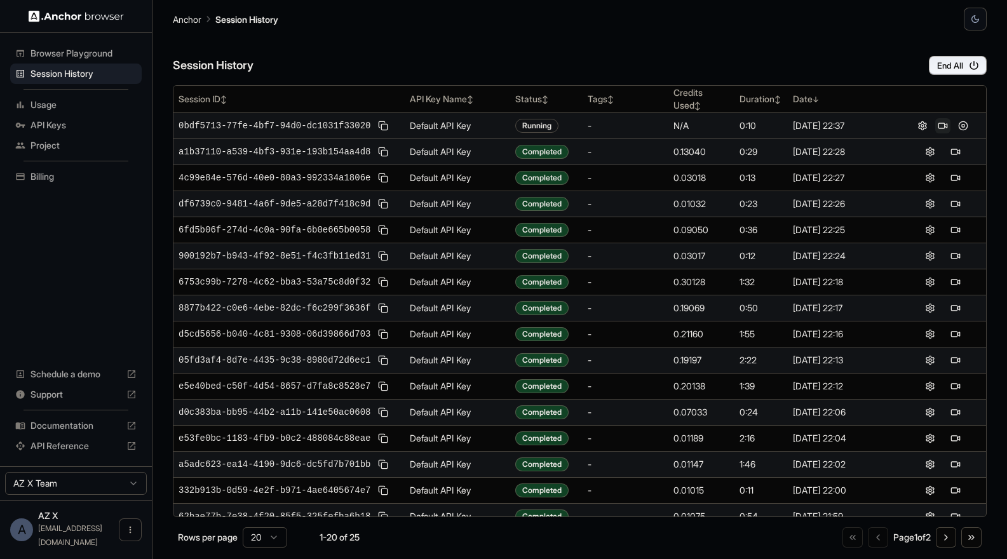
click at [811, 126] on button at bounding box center [942, 125] width 15 height 15
click at [811, 127] on button at bounding box center [962, 125] width 15 height 15
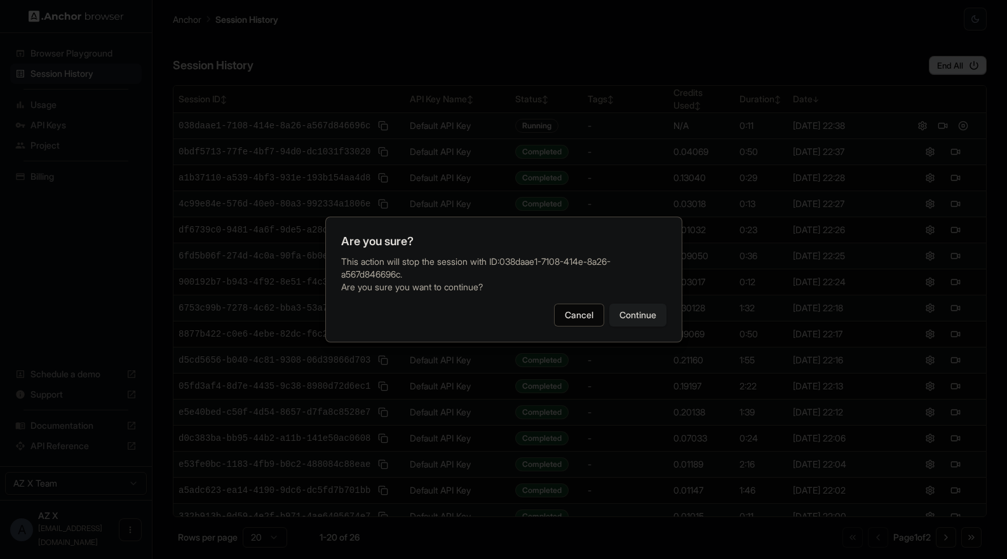
click at [628, 325] on button "Continue" at bounding box center [637, 315] width 57 height 23
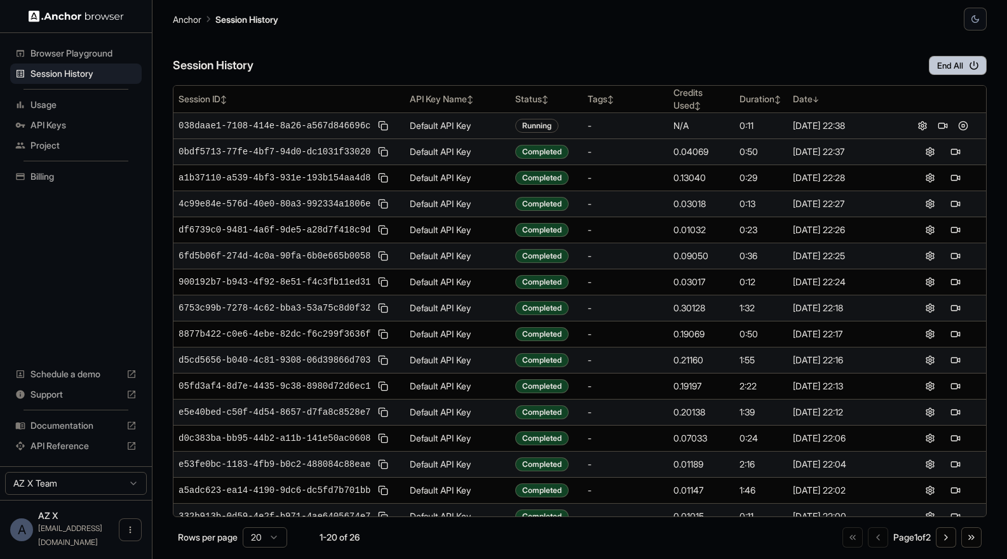
click at [811, 69] on button "End All" at bounding box center [958, 65] width 58 height 19
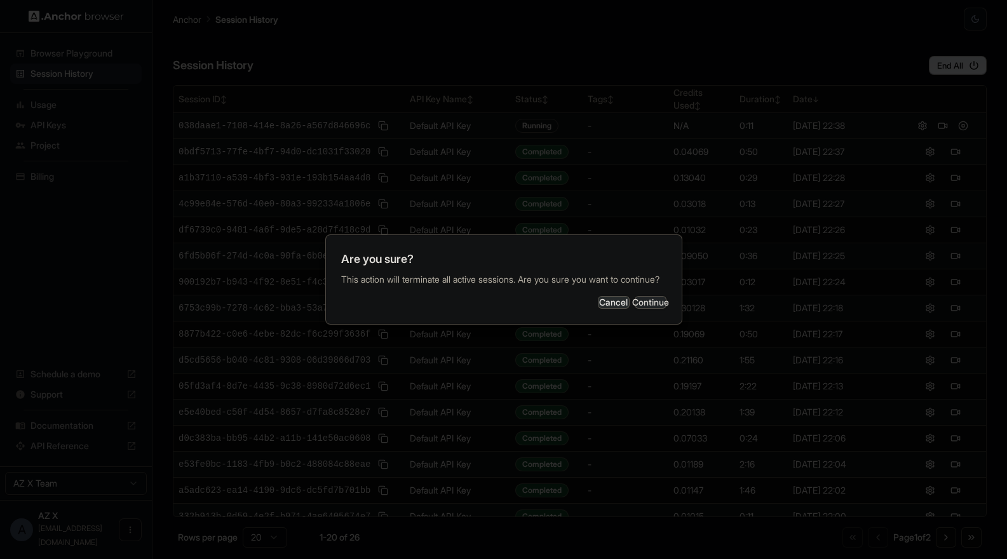
click at [635, 309] on button "Continue" at bounding box center [651, 302] width 32 height 13
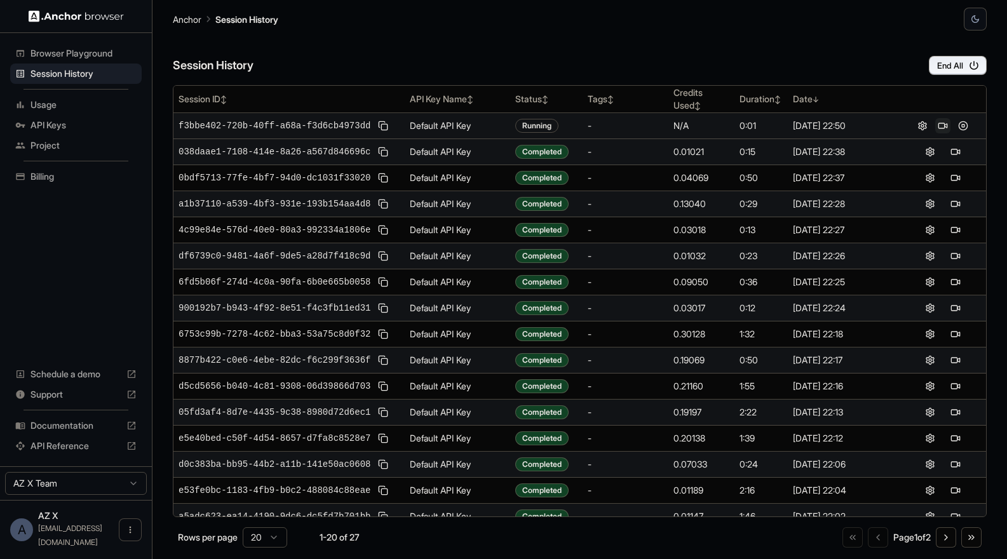
click at [811, 122] on button at bounding box center [942, 125] width 15 height 15
click at [574, 46] on div "Session History End All" at bounding box center [580, 52] width 814 height 44
click at [55, 182] on span "Billing" at bounding box center [83, 176] width 106 height 13
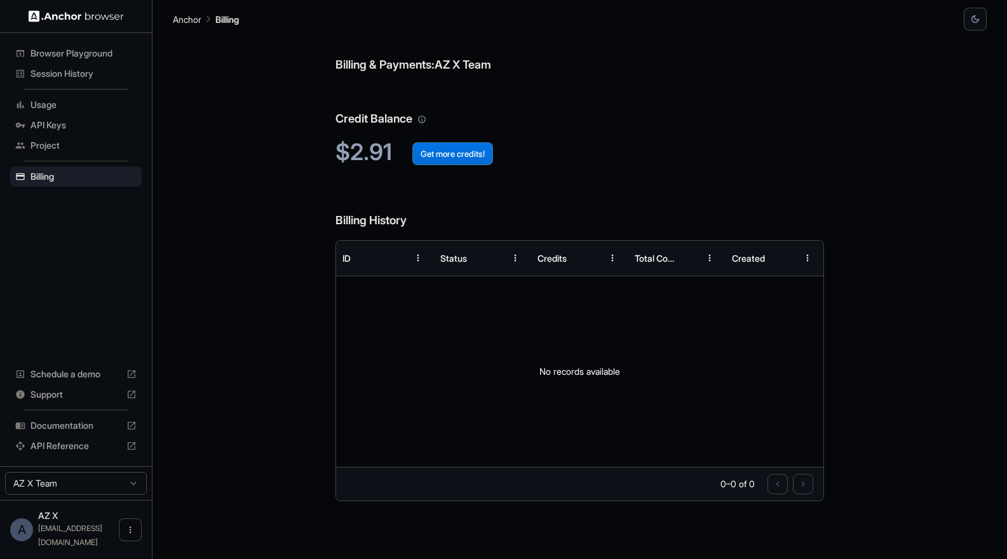
click at [471, 156] on button "Get more credits!" at bounding box center [452, 153] width 81 height 23
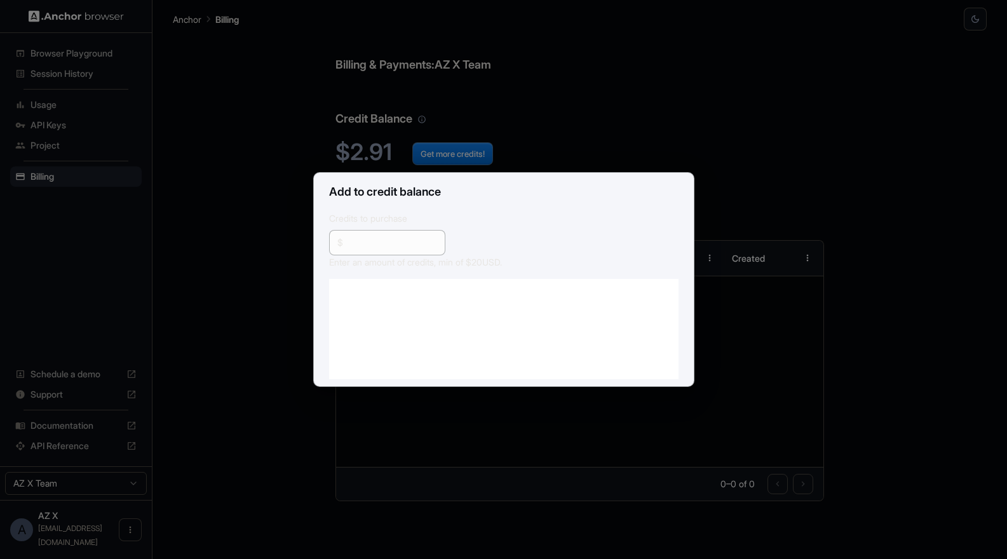
click at [445, 202] on h2 "Add to credit balance" at bounding box center [504, 192] width 380 height 39
click at [565, 71] on div "Add to credit balance Credits to purchase $ ** ​ Enter an amount of credits, mi…" at bounding box center [503, 279] width 1007 height 559
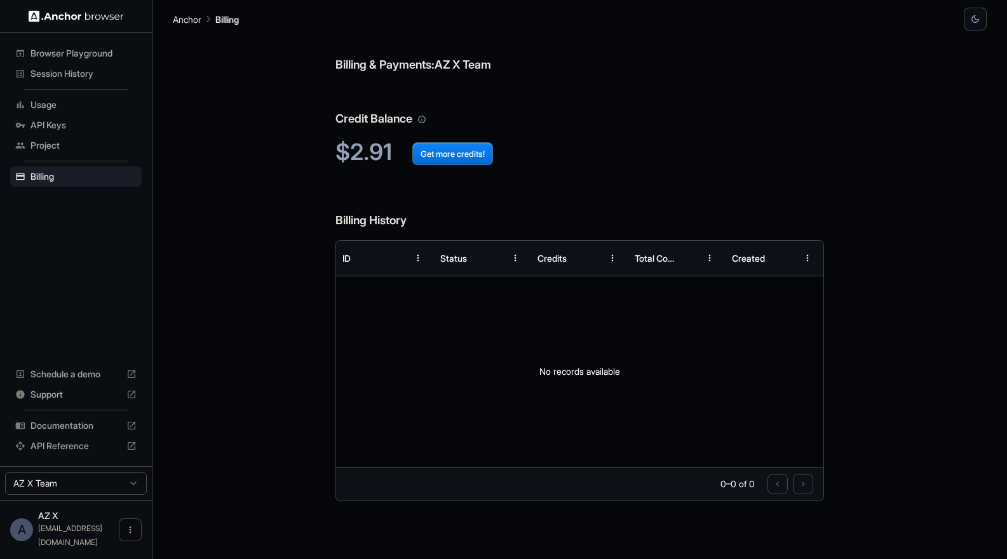
click at [295, 191] on div "Billing & Payments: AZ X Team Credit Balance $2.91 Get more credits! Billing Hi…" at bounding box center [580, 294] width 814 height 528
click at [247, 116] on div "Billing & Payments: AZ X Team Credit Balance $2.91 Get more credits! Billing Hi…" at bounding box center [580, 294] width 814 height 528
click at [44, 51] on span "Browser Playground" at bounding box center [83, 53] width 106 height 13
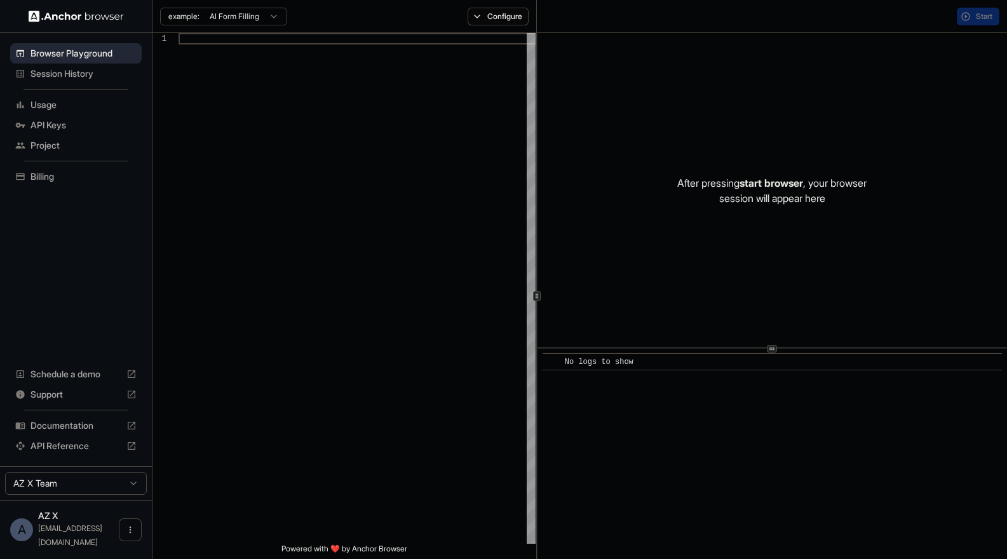
scroll to position [80, 0]
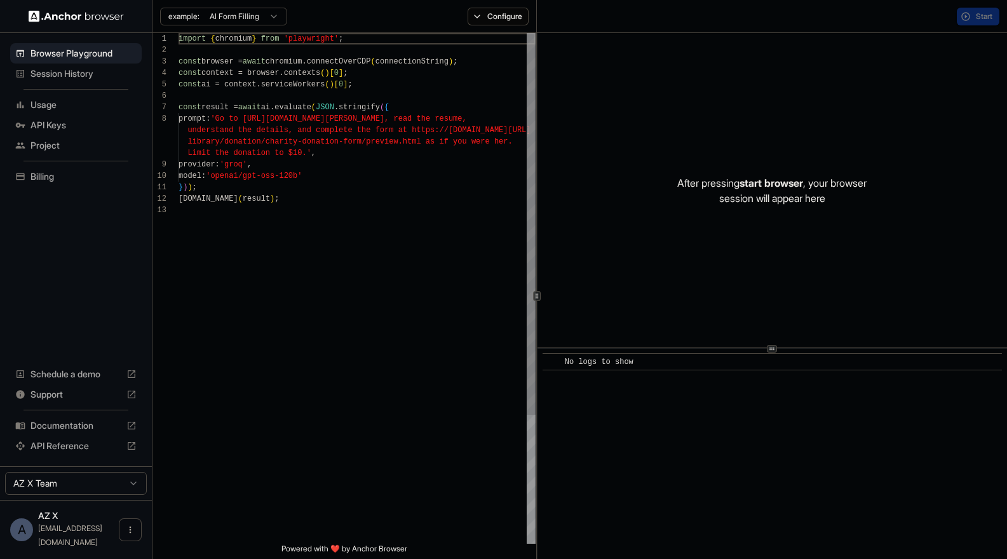
type textarea "**********"
click at [406, 194] on div "import { chromium } from 'playwright' ; const browser = await chromium.connectO…" at bounding box center [356, 374] width 357 height 682
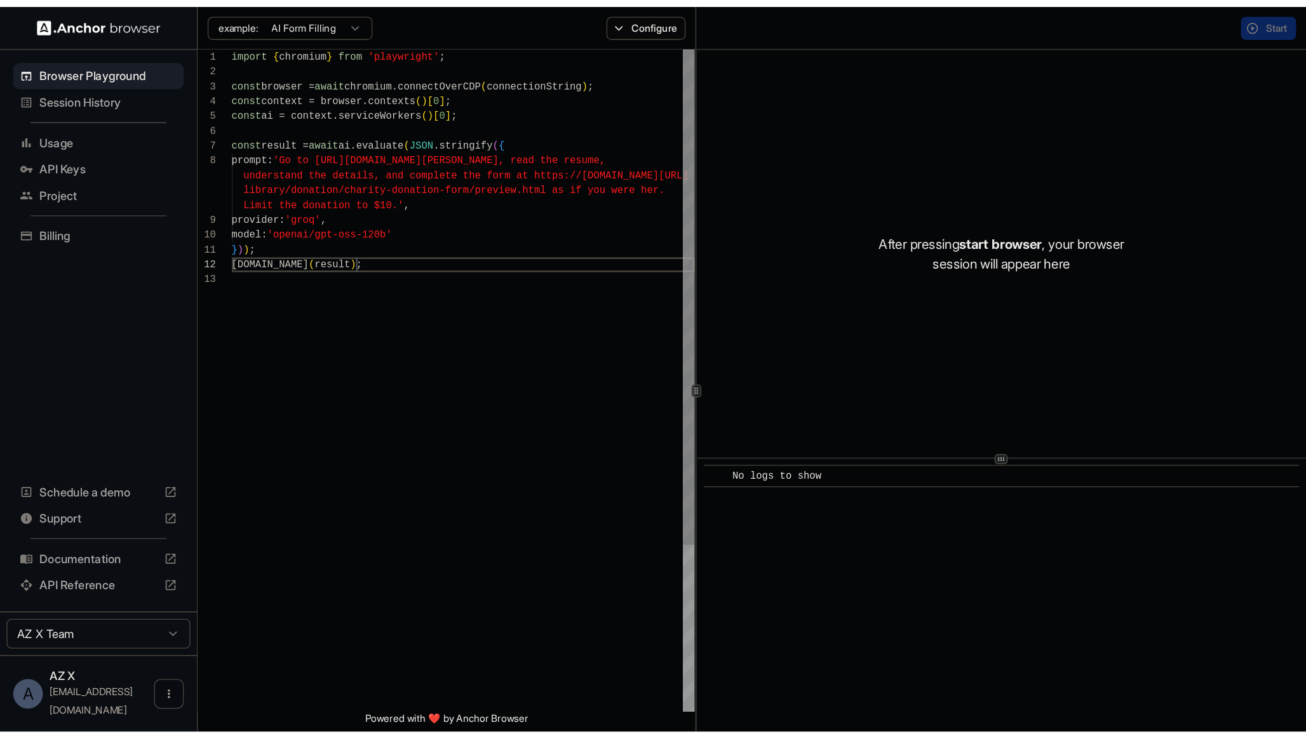
scroll to position [46, 0]
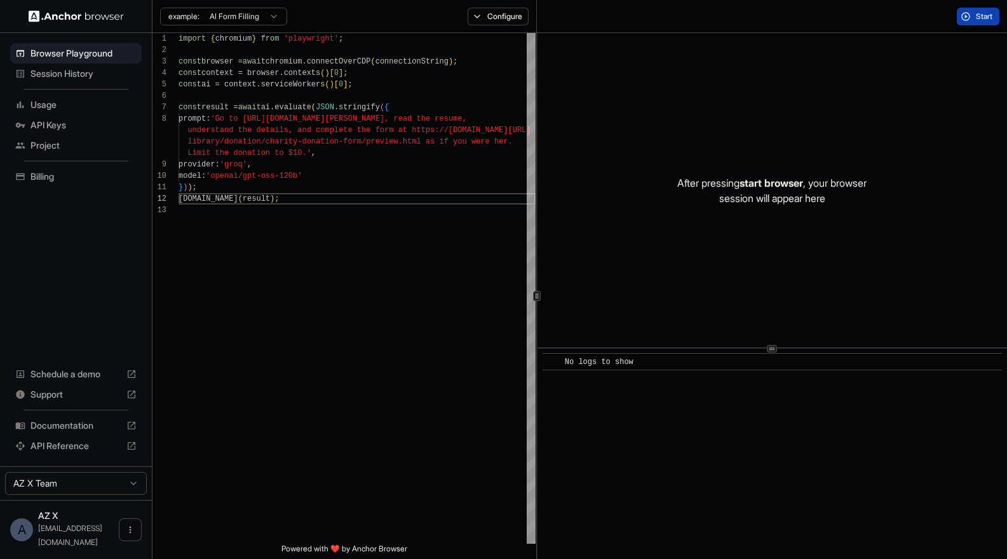
click at [76, 73] on span "Session History" at bounding box center [83, 73] width 106 height 13
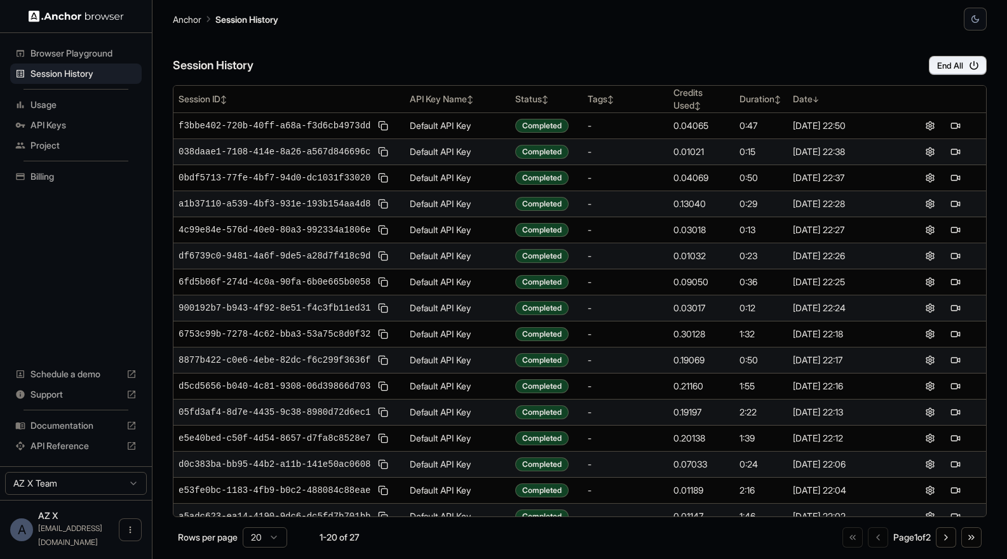
click at [811, 52] on div "Session History End All" at bounding box center [580, 52] width 814 height 44
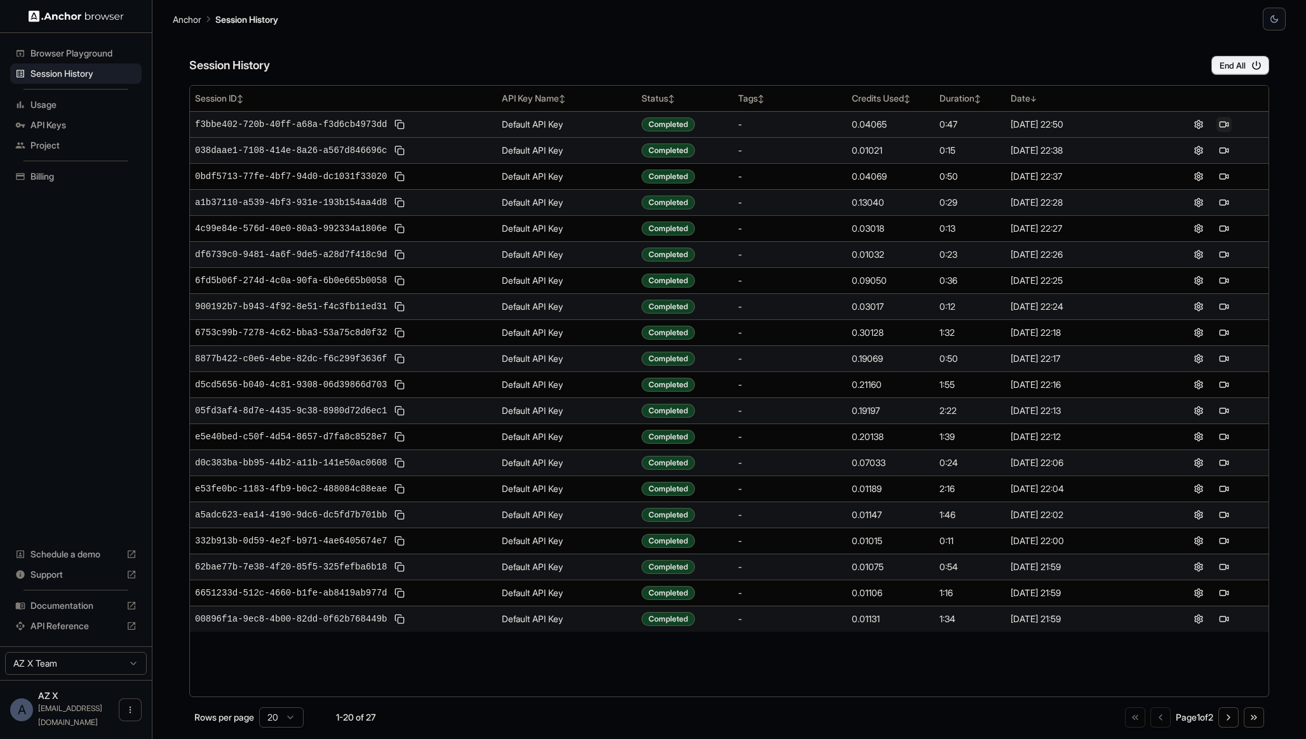
click at [811, 124] on button at bounding box center [1223, 124] width 15 height 15
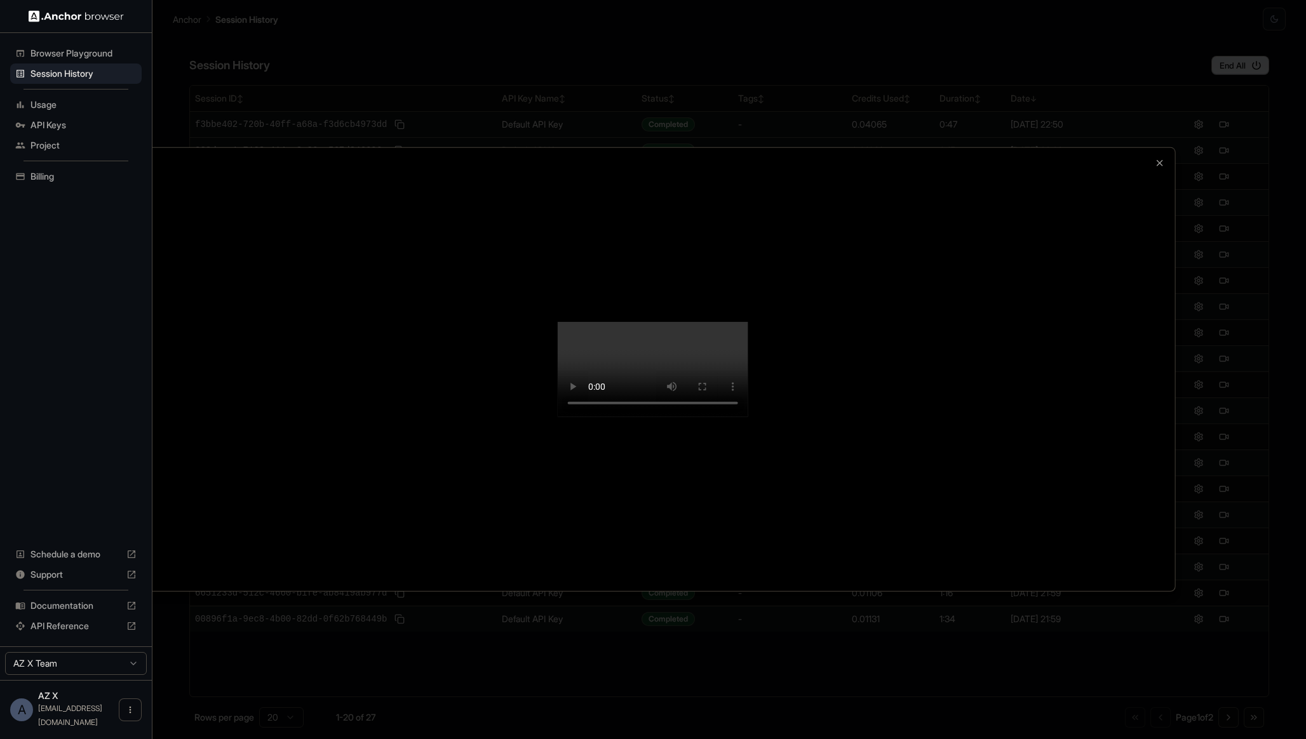
click at [811, 148] on div at bounding box center [653, 369] width 1044 height 443
click at [811, 158] on icon "button" at bounding box center [1159, 163] width 10 height 10
